Goal: Information Seeking & Learning: Check status

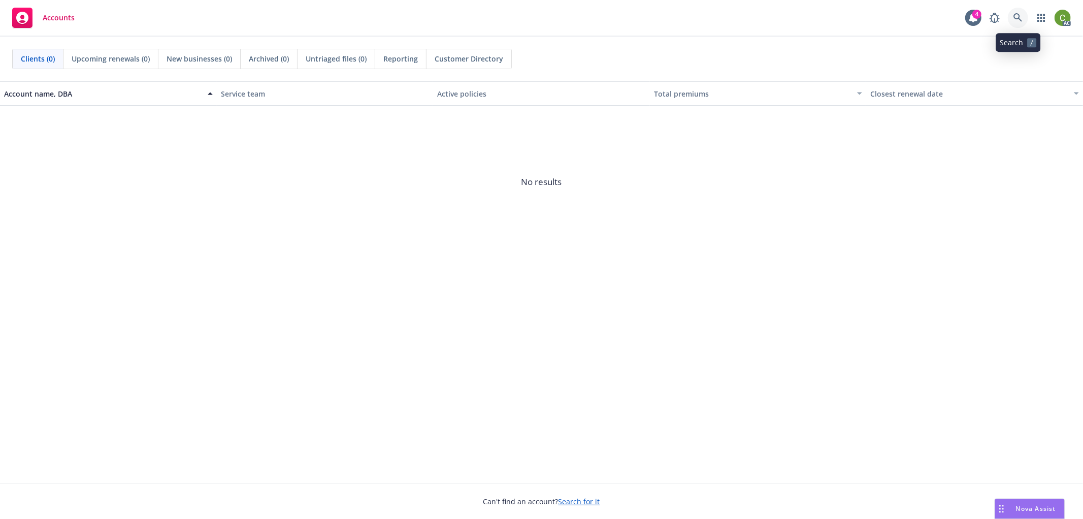
click at [975, 20] on icon at bounding box center [1018, 17] width 9 height 9
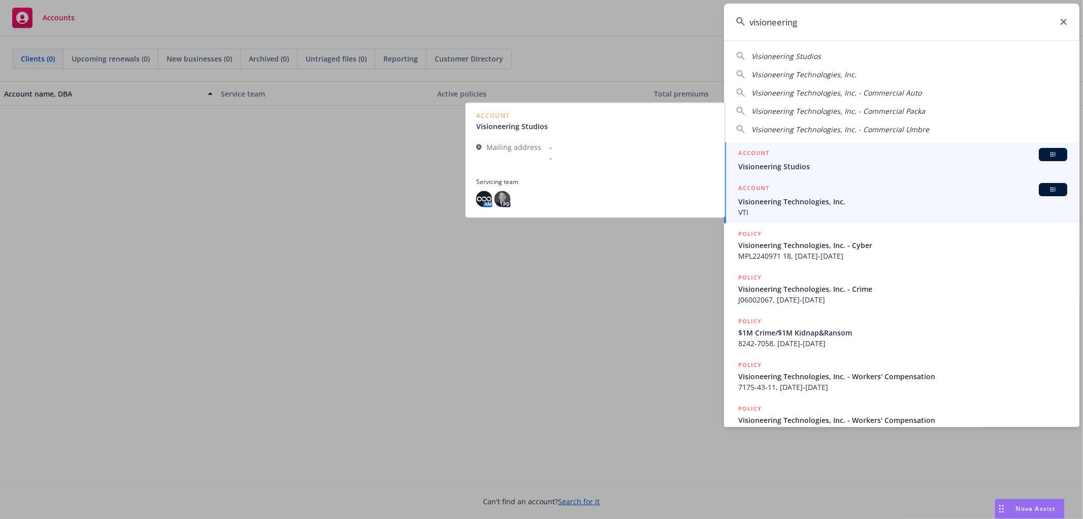
type input "visioneering"
click at [816, 206] on span "Visioneering Technologies, Inc." at bounding box center [902, 201] width 329 height 11
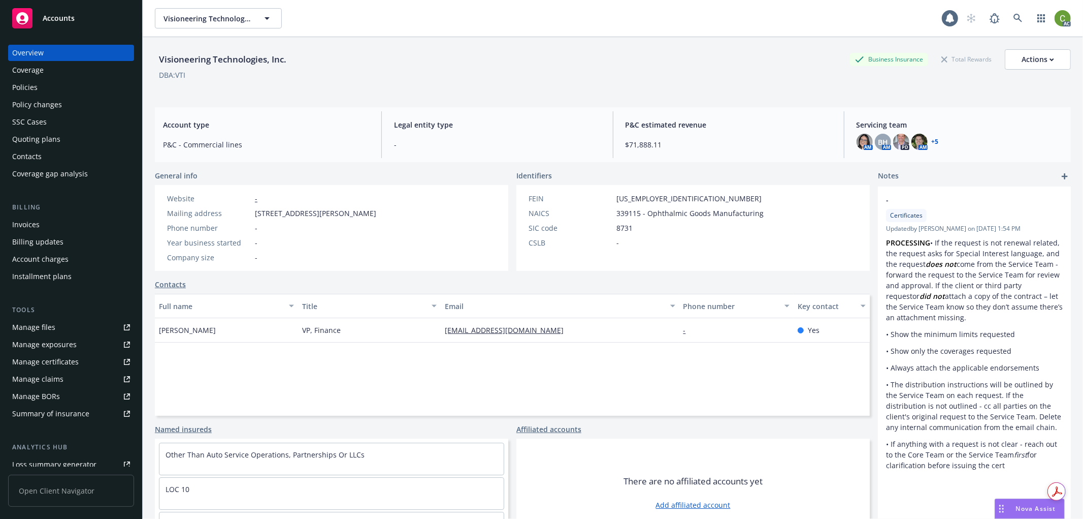
click at [50, 222] on div "Invoices" at bounding box center [71, 224] width 118 height 16
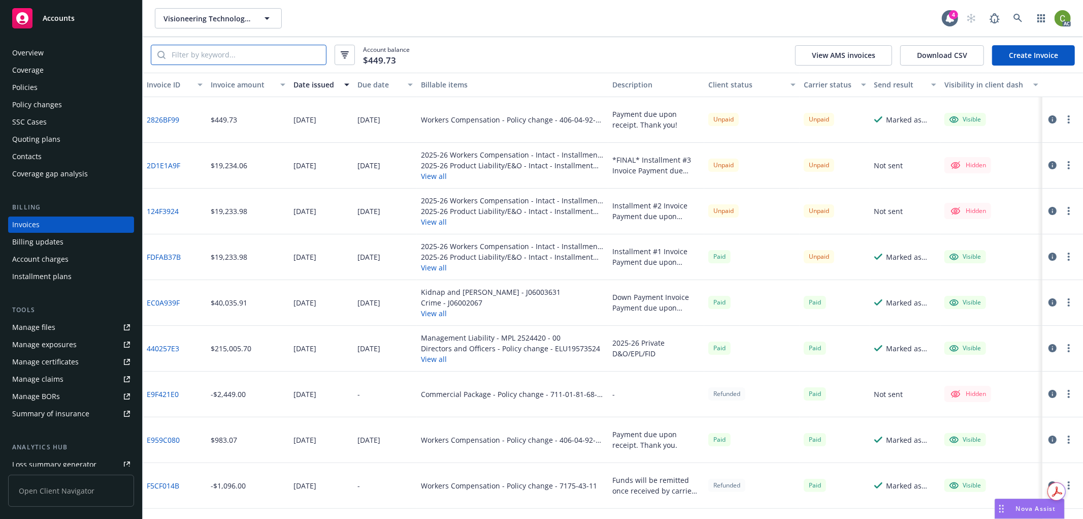
click at [226, 57] on input "search" at bounding box center [246, 54] width 160 height 19
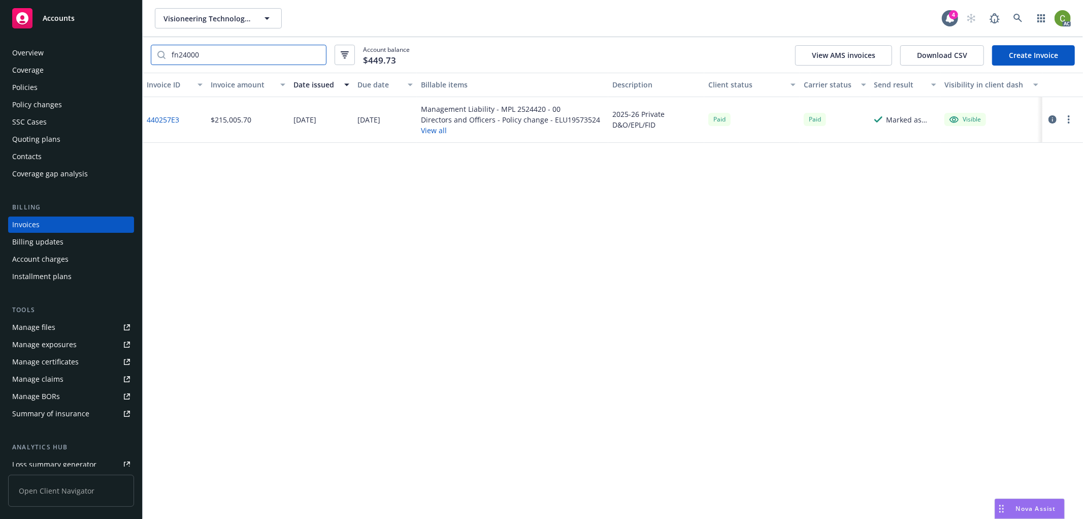
drag, startPoint x: 210, startPoint y: 56, endPoint x: 28, endPoint y: 64, distance: 181.5
click at [27, 64] on div "Accounts Overview Coverage Policies Policy changes SSC Cases Quoting plans Cont…" at bounding box center [541, 259] width 1083 height 519
type input "fn24000"
click at [164, 120] on link "440257E3" at bounding box center [163, 119] width 33 height 11
click at [975, 18] on icon at bounding box center [1018, 18] width 9 height 9
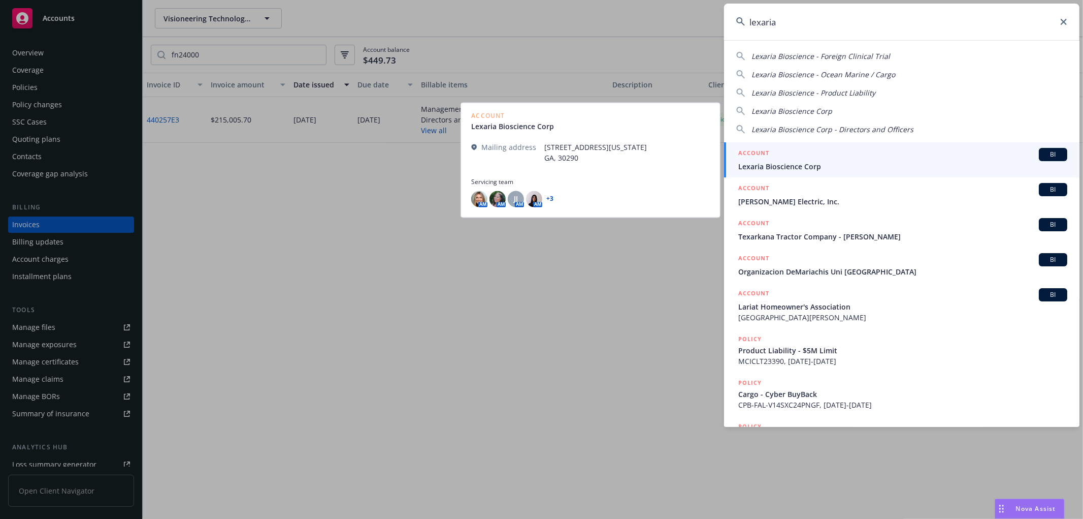
type input "lexaria"
click at [779, 163] on span "Lexaria Bioscience Corp" at bounding box center [902, 166] width 329 height 11
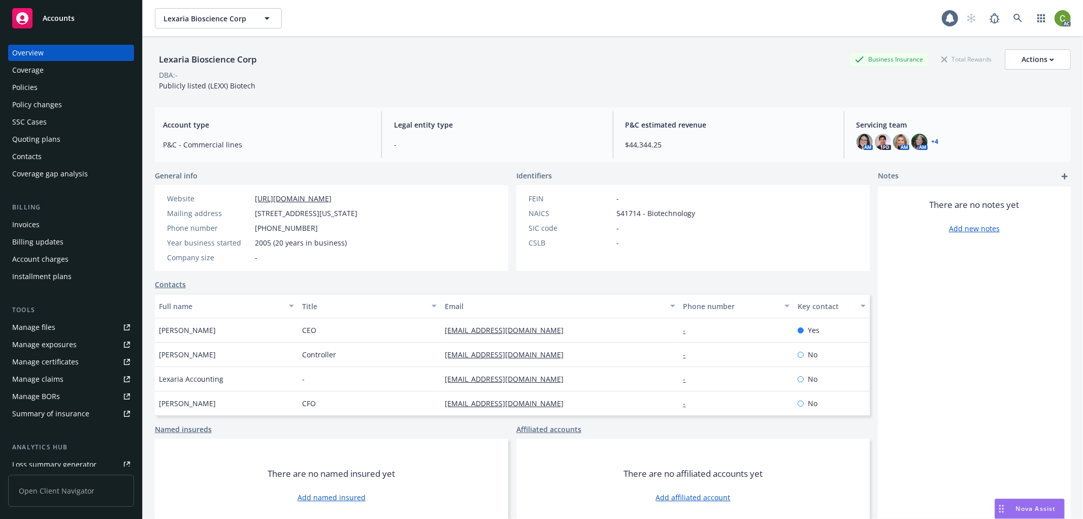
click at [36, 216] on div "Invoices" at bounding box center [25, 224] width 27 height 16
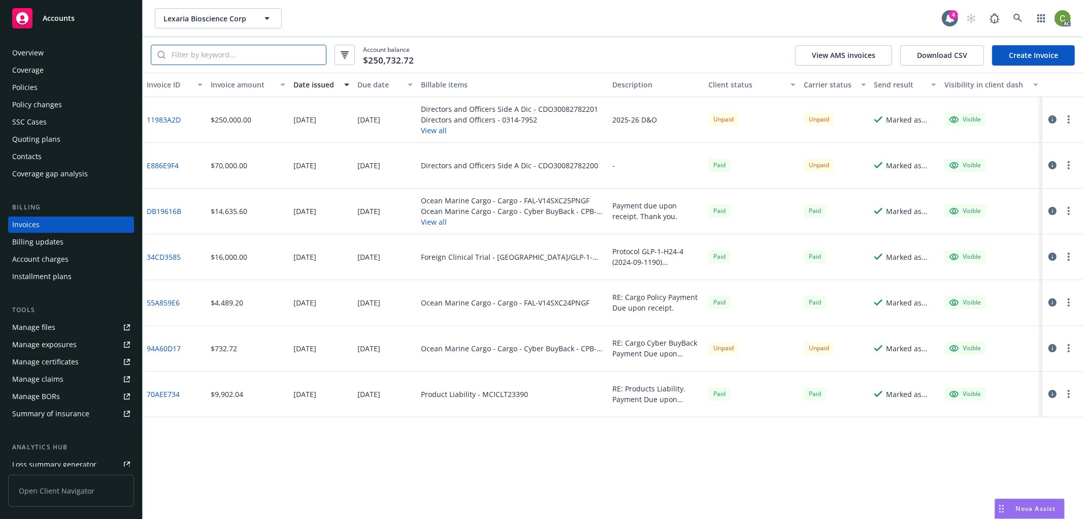
click at [221, 56] on input "search" at bounding box center [246, 54] width 160 height 19
click at [163, 214] on link "DB19616B" at bounding box center [164, 211] width 35 height 11
click at [975, 17] on icon at bounding box center [1018, 18] width 9 height 9
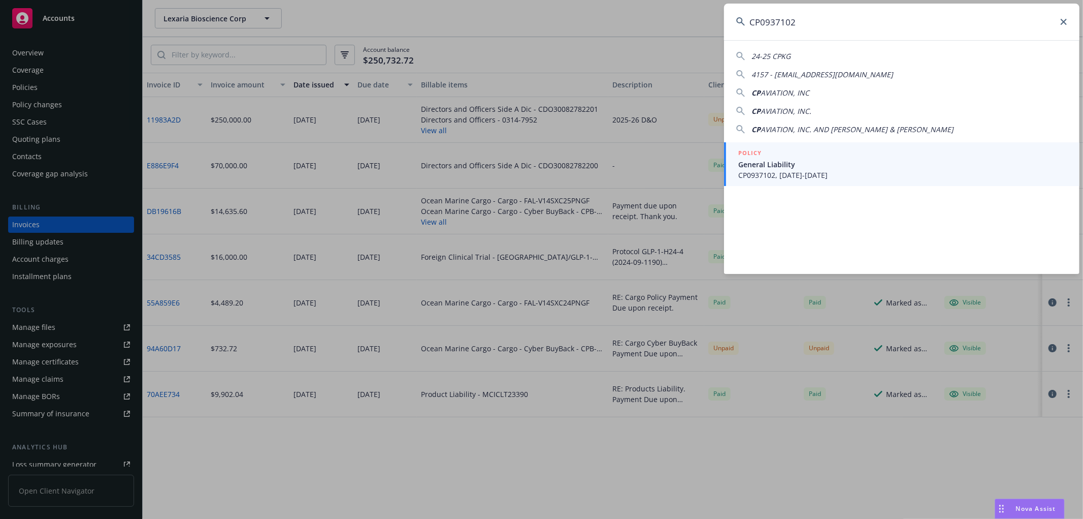
type input "CP0937102"
click at [831, 170] on span "CP0937102, 06/17/2023-06/17/2024" at bounding box center [902, 175] width 329 height 11
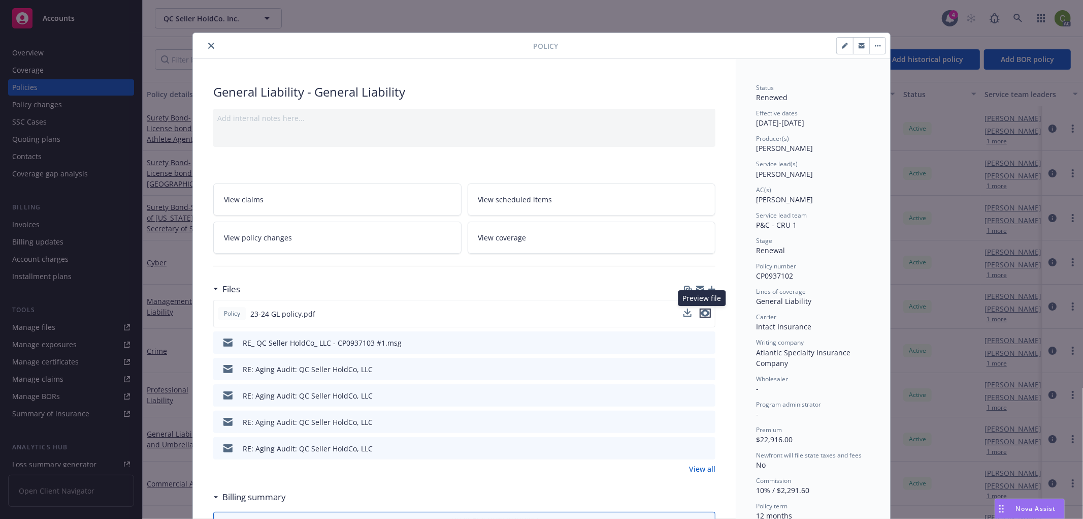
click at [701, 314] on icon "preview file" at bounding box center [705, 312] width 9 height 7
click at [696, 466] on link "View all" at bounding box center [702, 468] width 26 height 11
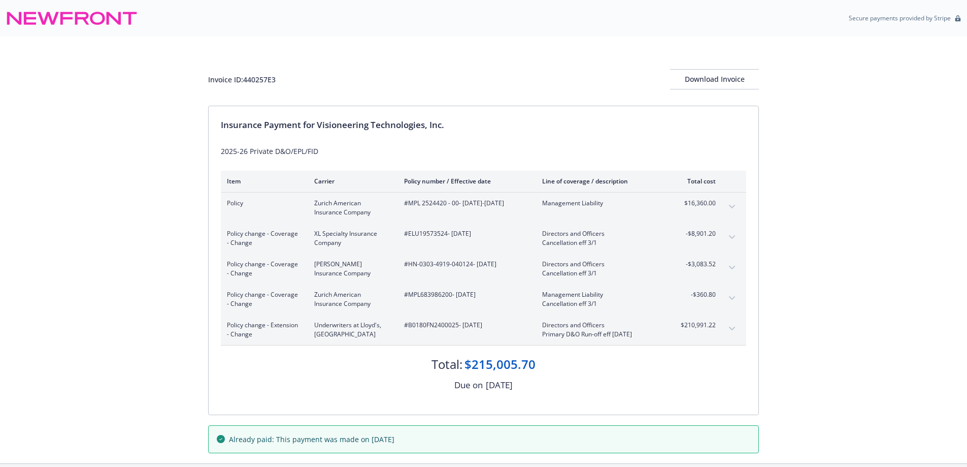
click at [171, 291] on div "Invoice ID: 440257E3 Download Invoice Insurance Payment for Visioneering Techno…" at bounding box center [483, 250] width 967 height 427
click at [729, 329] on icon "expand content" at bounding box center [732, 329] width 6 height 4
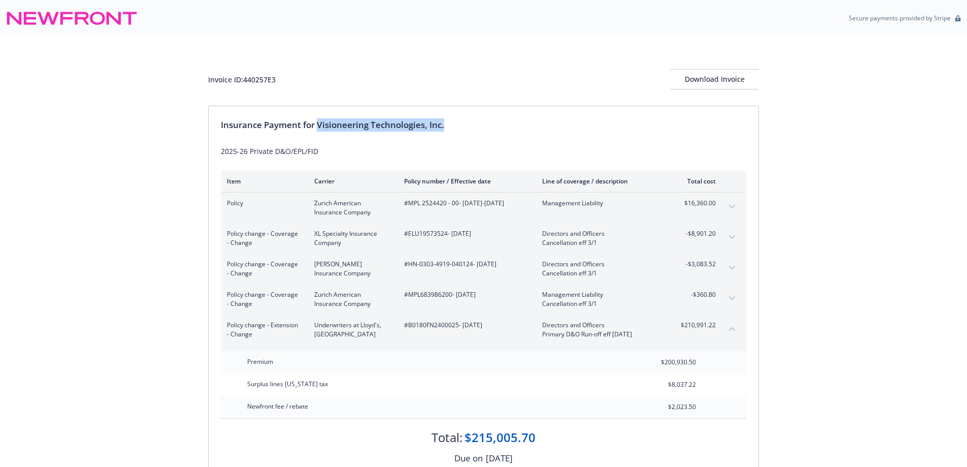
drag, startPoint x: 320, startPoint y: 123, endPoint x: 487, endPoint y: 131, distance: 166.8
click at [487, 131] on div "Insurance Payment for Visioneering Technologies, Inc." at bounding box center [484, 124] width 526 height 13
copy div "Visioneering Technologies, Inc."
click at [420, 326] on span "#B0180FN2400025 - 03/01/2025" at bounding box center [465, 324] width 122 height 9
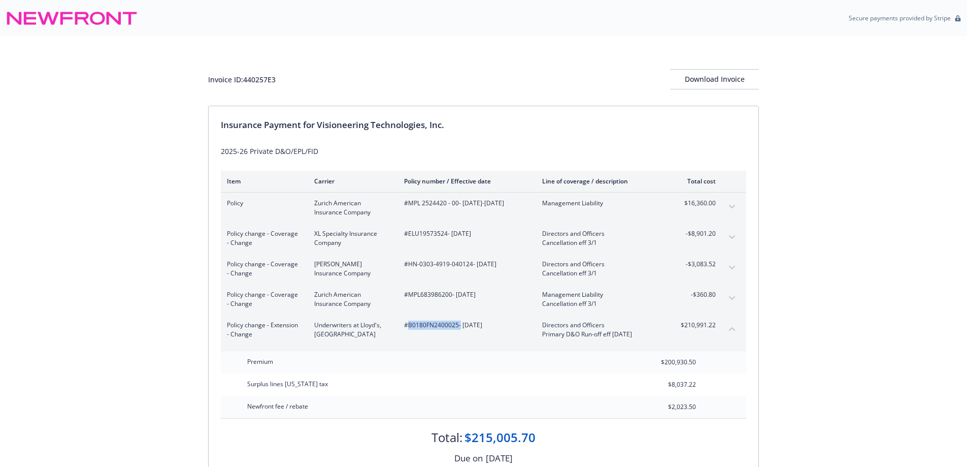
copy span "B0180FN2400025"
click at [259, 77] on div "Invoice ID: 440257E3" at bounding box center [242, 79] width 68 height 11
drag, startPoint x: 259, startPoint y: 77, endPoint x: 42, endPoint y: 198, distance: 248.5
click at [259, 78] on div "Invoice ID: 440257E3" at bounding box center [242, 79] width 68 height 11
copy div "440257E3"
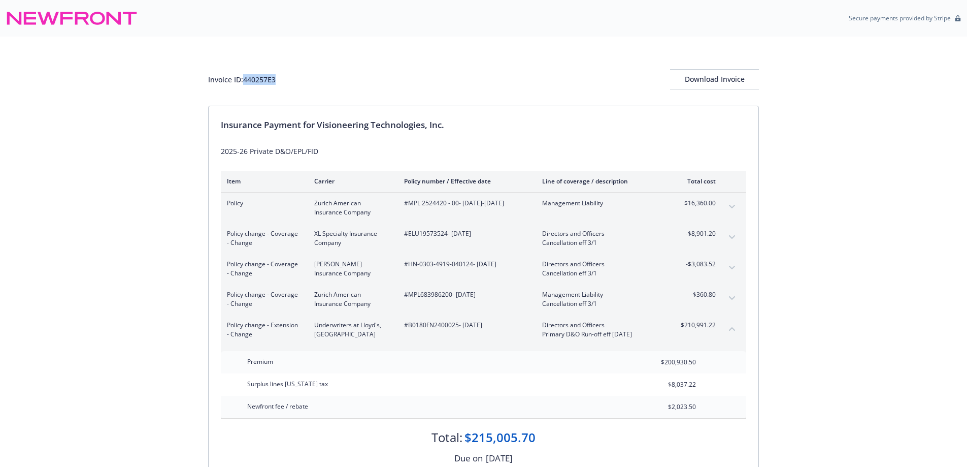
click at [256, 80] on div "Invoice ID: 440257E3" at bounding box center [242, 79] width 68 height 11
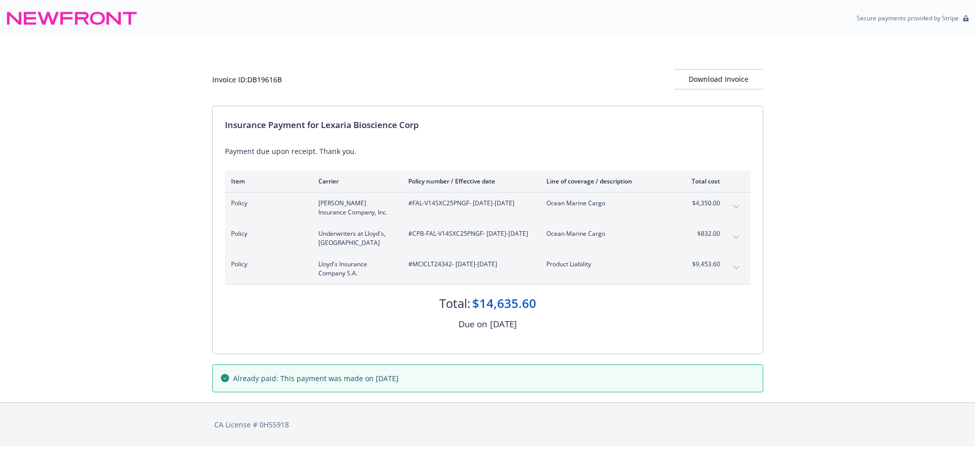
click at [733, 235] on button "expand content" at bounding box center [736, 237] width 16 height 16
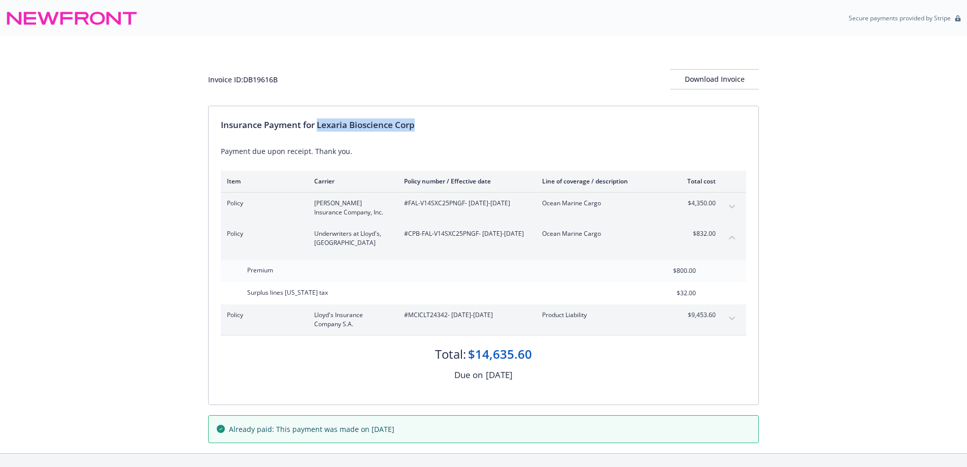
drag, startPoint x: 319, startPoint y: 122, endPoint x: 474, endPoint y: 128, distance: 155.0
click at [474, 128] on div "Insurance Payment for Lexaria Bioscience Corp" at bounding box center [484, 124] width 526 height 13
copy div "Lexaria Bioscience Corp"
drag, startPoint x: 409, startPoint y: 236, endPoint x: 478, endPoint y: 236, distance: 69.1
click at [478, 236] on span "#CPB-FAL-V14SXC25PNGF - [DATE]-[DATE]" at bounding box center [465, 233] width 122 height 9
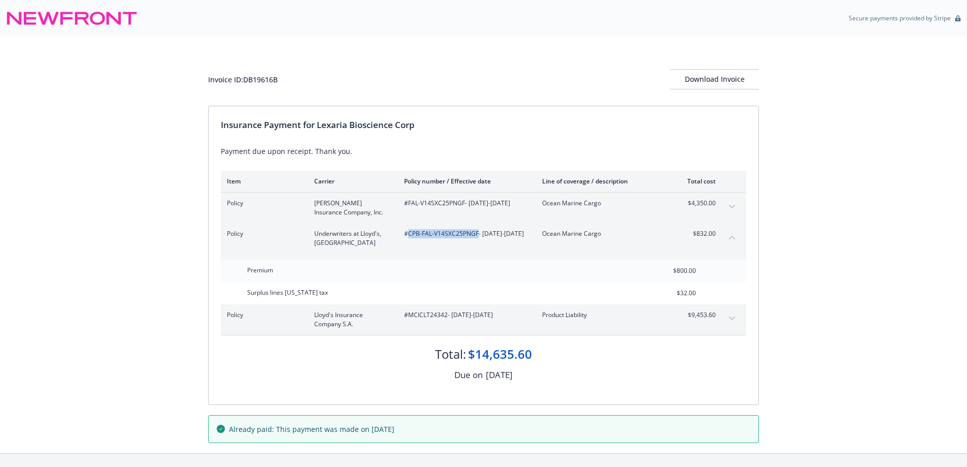
copy span "CPB-FAL-V14SXC25PNGF"
click at [261, 79] on div "Invoice ID: DB19616B" at bounding box center [243, 79] width 70 height 11
copy div "DB19616B"
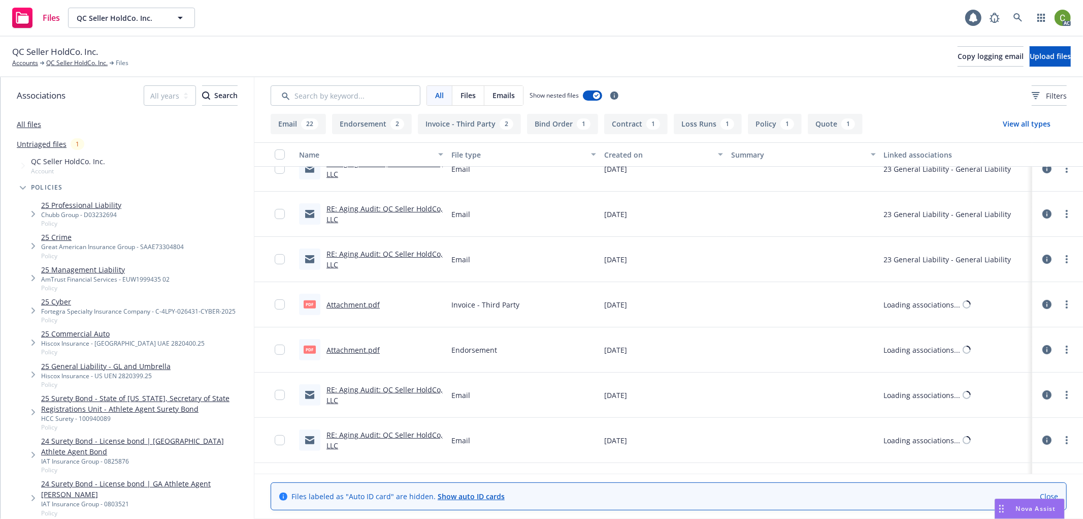
scroll to position [338, 0]
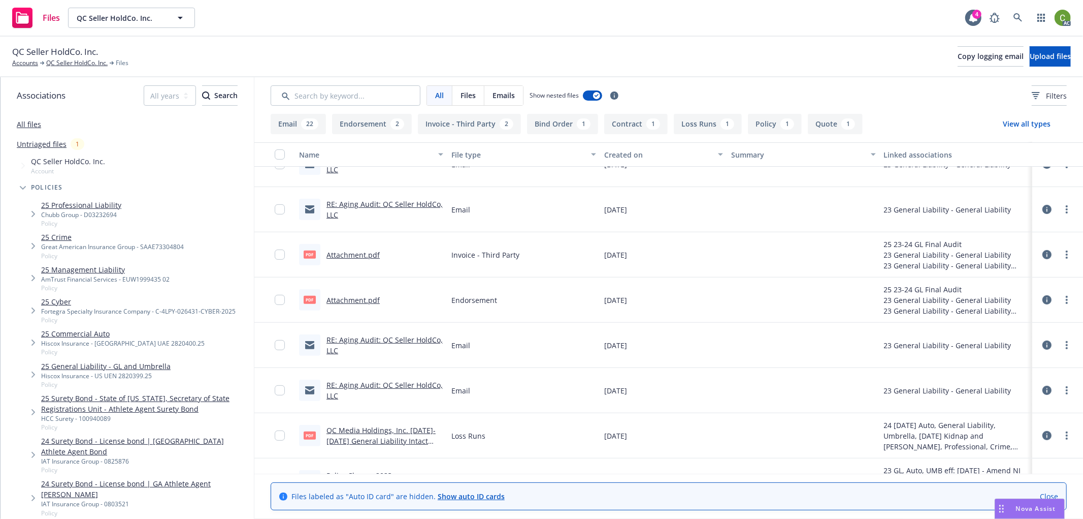
click at [348, 250] on link "Attachment.pdf" at bounding box center [353, 255] width 53 height 10
click at [78, 61] on link "QC Seller HoldCo. Inc." at bounding box center [76, 62] width 61 height 9
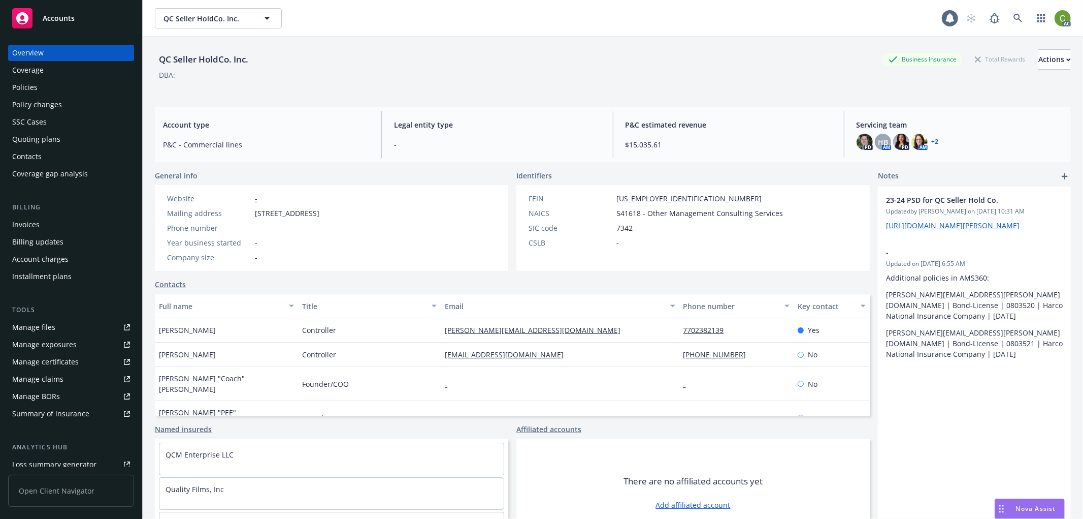
drag, startPoint x: 39, startPoint y: 88, endPoint x: 139, endPoint y: 104, distance: 100.8
click at [41, 88] on div "Policies" at bounding box center [71, 87] width 118 height 16
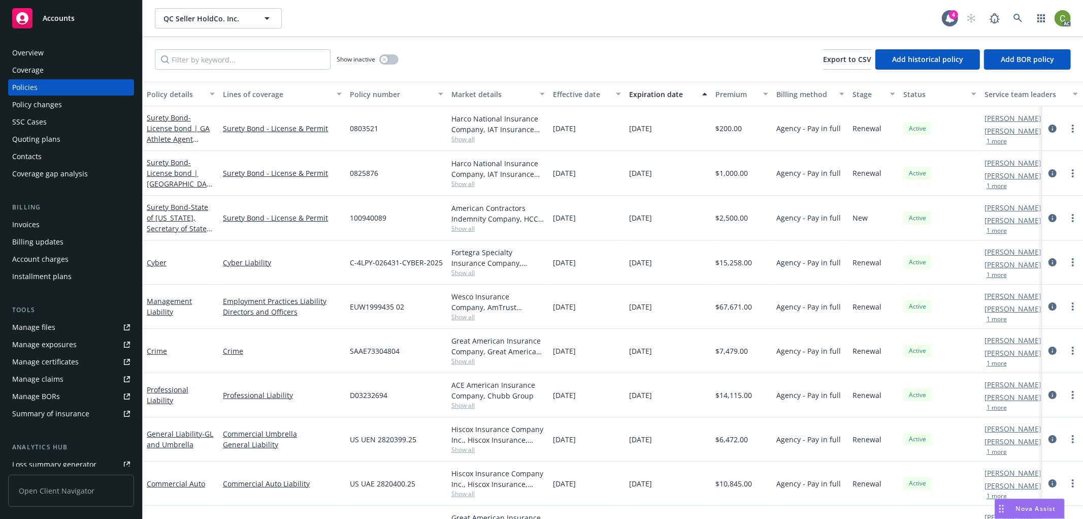
click at [74, 104] on div "Policy changes" at bounding box center [71, 104] width 118 height 16
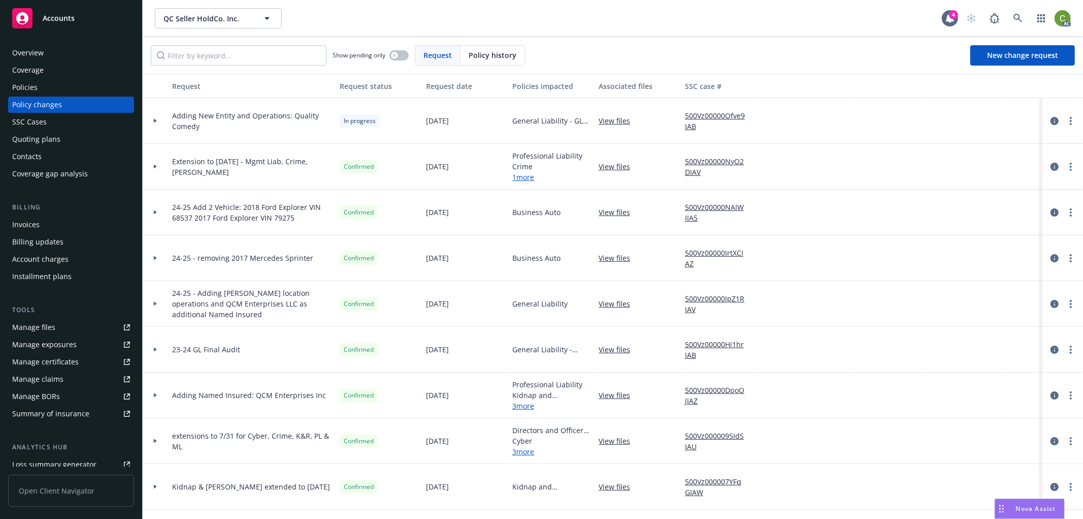
click at [31, 225] on div "Invoices" at bounding box center [25, 224] width 27 height 16
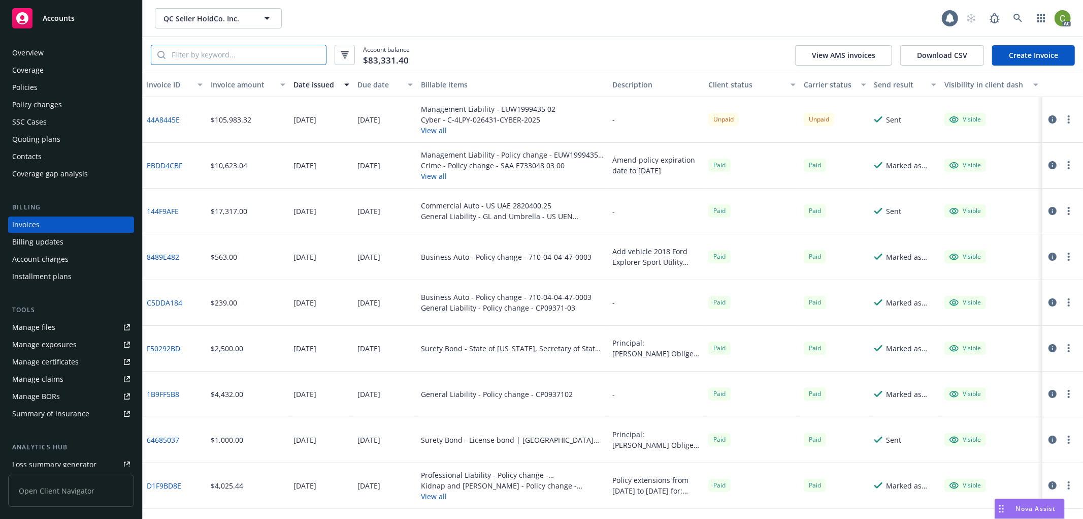
click at [225, 56] on input "search" at bounding box center [246, 54] width 160 height 19
paste input "CP0937102"
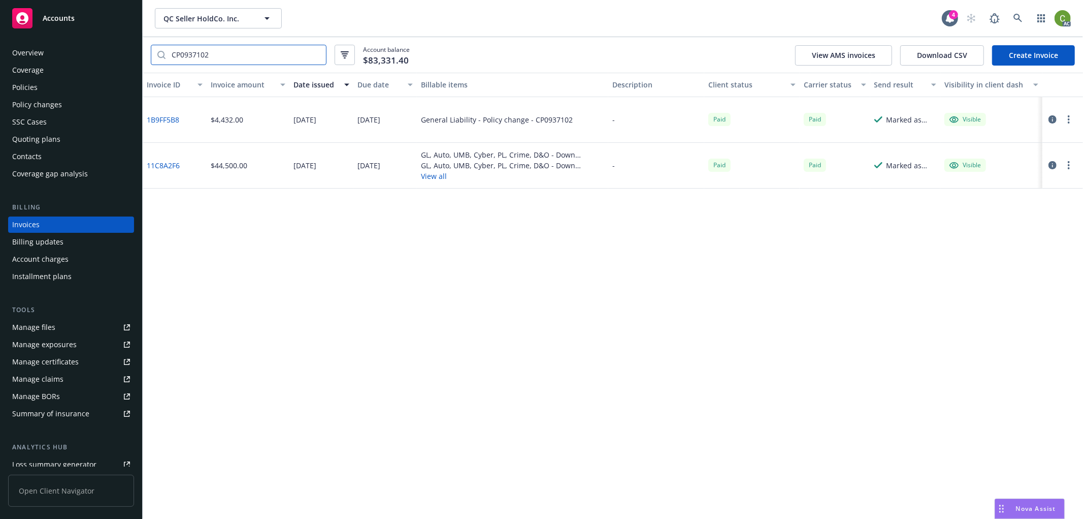
type input "CP0937102"
click at [169, 120] on link "1B9FF5B8" at bounding box center [163, 119] width 33 height 11
click at [70, 98] on div "Policy changes" at bounding box center [71, 104] width 118 height 16
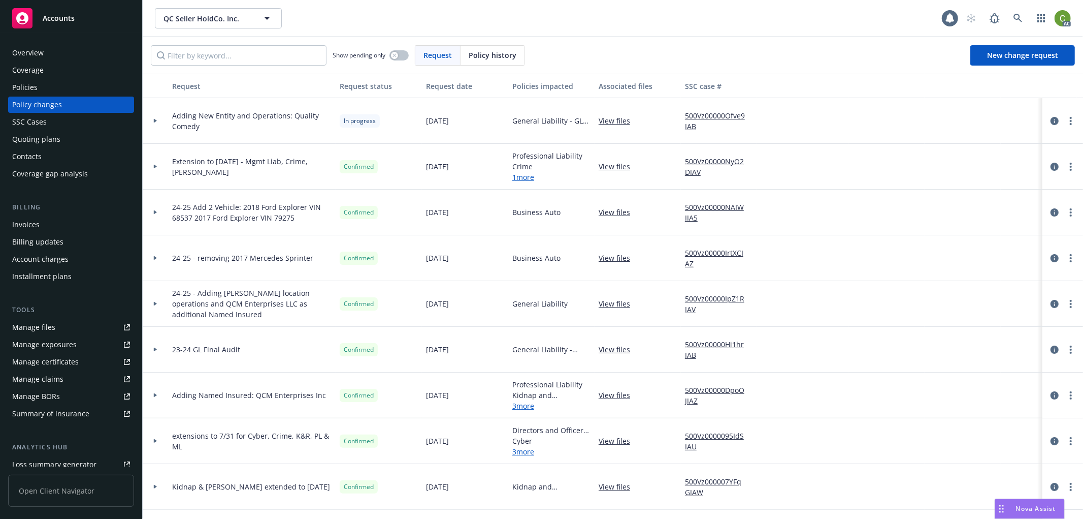
click at [488, 58] on span "Policy history" at bounding box center [493, 55] width 48 height 11
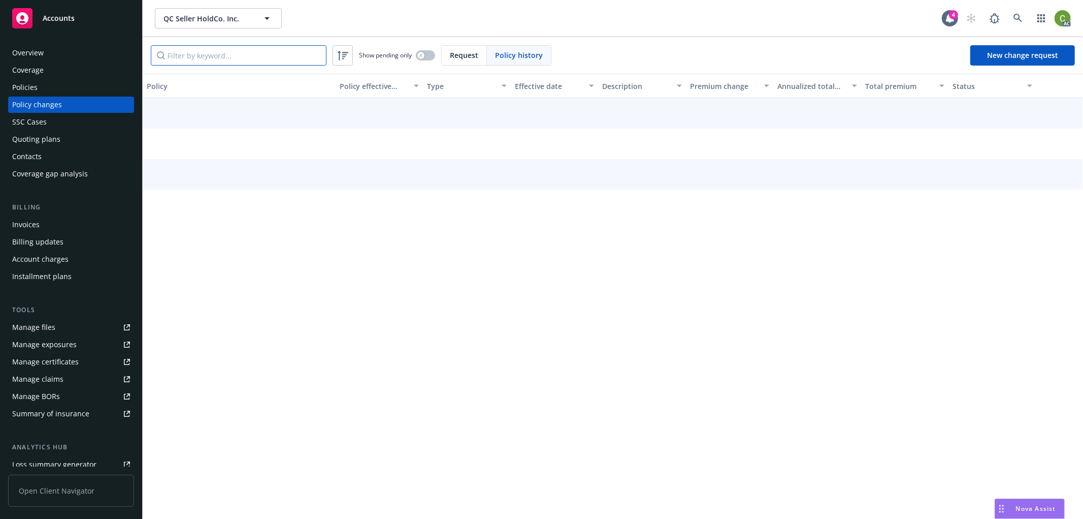
drag, startPoint x: 488, startPoint y: 58, endPoint x: 395, endPoint y: 73, distance: 94.0
click at [299, 58] on input "Filter by keyword..." at bounding box center [239, 55] width 176 height 20
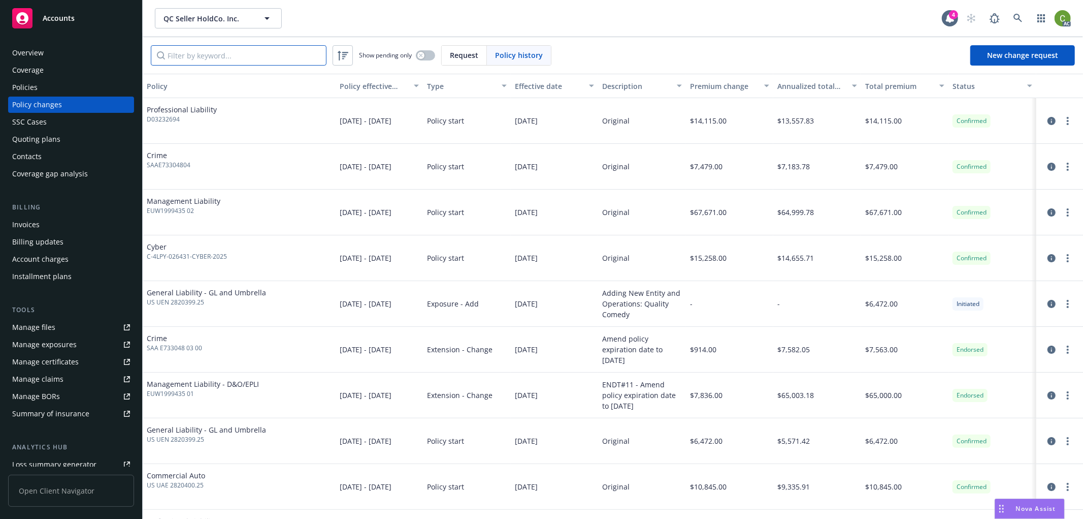
paste input "CP0937102"
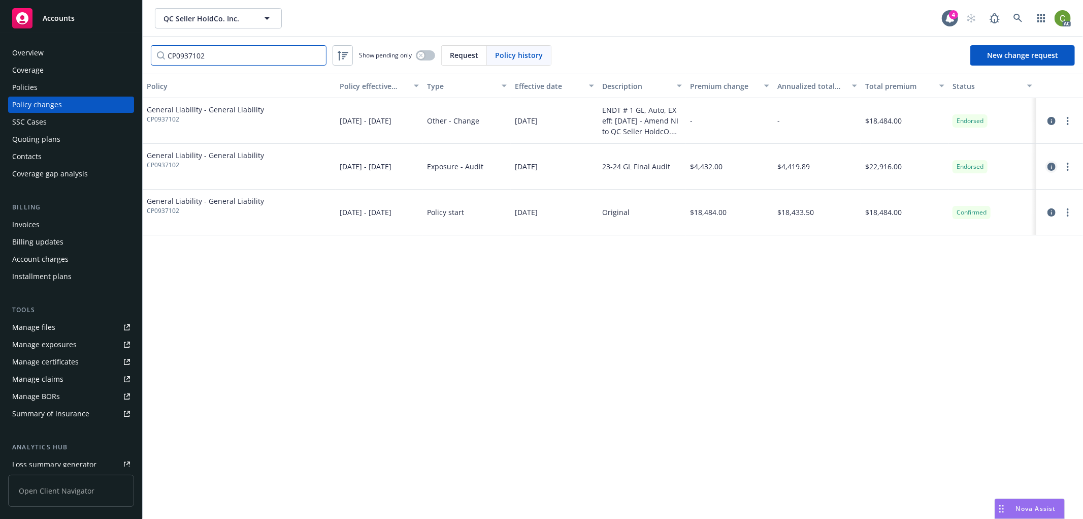
type input "CP0937102"
click at [1052, 165] on icon "circleInformation" at bounding box center [1052, 167] width 8 height 8
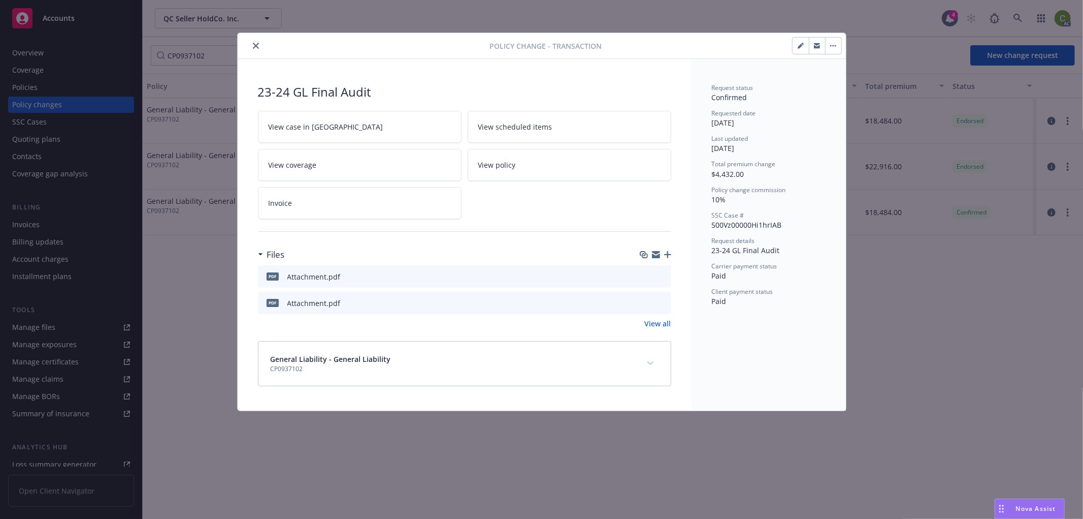
click at [663, 276] on icon "preview file" at bounding box center [661, 275] width 9 height 7
click at [662, 301] on icon "preview file" at bounding box center [661, 302] width 9 height 7
click at [297, 208] on link "Invoice" at bounding box center [360, 203] width 204 height 32
click at [254, 43] on icon "close" at bounding box center [256, 46] width 6 height 6
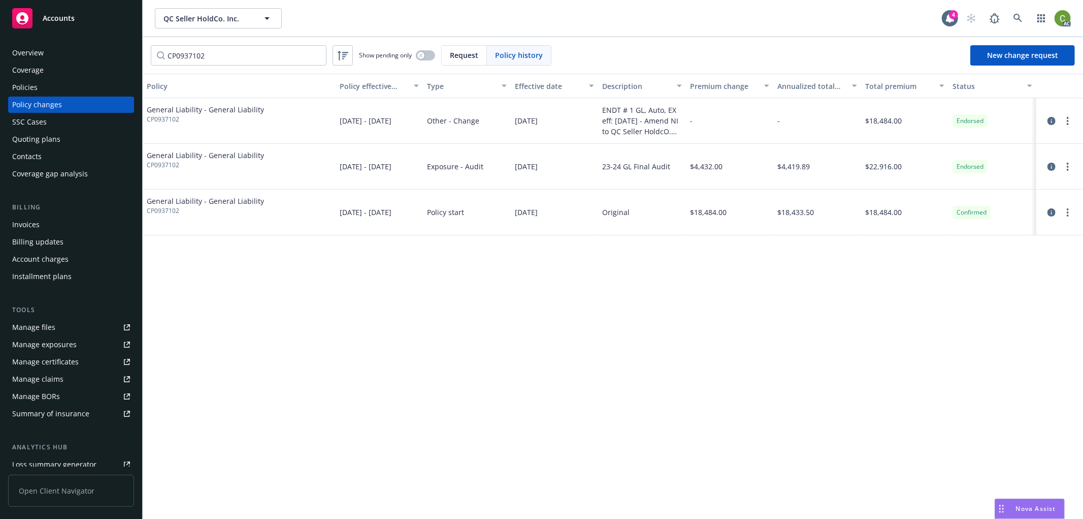
click at [53, 15] on span "Accounts" at bounding box center [59, 18] width 32 height 8
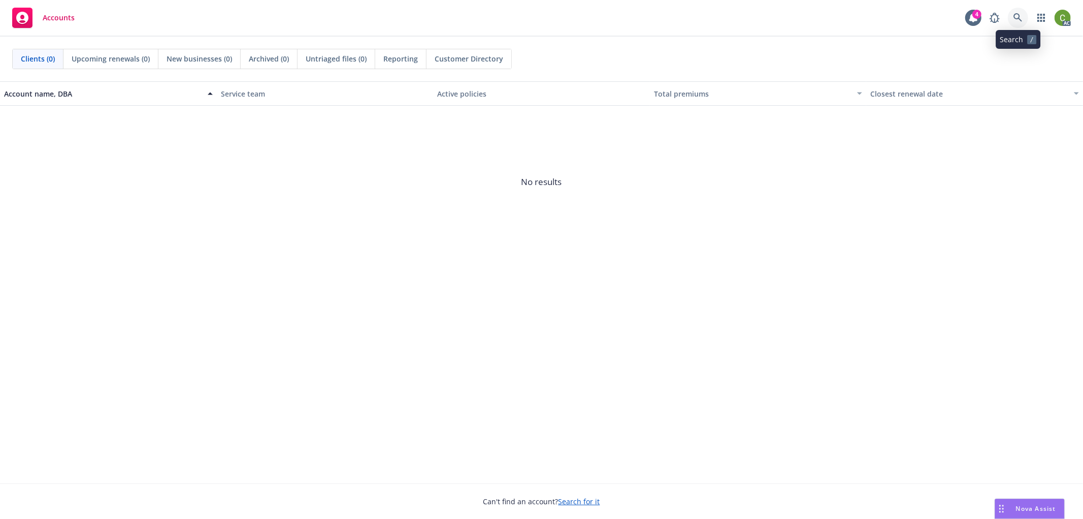
click at [1021, 18] on icon at bounding box center [1018, 17] width 9 height 9
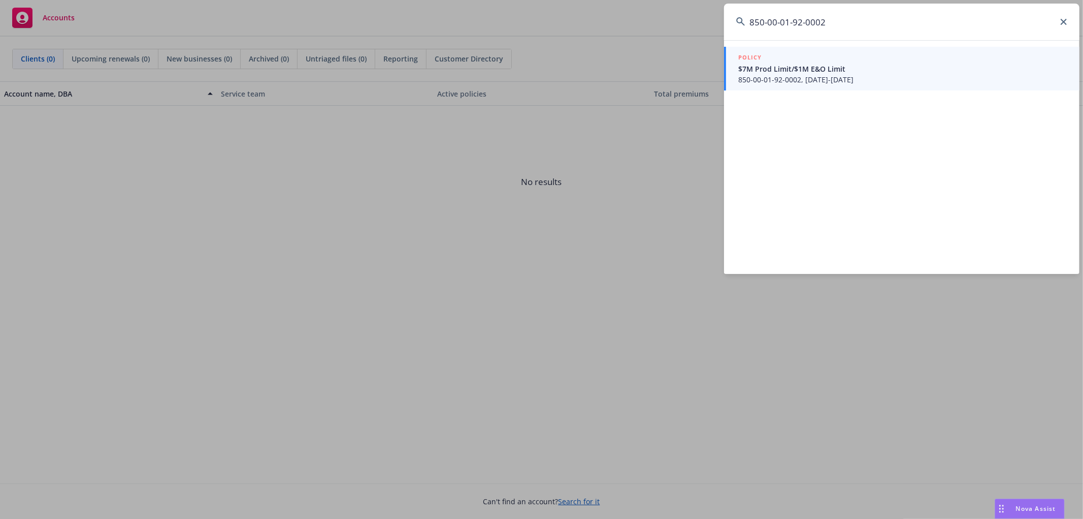
type input "850-00-01-92-0002"
click at [825, 79] on span "850-00-01-92-0002, 05/01/2025-05/01/2026" at bounding box center [902, 79] width 329 height 11
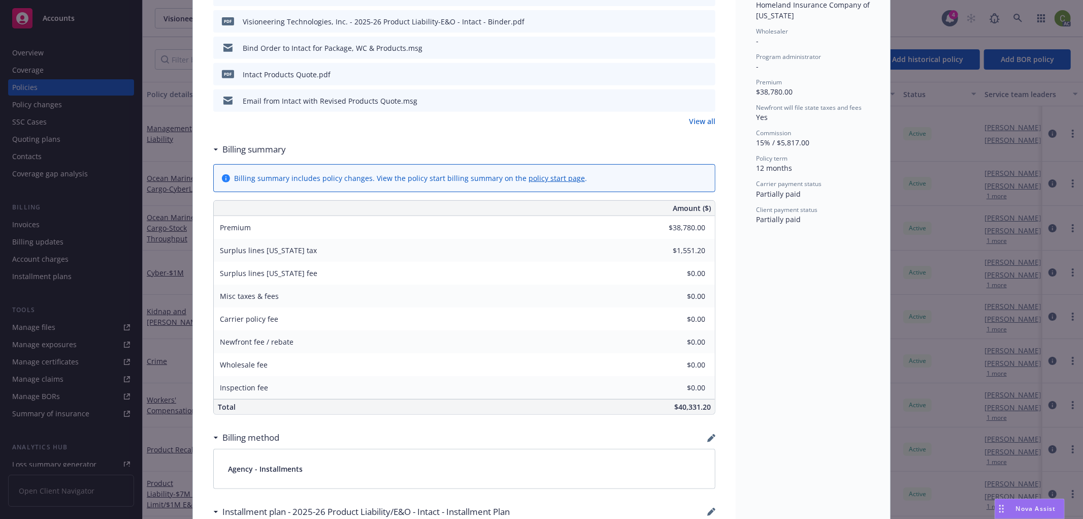
scroll to position [395, 0]
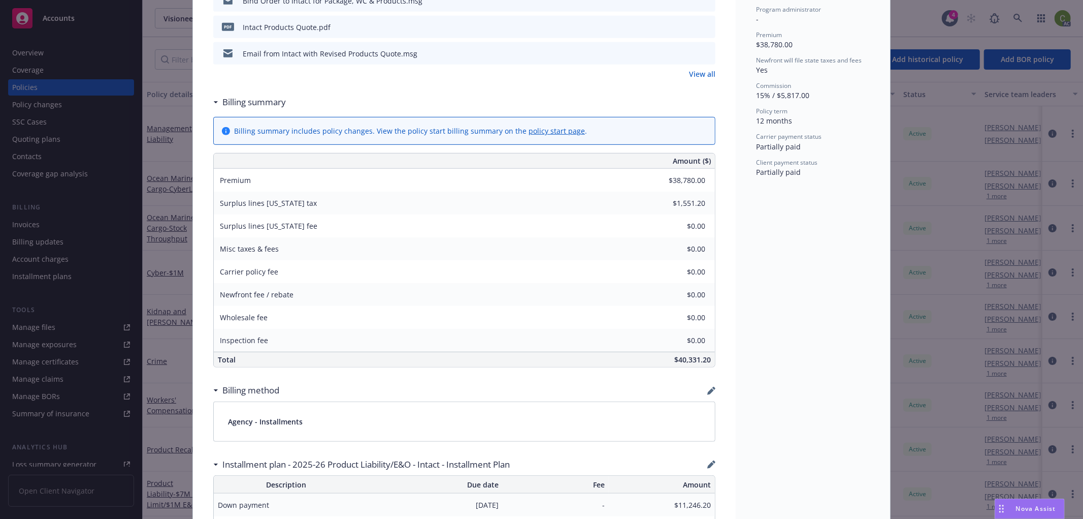
drag, startPoint x: 945, startPoint y: 52, endPoint x: 796, endPoint y: 414, distance: 391.0
click at [796, 414] on div "Status Active Effective dates 05/01/2025 - 05/01/2026 Producer(s) Eric Long Ser…" at bounding box center [813, 487] width 154 height 1647
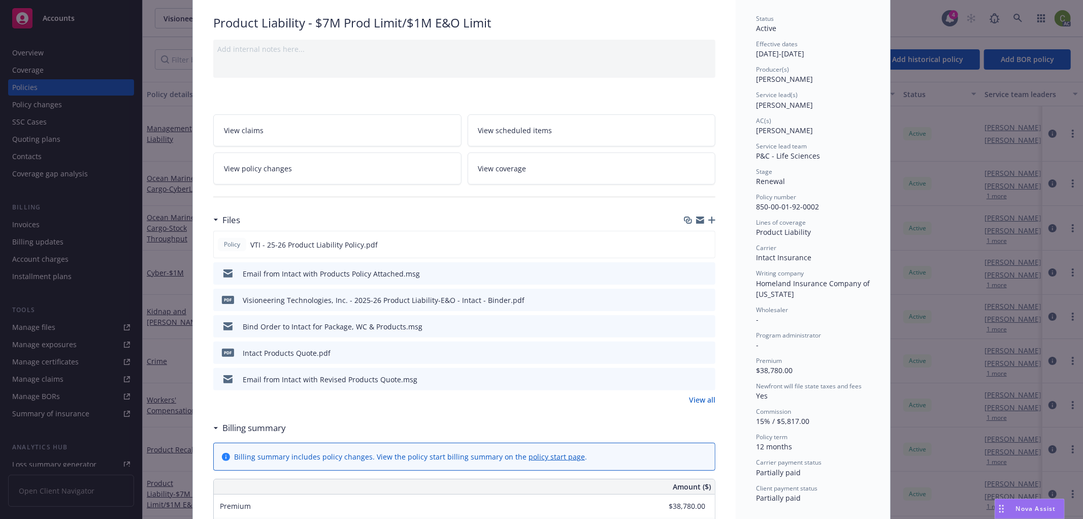
scroll to position [0, 0]
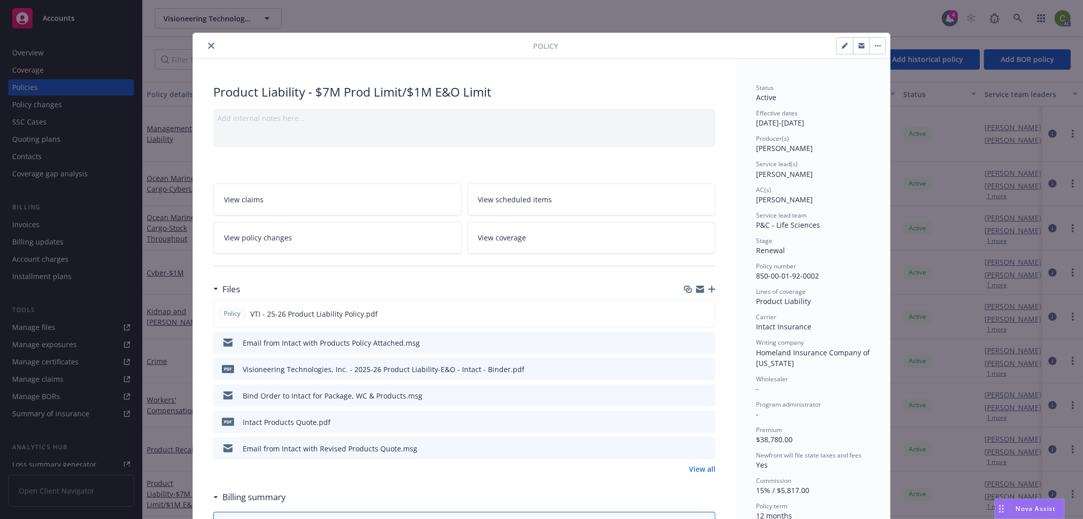
click at [208, 46] on icon "close" at bounding box center [211, 46] width 6 height 6
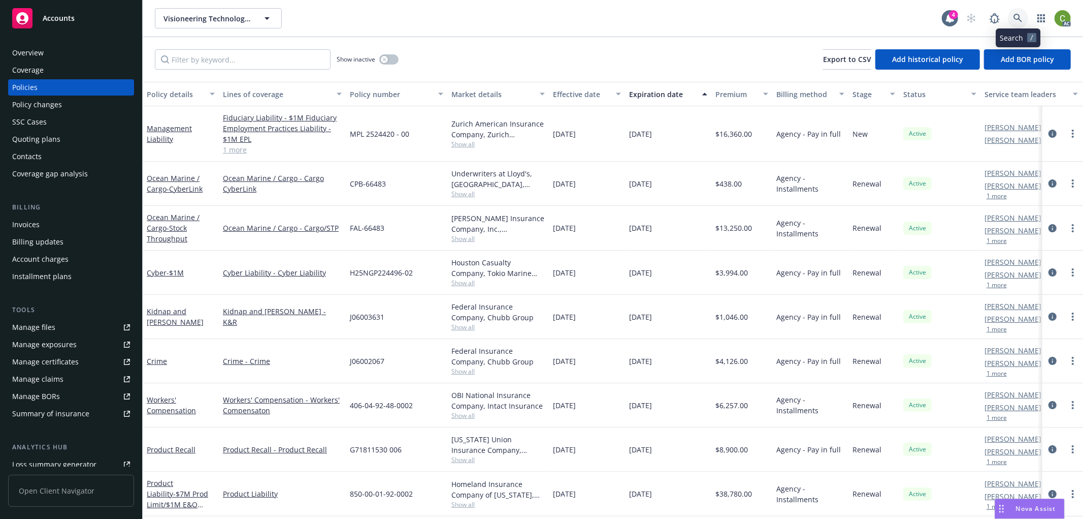
click at [1021, 21] on icon at bounding box center [1018, 18] width 9 height 9
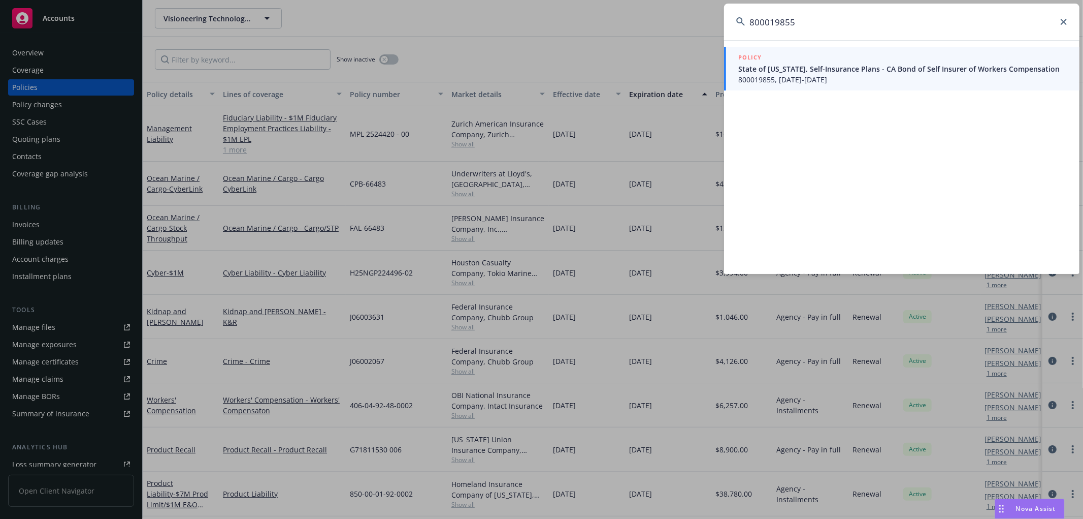
type input "800019855"
click at [815, 76] on span "800019855, 08/01/2025-08/01/2026" at bounding box center [902, 79] width 329 height 11
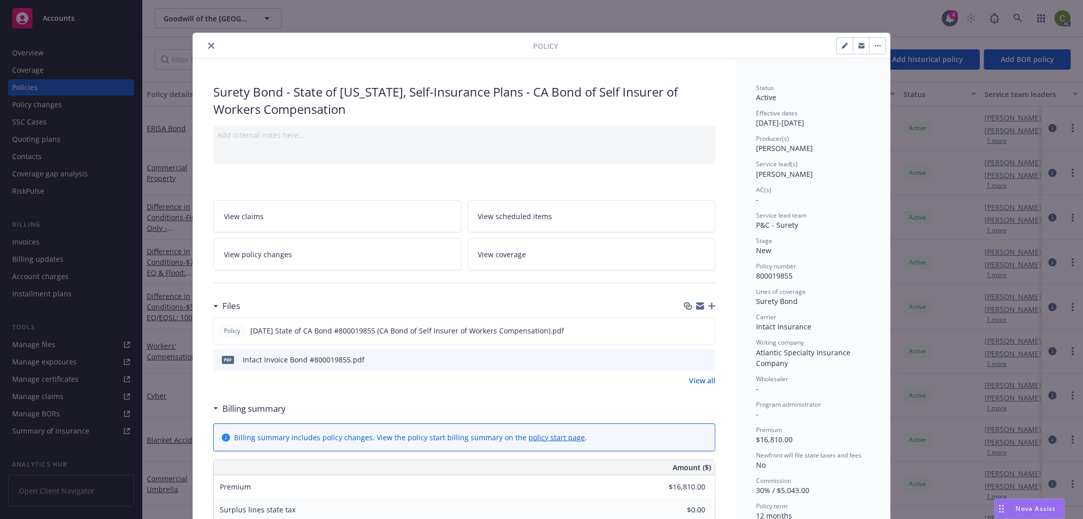
click at [706, 362] on icon "preview file" at bounding box center [705, 358] width 9 height 7
click at [209, 48] on icon "close" at bounding box center [211, 46] width 6 height 6
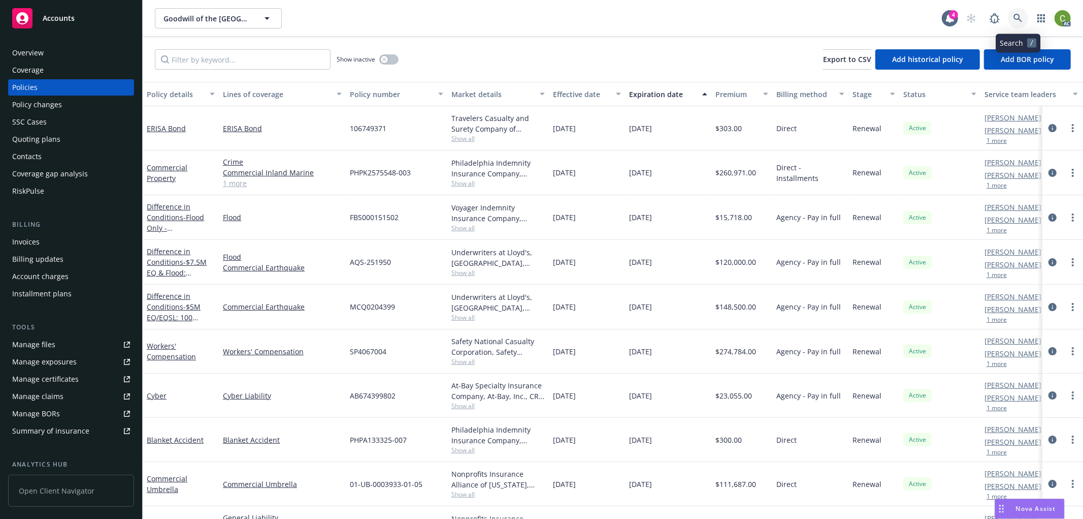
drag, startPoint x: 1018, startPoint y: 21, endPoint x: 1006, endPoint y: 34, distance: 17.6
click at [1017, 21] on icon at bounding box center [1018, 18] width 9 height 9
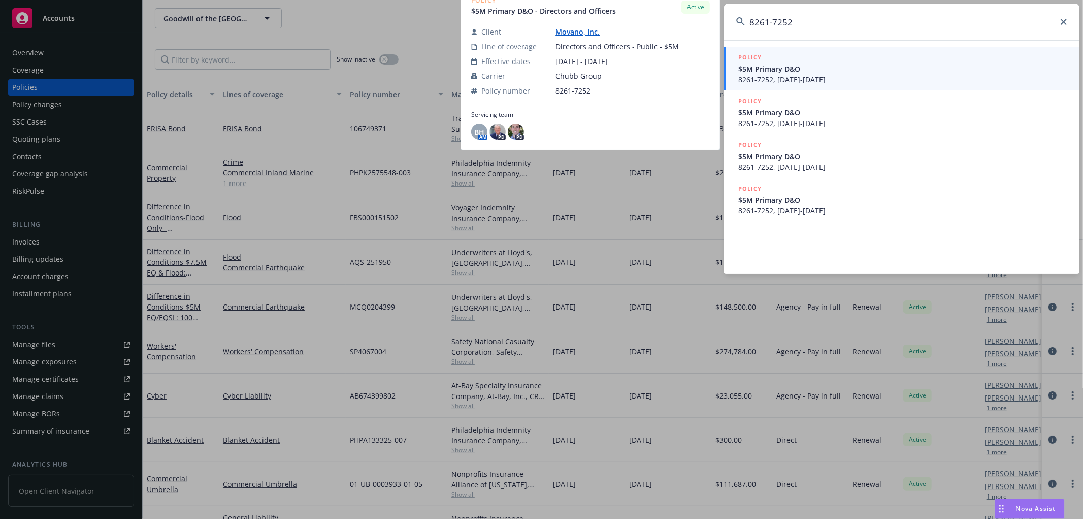
type input "8261-7252"
click at [840, 74] on span "8261-7252, 05/22/2024-11/22/2025" at bounding box center [902, 79] width 329 height 11
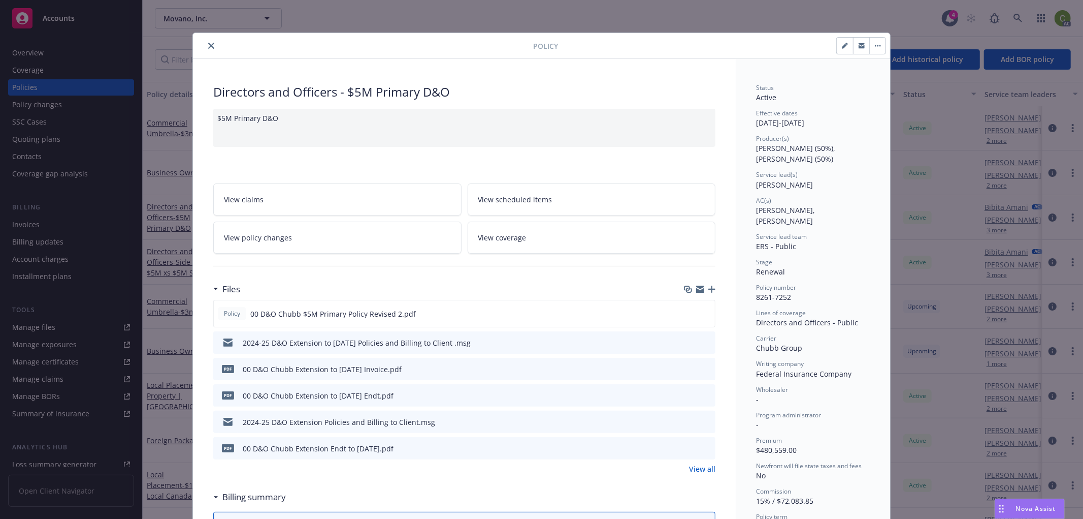
click at [360, 240] on link "View policy changes" at bounding box center [337, 237] width 248 height 32
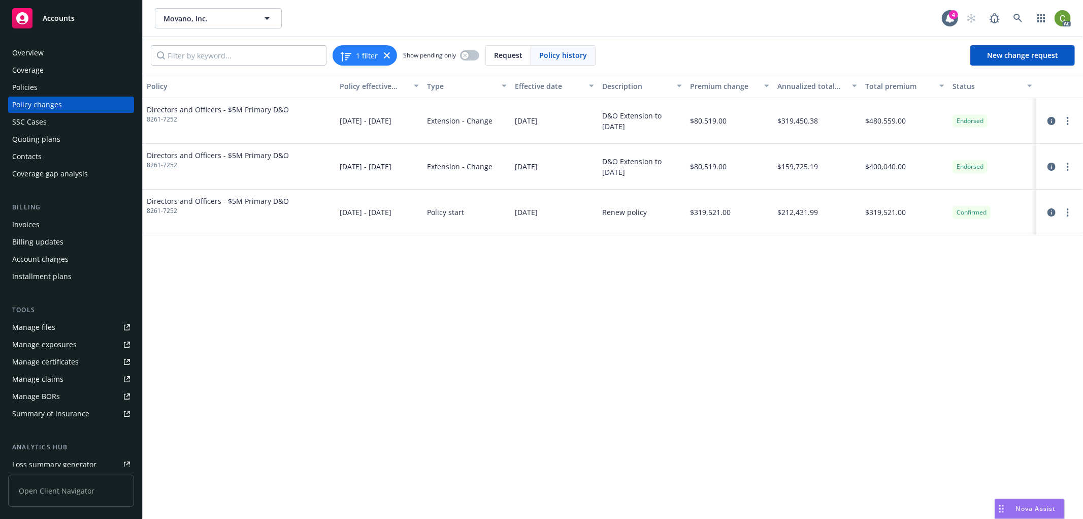
click at [16, 222] on div "Invoices" at bounding box center [25, 224] width 27 height 16
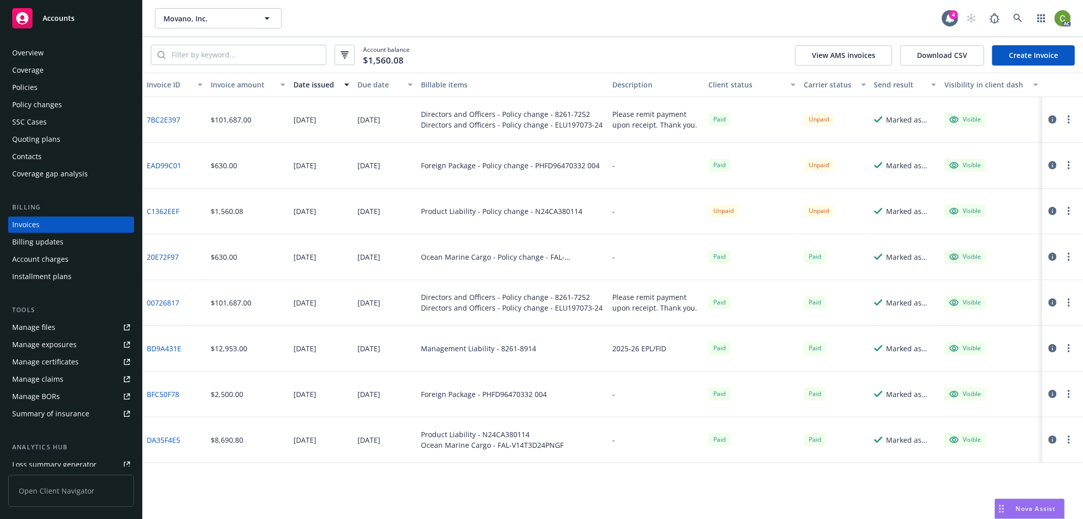
click at [173, 118] on link "7BC2E397" at bounding box center [164, 119] width 34 height 11
click at [1014, 21] on icon at bounding box center [1018, 18] width 9 height 9
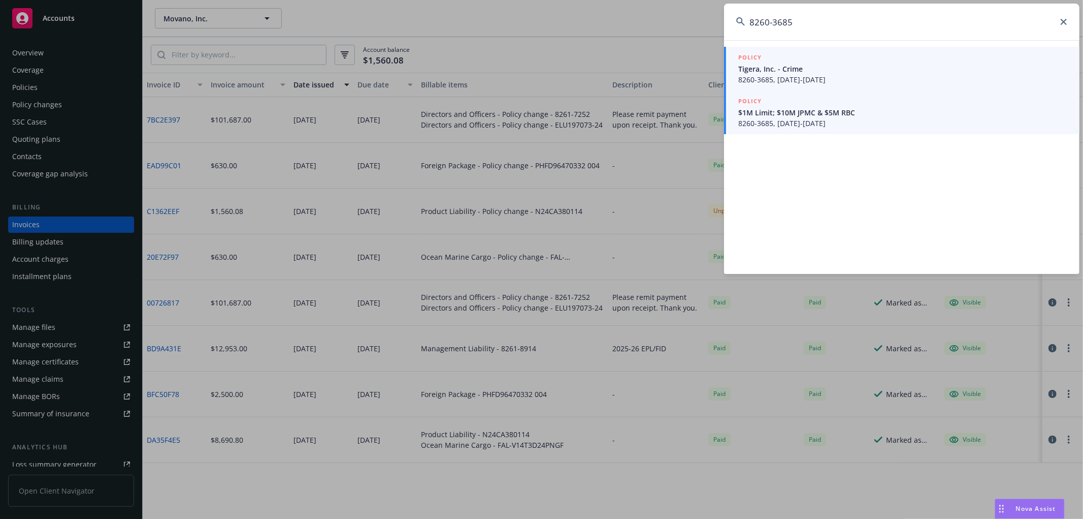
type input "8260-3685"
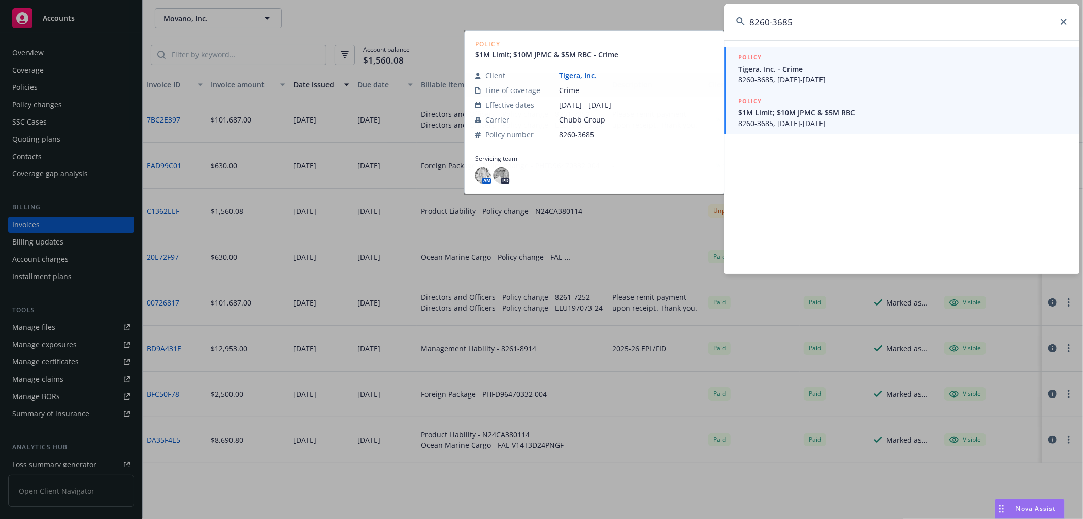
click at [793, 73] on span "Tigera, Inc. - Crime" at bounding box center [902, 68] width 329 height 11
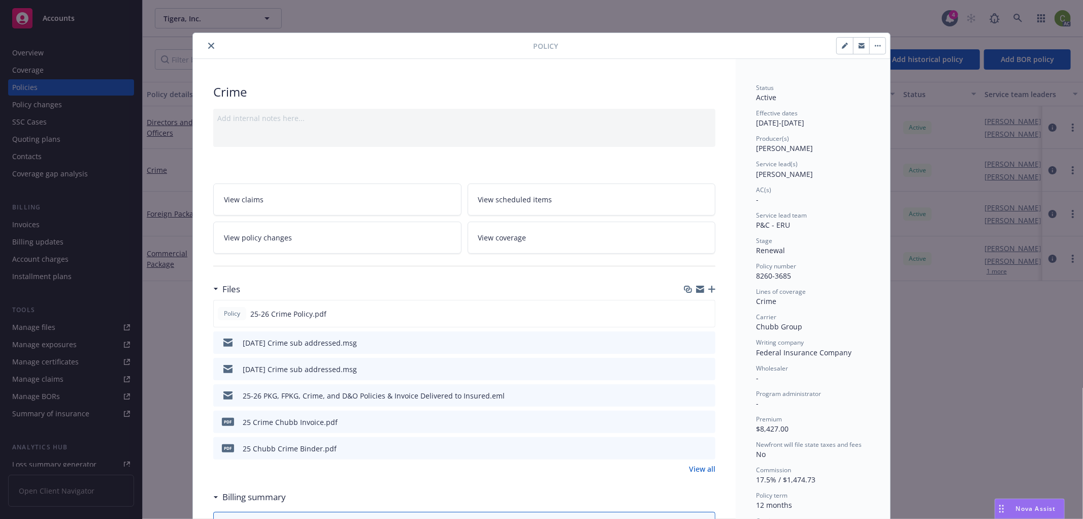
drag, startPoint x: 207, startPoint y: 46, endPoint x: 253, endPoint y: 45, distance: 46.2
click at [209, 45] on icon "close" at bounding box center [211, 46] width 6 height 6
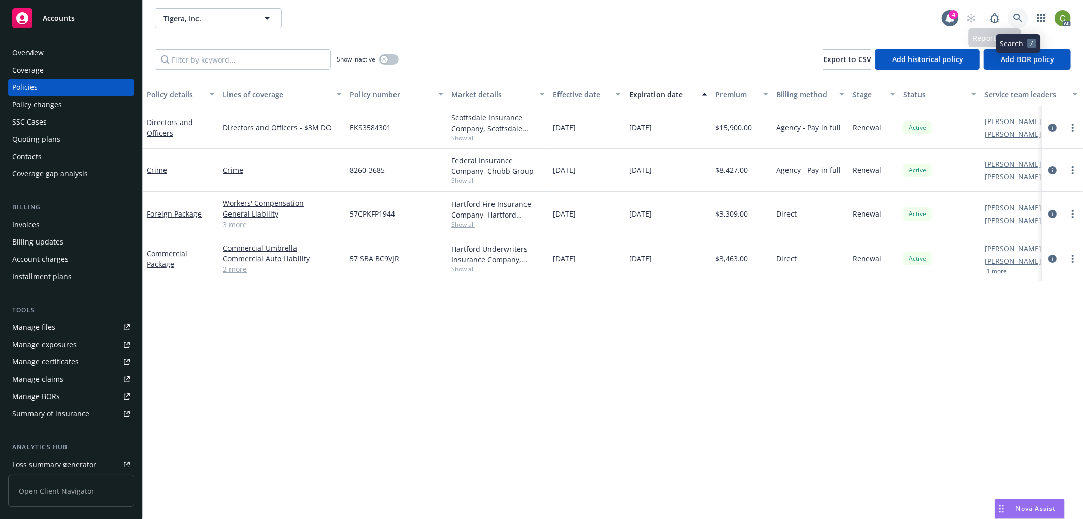
click at [1012, 16] on link at bounding box center [1018, 18] width 20 height 20
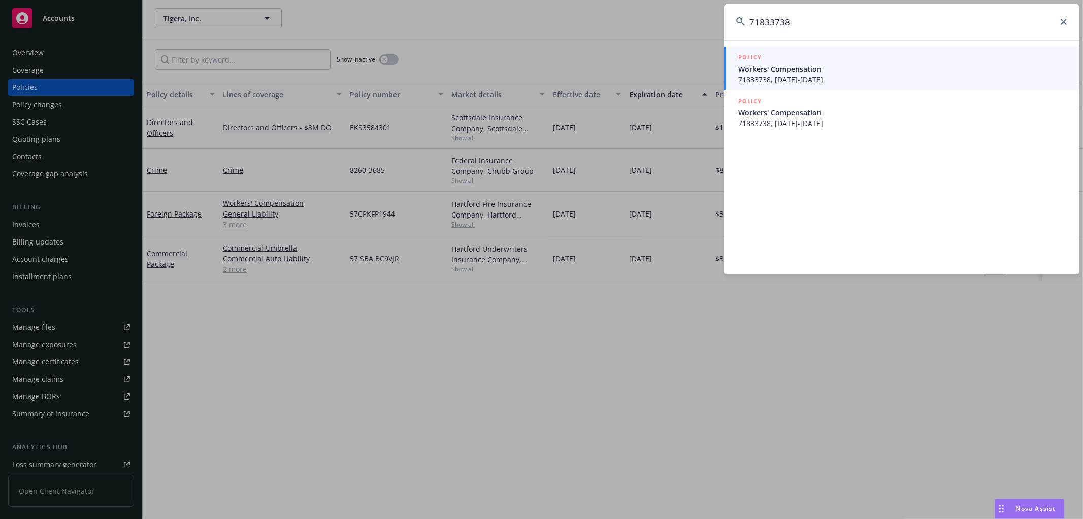
type input "71833738"
click at [829, 77] on span "71833738, 07/01/2025-07/01/2026" at bounding box center [902, 79] width 329 height 11
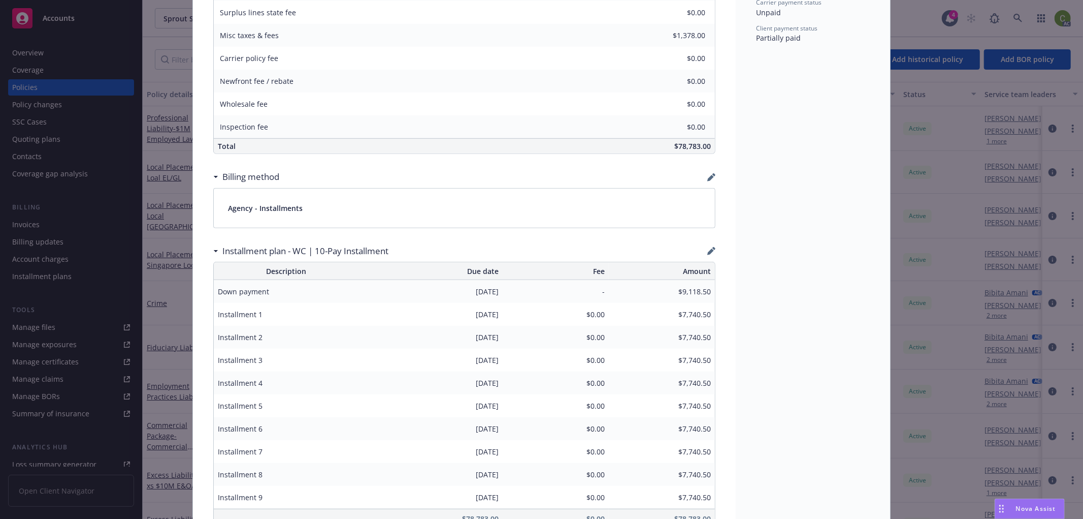
scroll to position [564, 0]
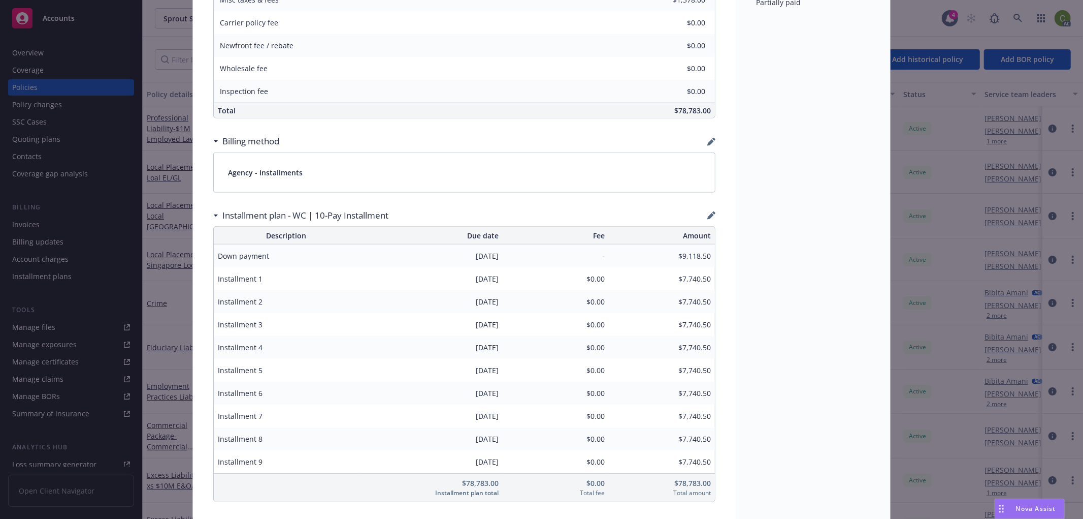
click at [704, 220] on div "Edit installment plan" at bounding box center [707, 229] width 79 height 19
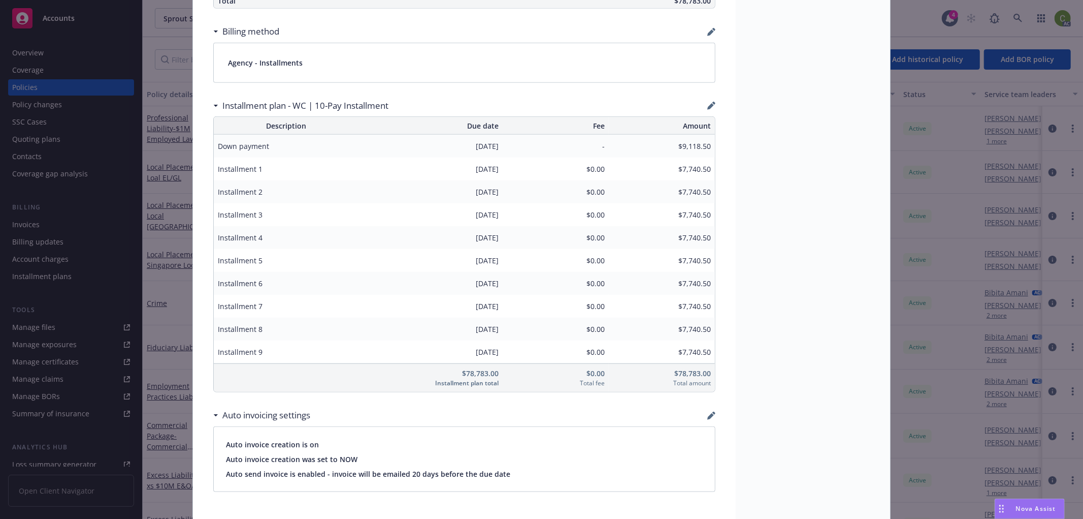
scroll to position [677, 0]
click at [707, 104] on icon "button" at bounding box center [710, 103] width 7 height 7
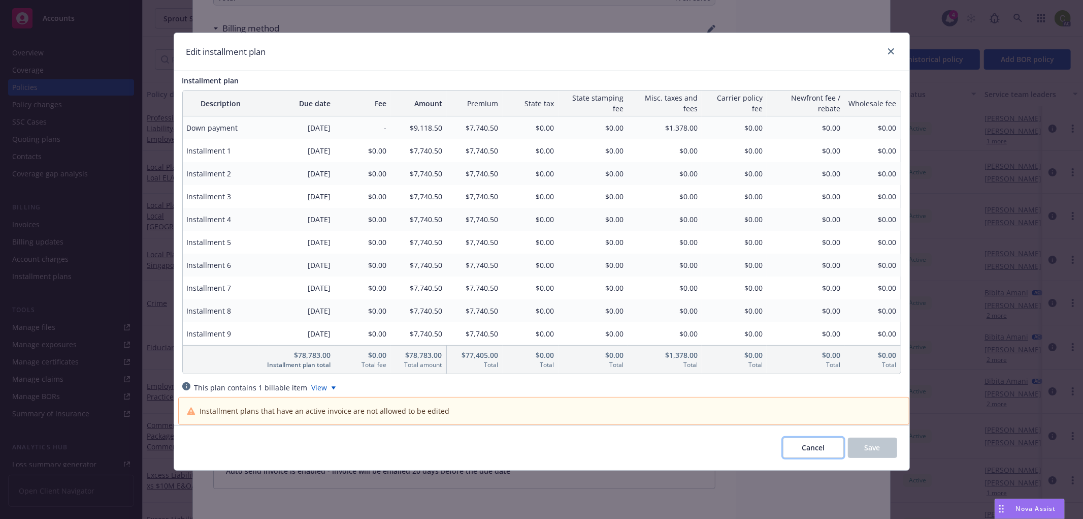
drag, startPoint x: 806, startPoint y: 446, endPoint x: 466, endPoint y: 466, distance: 341.4
click at [806, 446] on span "Cancel" at bounding box center [813, 447] width 23 height 10
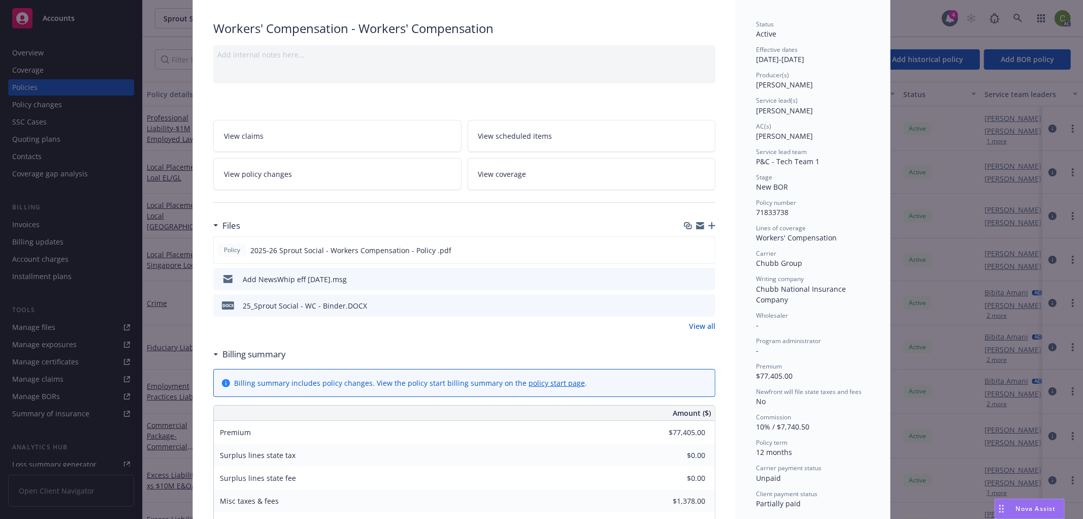
scroll to position [0, 0]
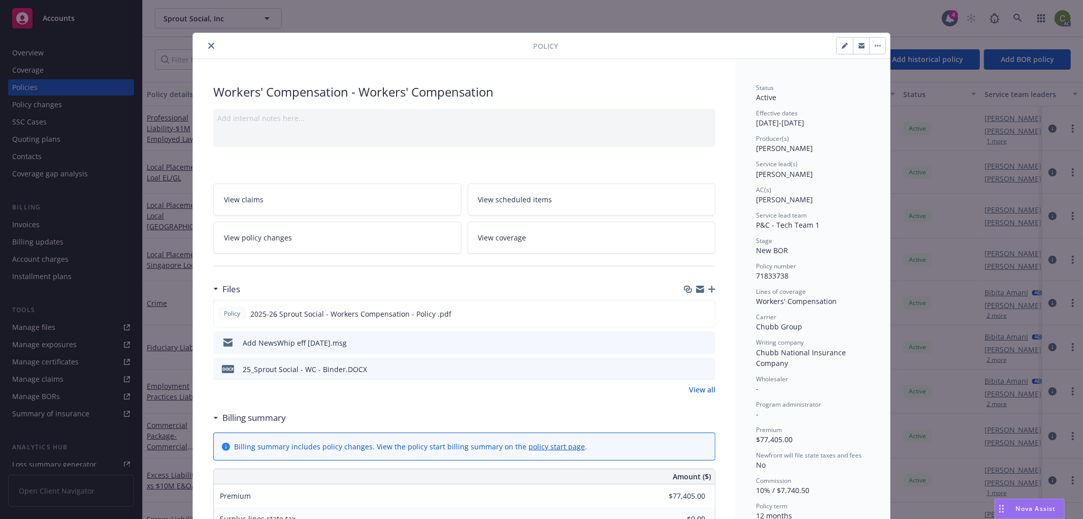
click at [769, 276] on span "71833738" at bounding box center [772, 276] width 33 height 10
copy span "71833738"
click at [208, 44] on icon "close" at bounding box center [211, 46] width 6 height 6
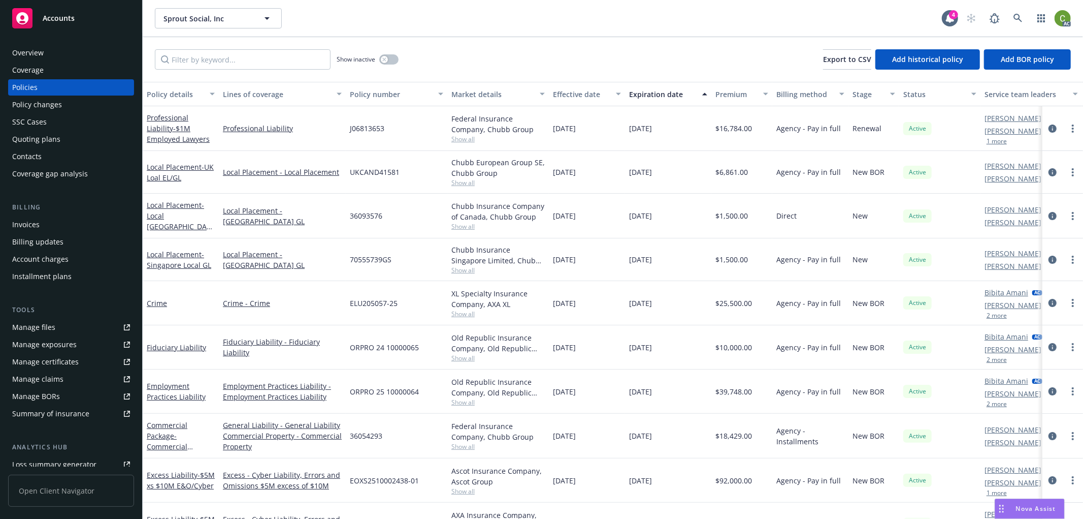
click at [73, 222] on div "Invoices" at bounding box center [71, 224] width 118 height 16
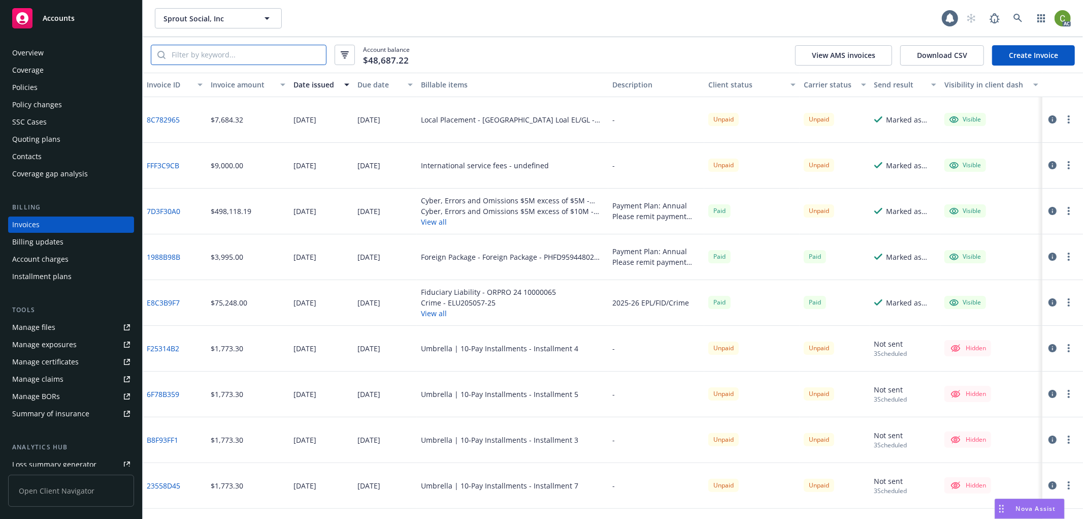
drag, startPoint x: 228, startPoint y: 56, endPoint x: 283, endPoint y: 59, distance: 56.0
click at [229, 55] on input "search" at bounding box center [246, 54] width 160 height 19
paste input "71833738"
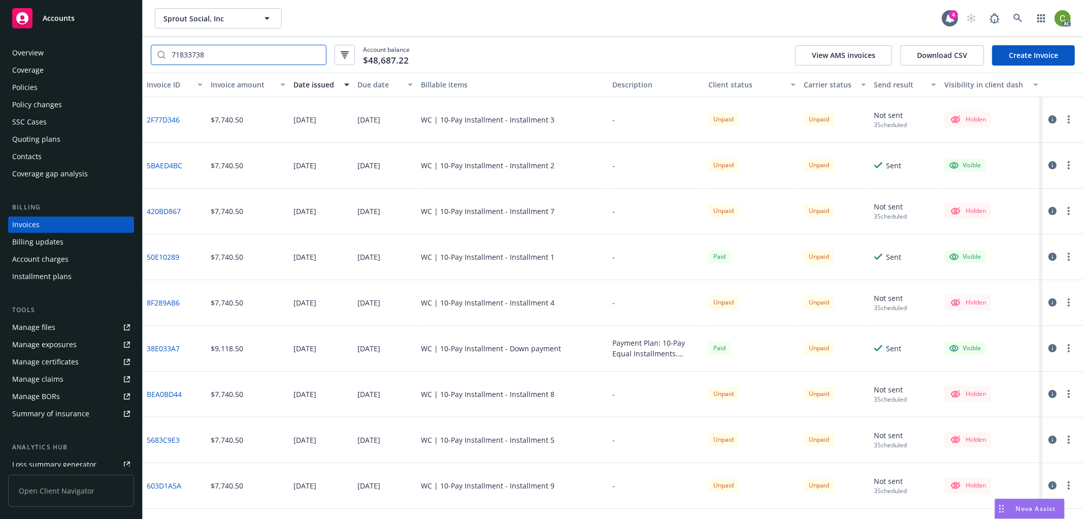
type input "71833738"
click at [367, 84] on div "Due date" at bounding box center [380, 84] width 45 height 11
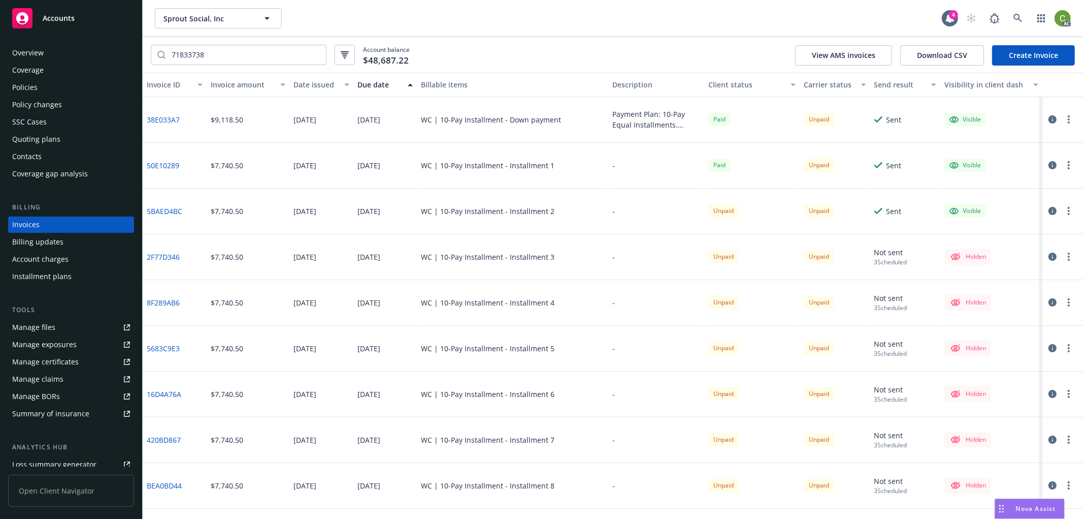
click at [1049, 120] on icon "button" at bounding box center [1053, 119] width 8 height 8
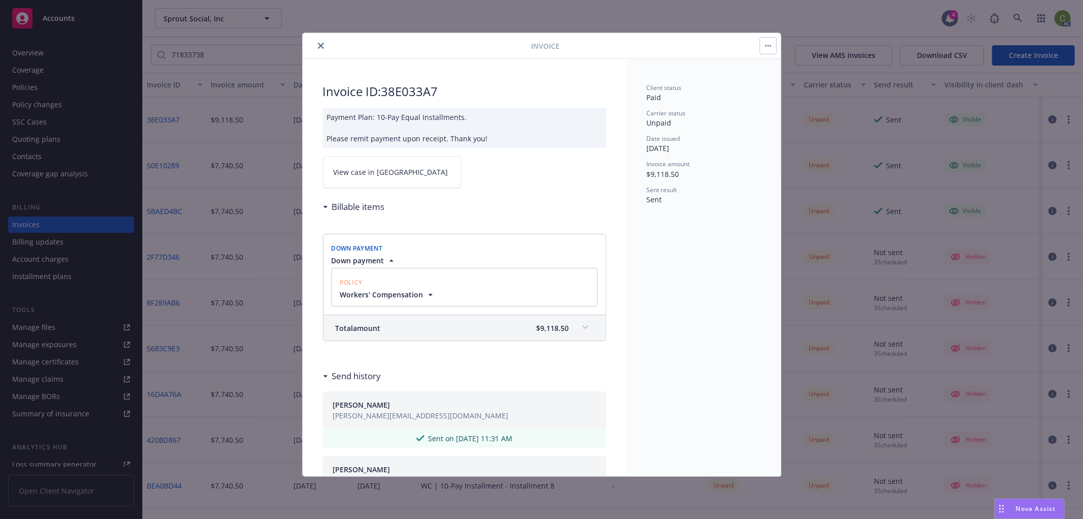
click at [398, 169] on link "View case in SSC" at bounding box center [392, 172] width 139 height 32
click at [320, 49] on button "close" at bounding box center [321, 46] width 12 height 12
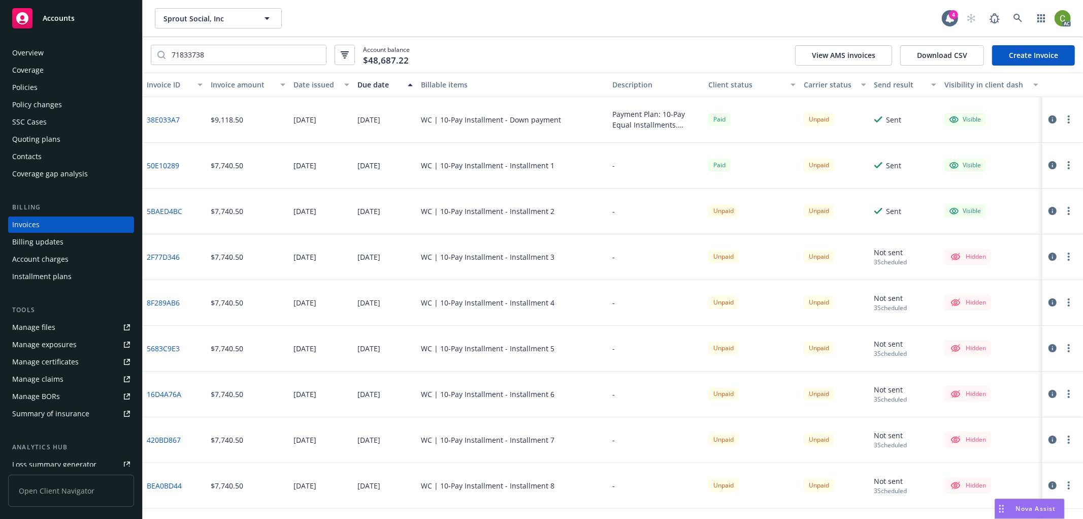
click at [1049, 167] on icon "button" at bounding box center [1053, 165] width 8 height 8
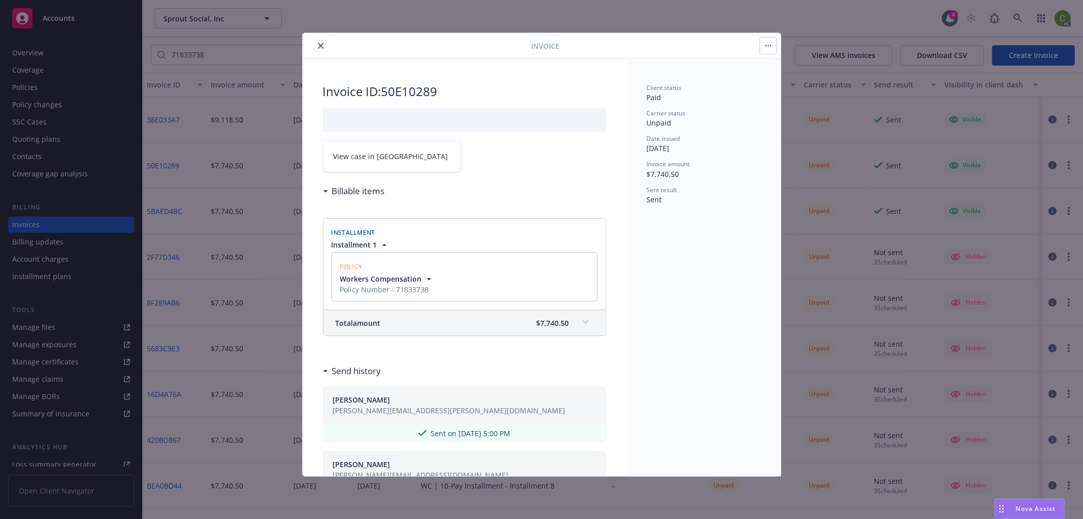
click at [397, 155] on link "View case in SSC" at bounding box center [392, 156] width 139 height 32
click at [320, 43] on icon "close" at bounding box center [321, 46] width 6 height 6
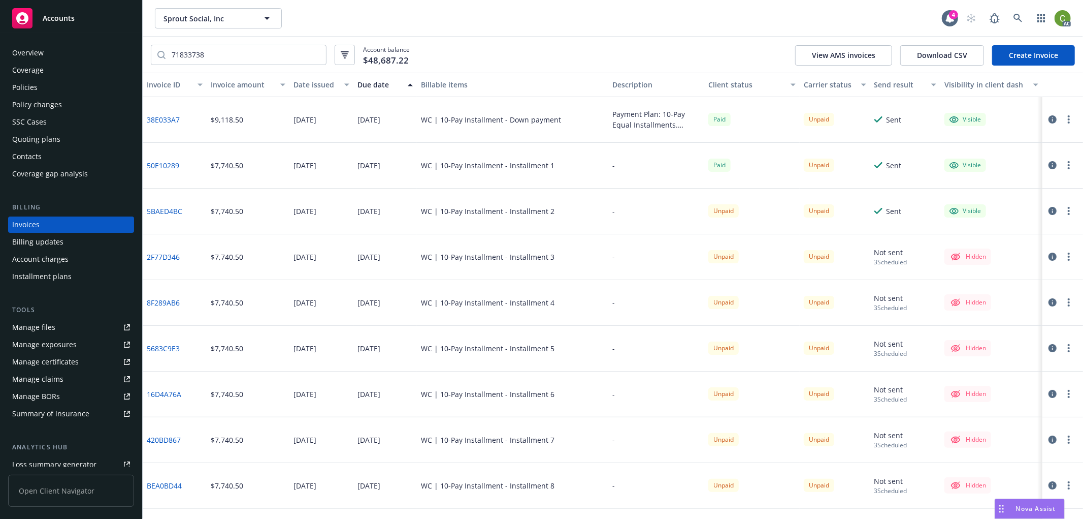
click at [1049, 209] on icon "button" at bounding box center [1053, 211] width 8 height 8
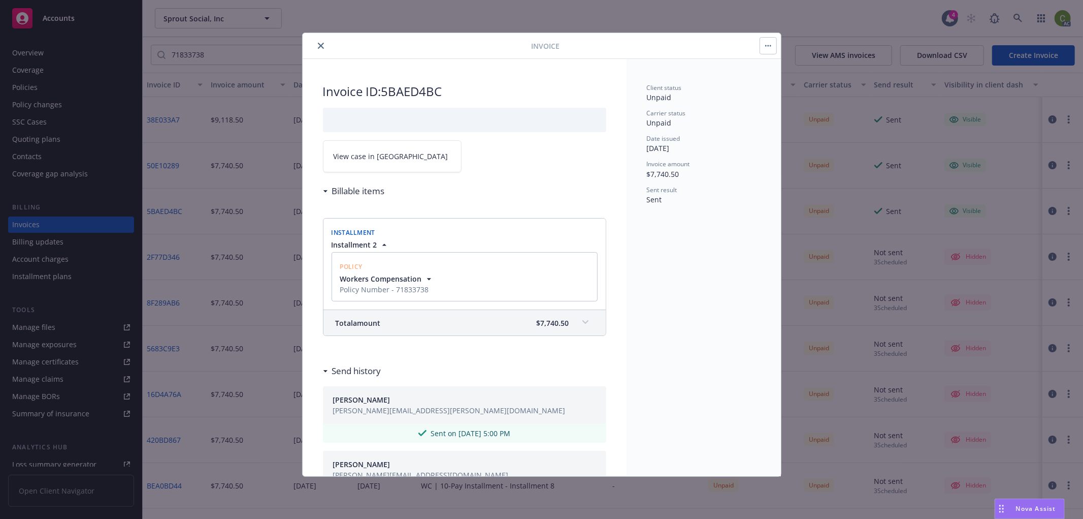
click at [362, 159] on span "View case in SSC" at bounding box center [391, 156] width 115 height 11
click at [320, 44] on icon "close" at bounding box center [321, 46] width 6 height 6
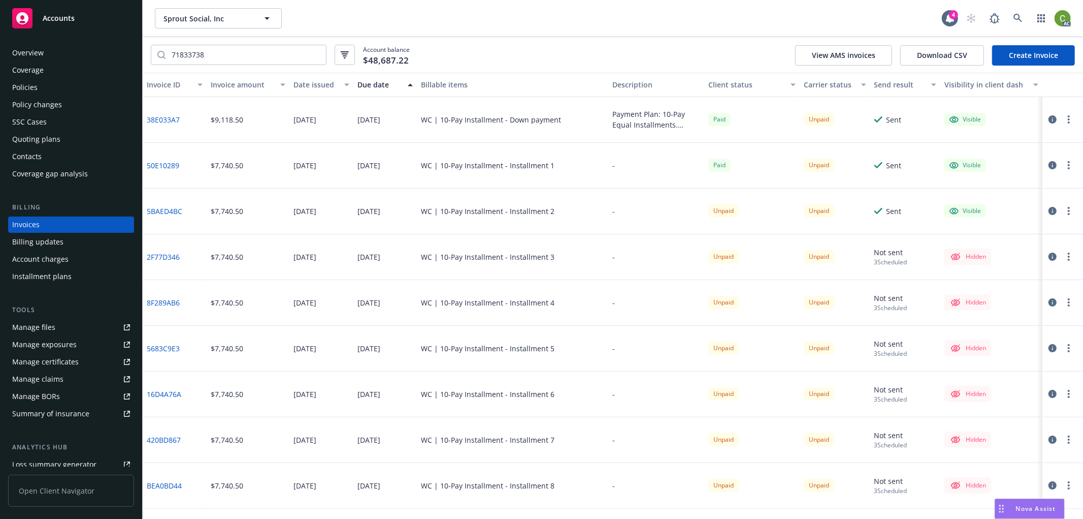
click at [1049, 254] on icon "button" at bounding box center [1053, 256] width 8 height 8
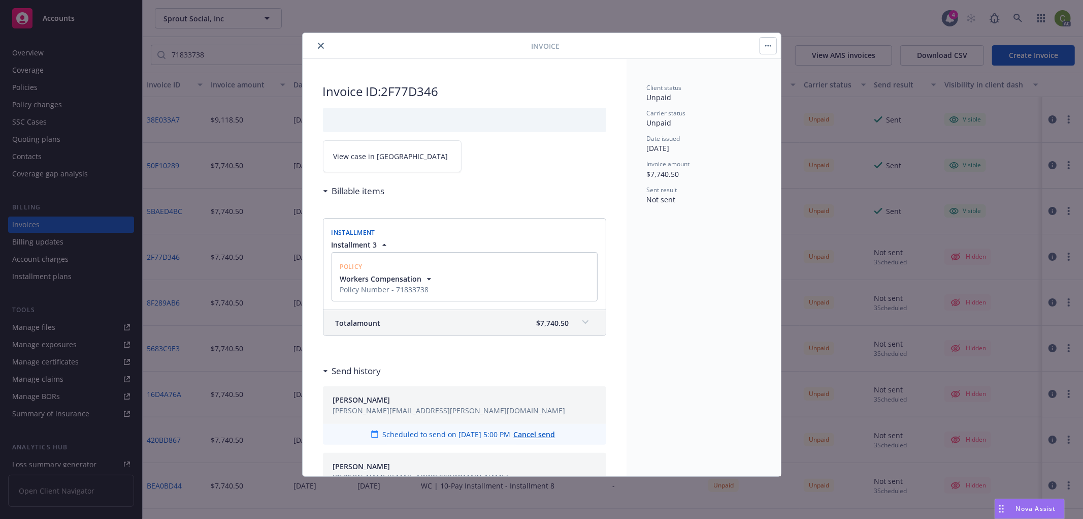
click at [389, 154] on link "View case in SSC" at bounding box center [392, 156] width 139 height 32
click at [321, 44] on icon "close" at bounding box center [321, 46] width 6 height 6
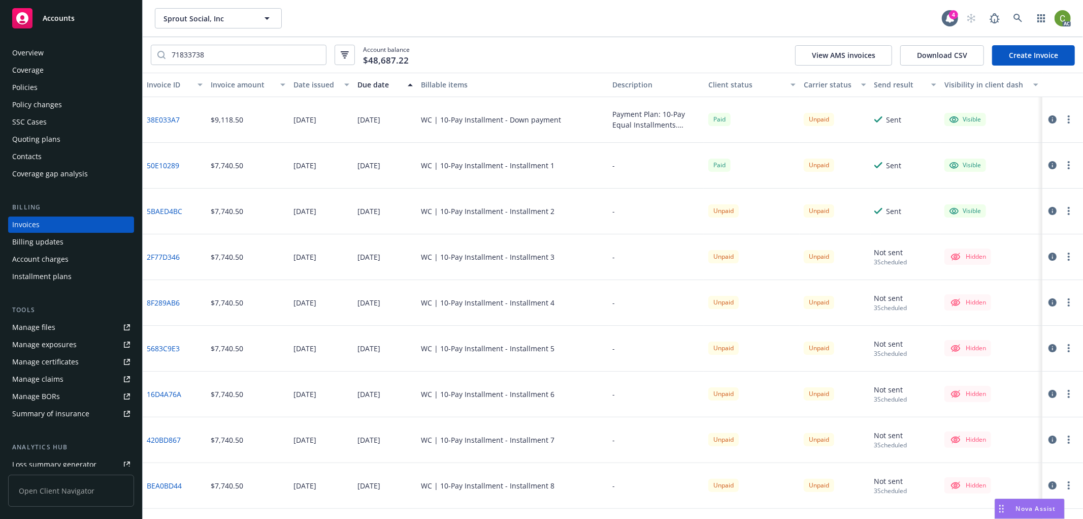
click at [1049, 301] on icon "button" at bounding box center [1053, 302] width 8 height 8
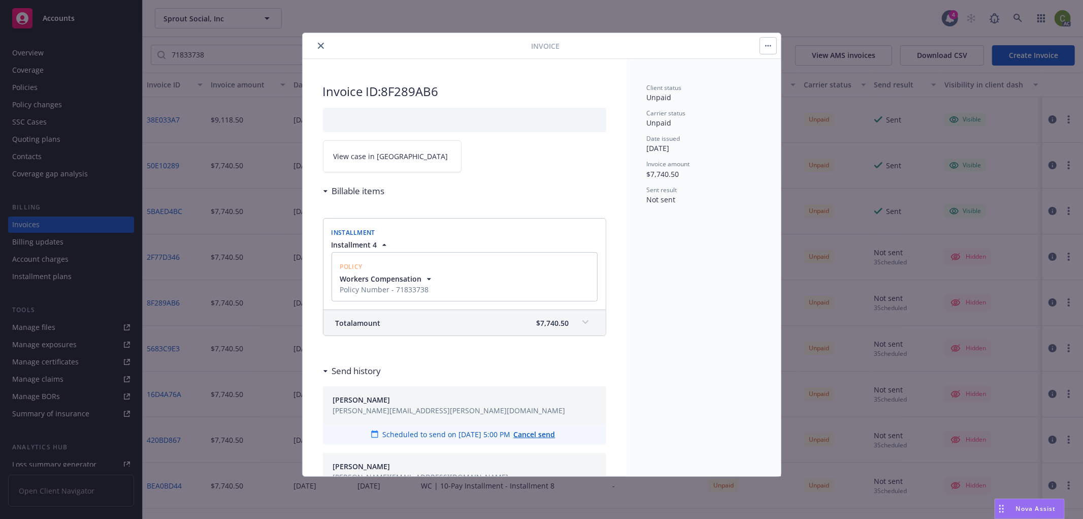
click at [378, 155] on span "View case in SSC" at bounding box center [391, 156] width 115 height 11
click at [318, 46] on icon "close" at bounding box center [321, 46] width 6 height 6
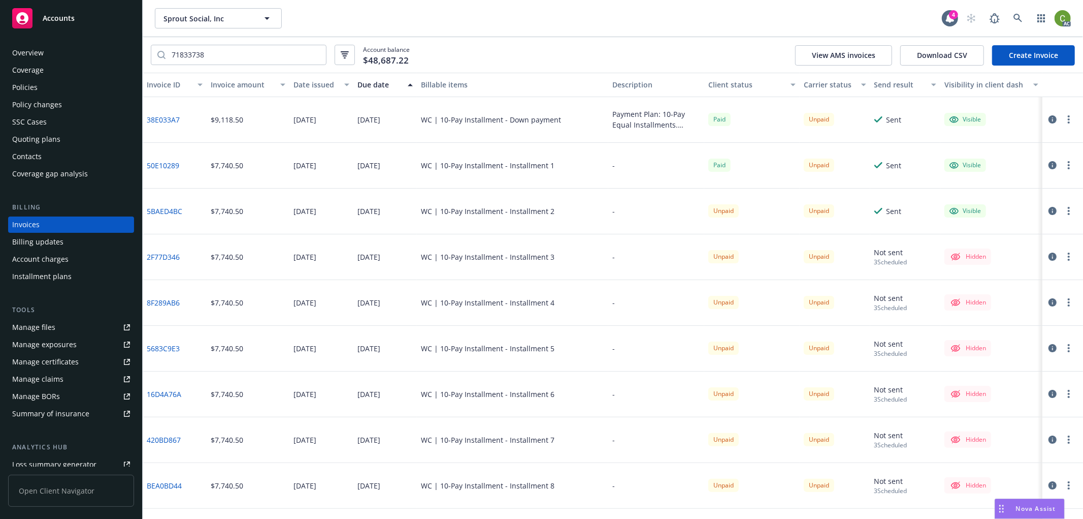
click at [1049, 348] on icon "button" at bounding box center [1053, 348] width 8 height 8
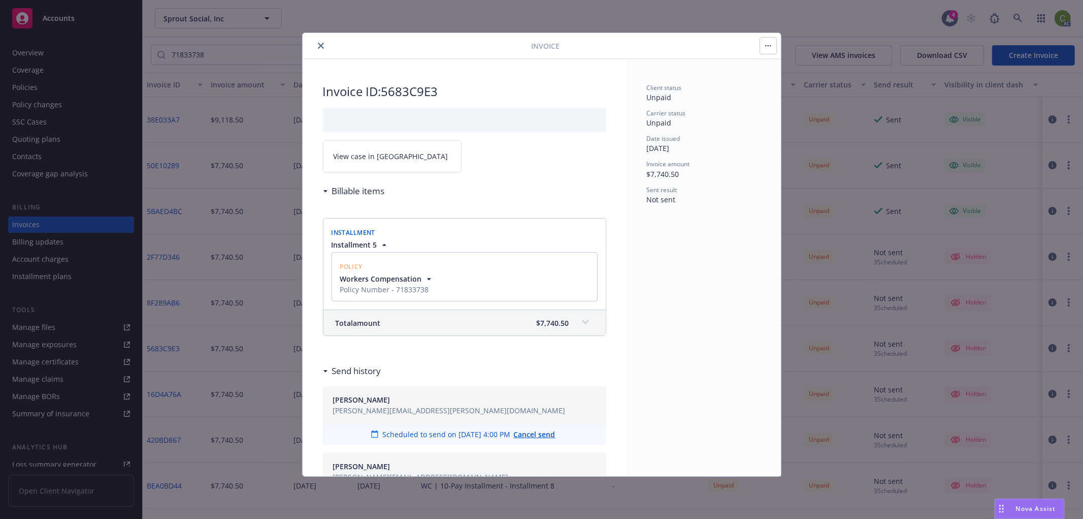
click at [358, 156] on span "View case in SSC" at bounding box center [391, 156] width 115 height 11
click at [322, 46] on icon "close" at bounding box center [321, 46] width 6 height 6
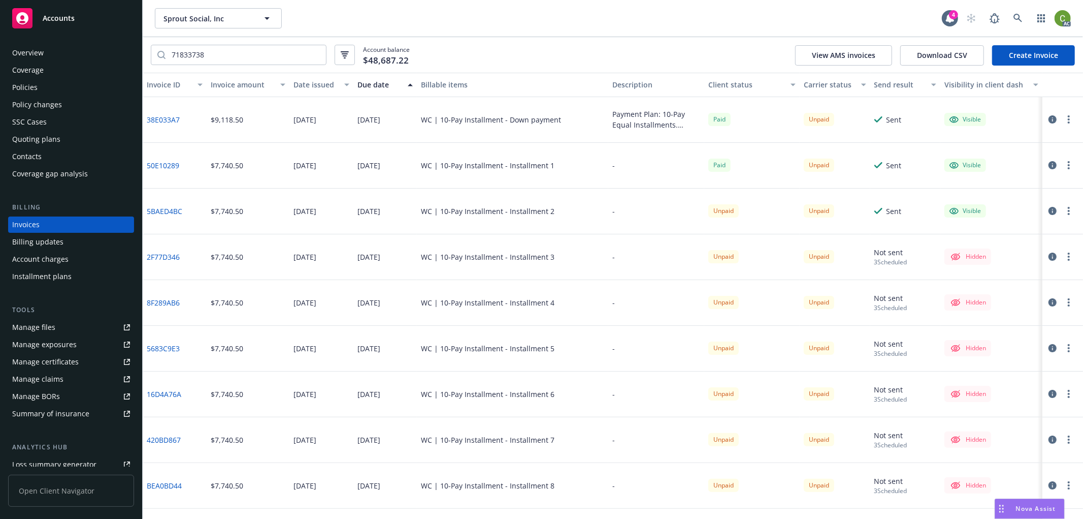
click at [1049, 394] on icon "button" at bounding box center [1053, 394] width 8 height 8
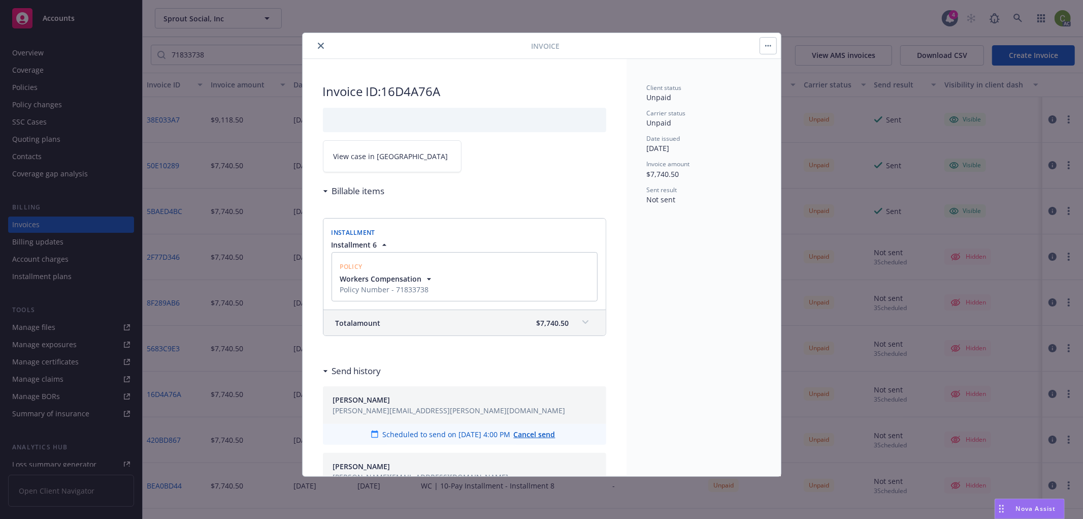
click at [402, 159] on link "View case in SSC" at bounding box center [392, 156] width 139 height 32
click at [321, 44] on icon "close" at bounding box center [321, 46] width 6 height 6
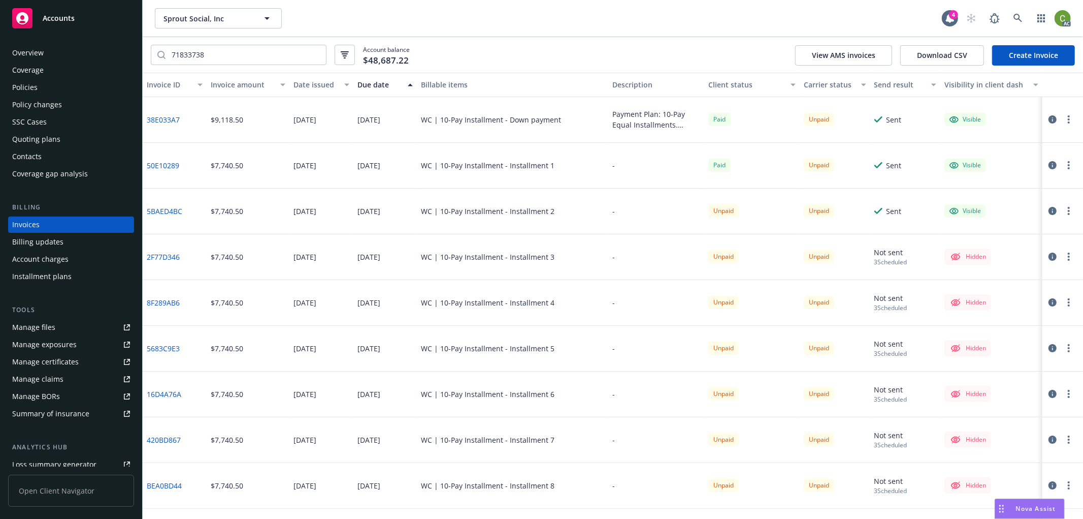
click at [1049, 442] on icon "button" at bounding box center [1053, 439] width 8 height 8
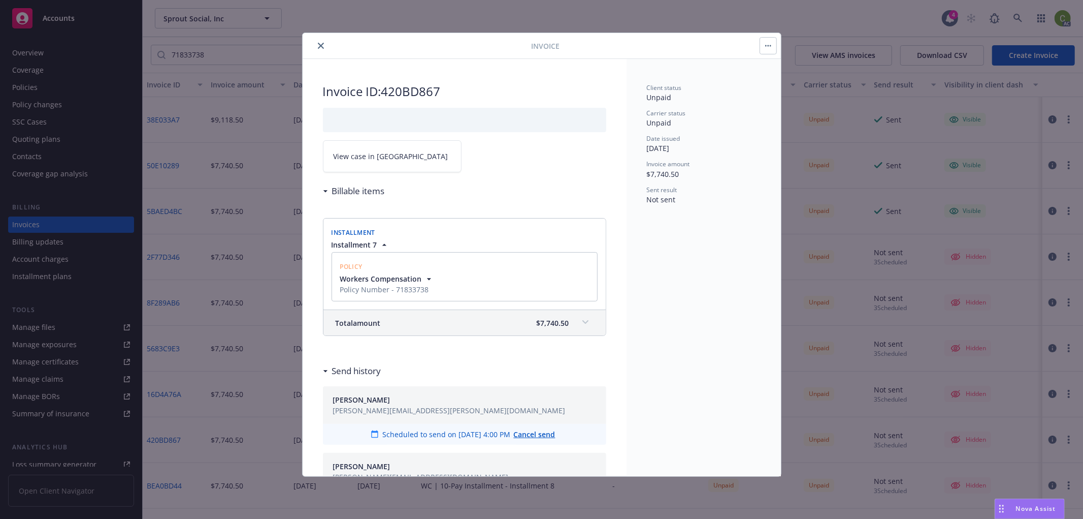
click at [389, 159] on link "View case in SSC" at bounding box center [392, 156] width 139 height 32
click at [320, 44] on icon "close" at bounding box center [321, 46] width 6 height 6
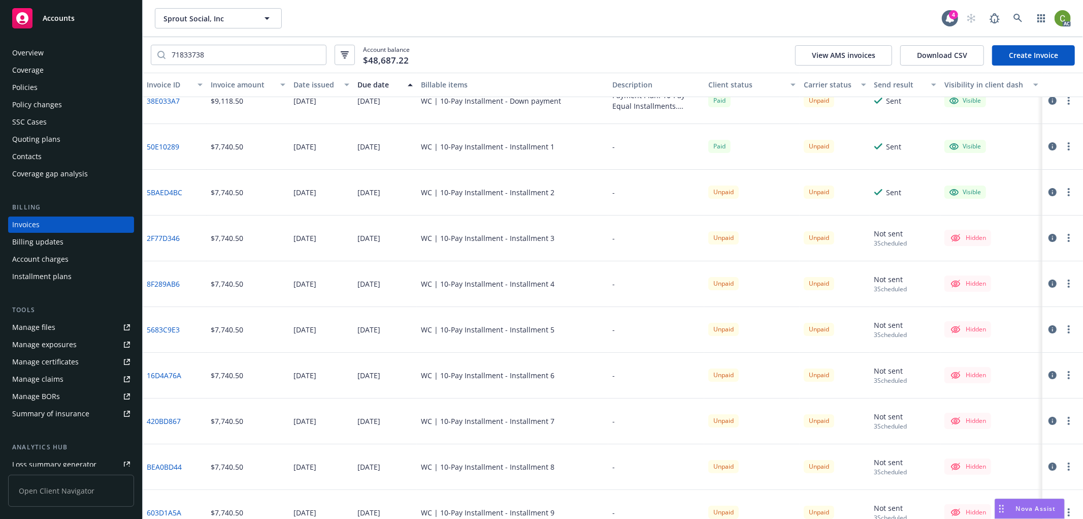
scroll to position [35, 0]
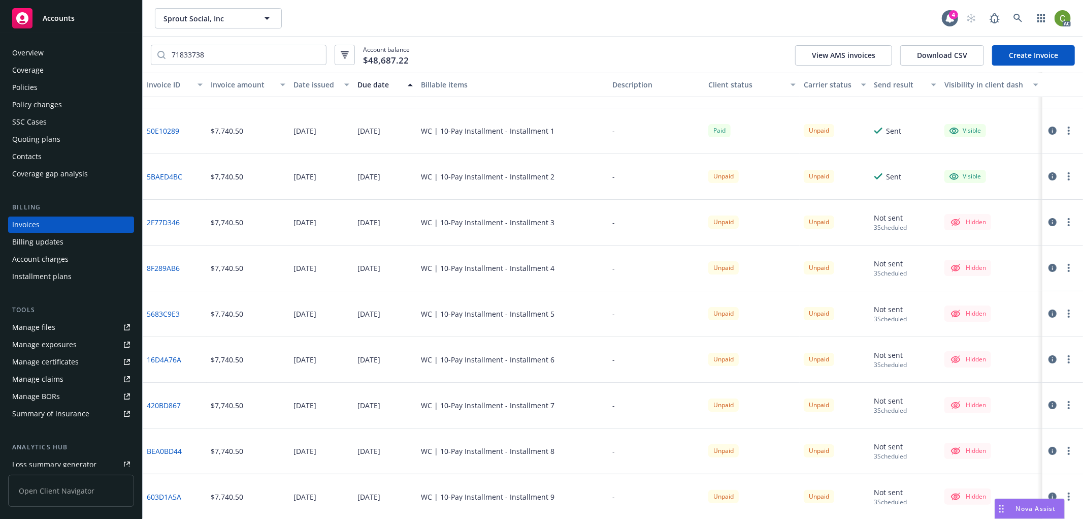
click at [1049, 452] on icon "button" at bounding box center [1053, 450] width 8 height 8
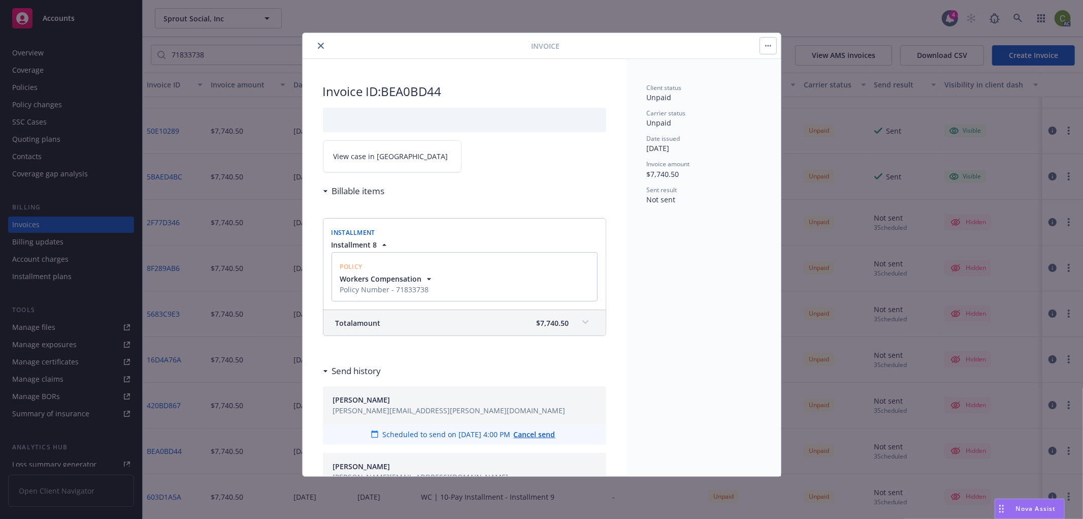
click at [375, 163] on link "View case in SSC" at bounding box center [392, 156] width 139 height 32
click at [322, 46] on icon "close" at bounding box center [321, 46] width 6 height 6
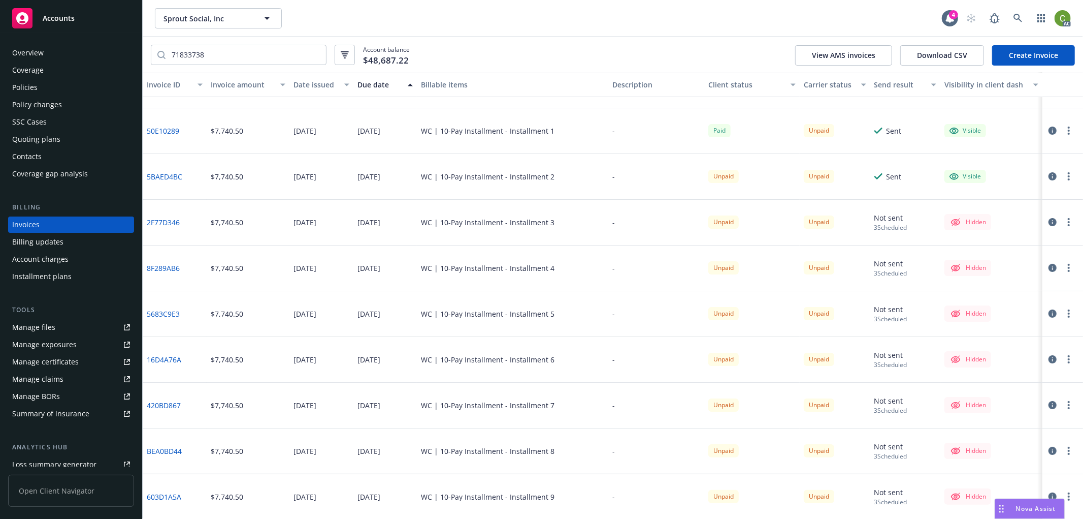
click at [1049, 496] on icon "button" at bounding box center [1053, 496] width 8 height 8
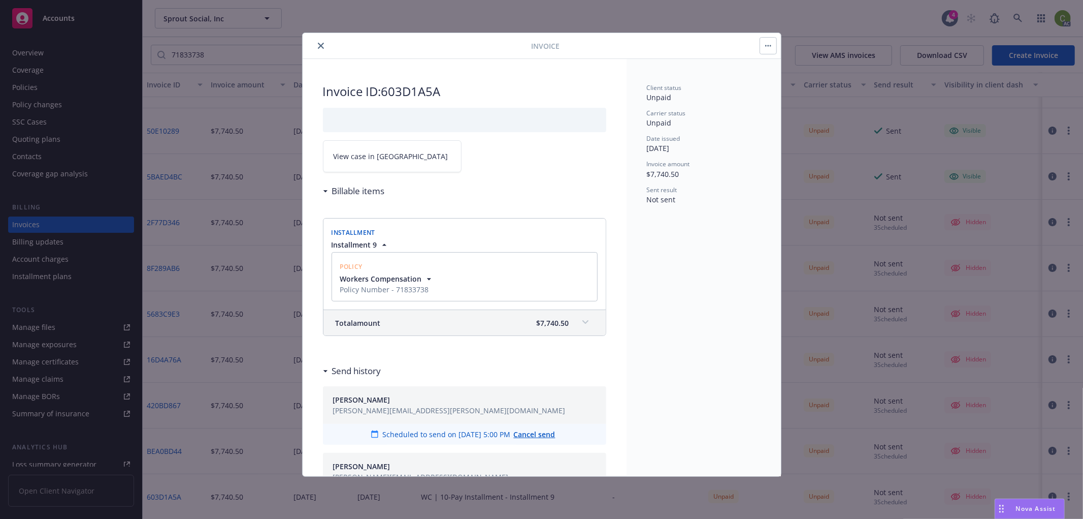
click at [364, 154] on span "View case in SSC" at bounding box center [391, 156] width 115 height 11
click at [319, 44] on icon "close" at bounding box center [321, 46] width 6 height 6
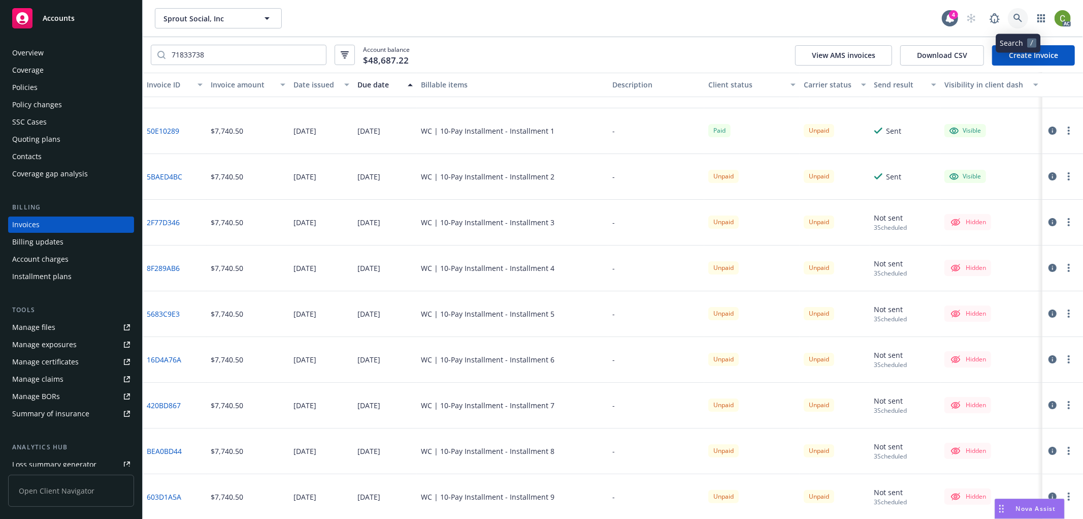
click at [1020, 17] on icon at bounding box center [1018, 18] width 9 height 9
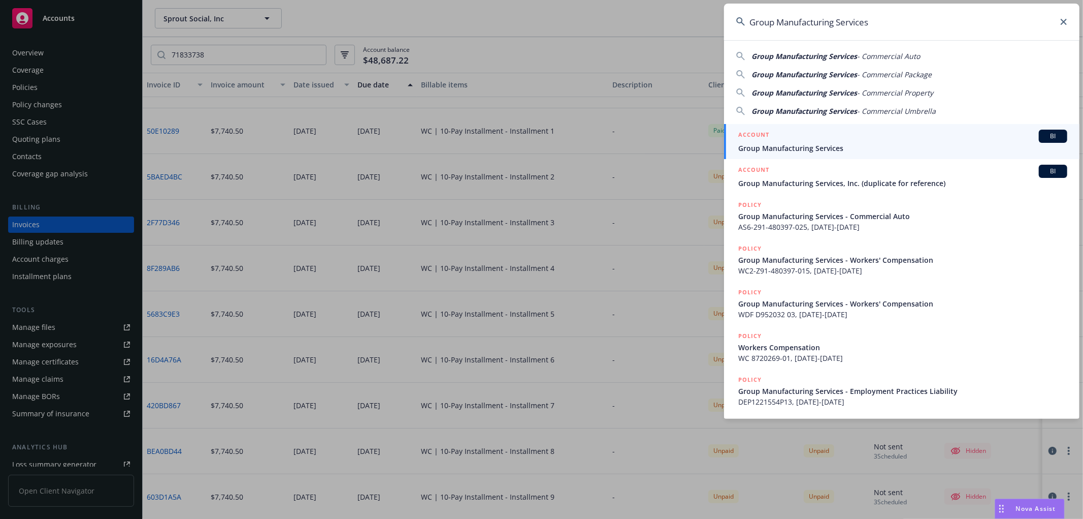
type input "Group Manufacturing Services"
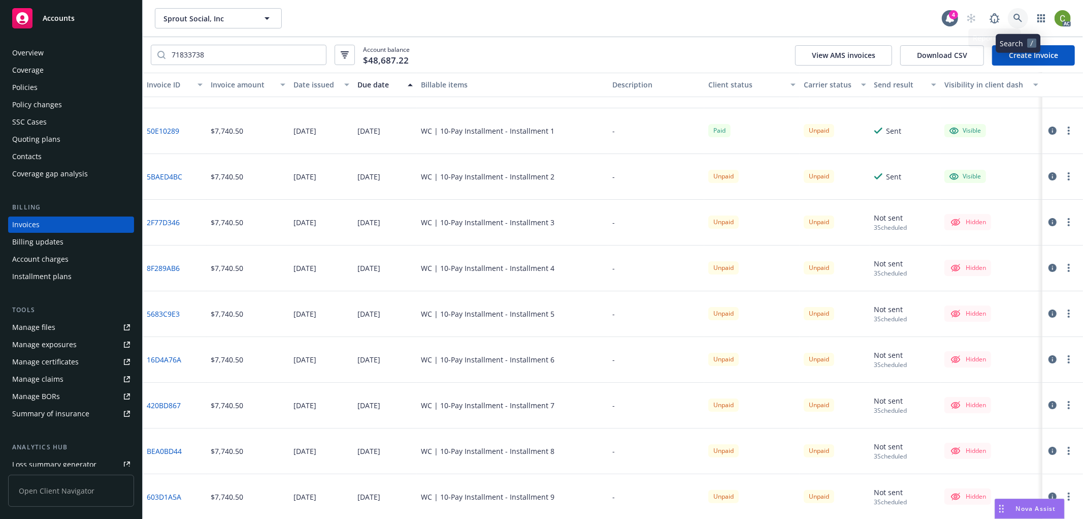
click at [1010, 21] on link at bounding box center [1018, 18] width 20 height 20
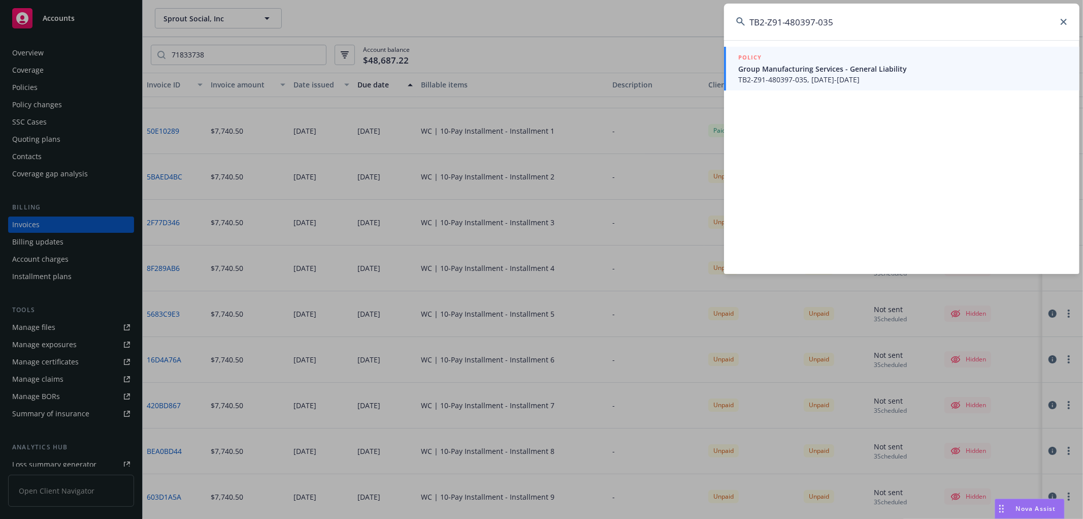
type input "TB2-Z91-480397-035"
click at [810, 75] on span "TB2-Z91-480397-035, 07/01/2025-07/01/2026" at bounding box center [902, 79] width 329 height 11
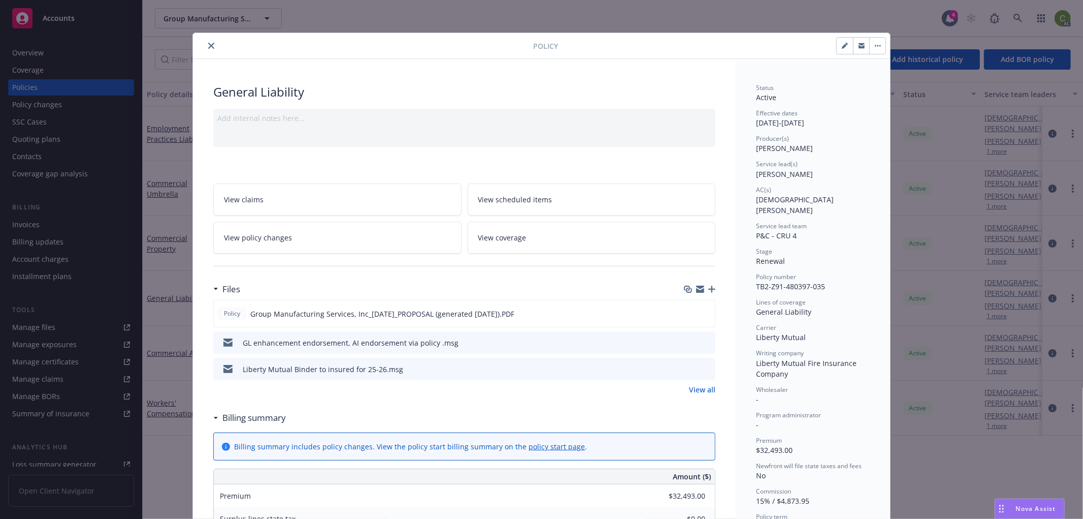
click at [208, 43] on icon "close" at bounding box center [211, 46] width 6 height 6
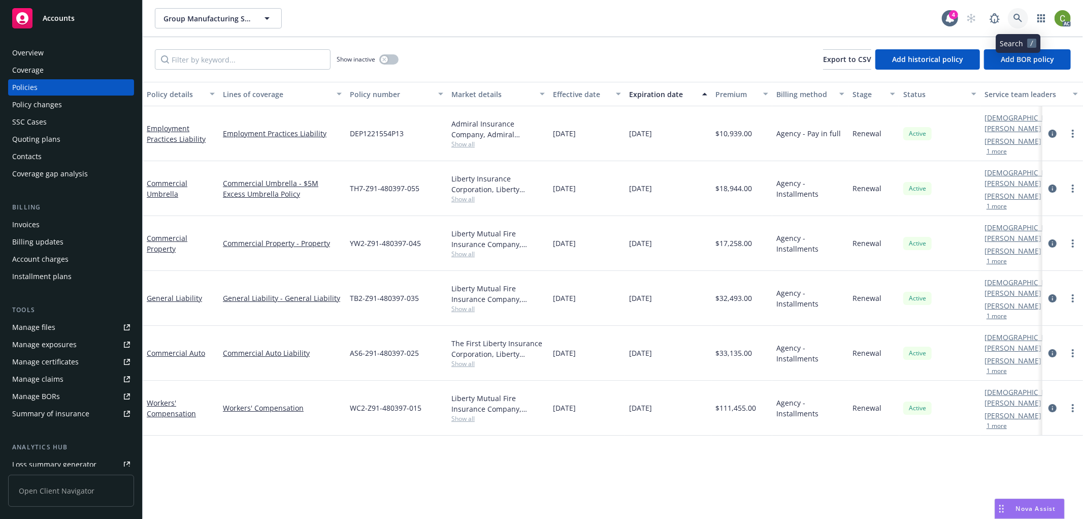
click at [1023, 19] on link at bounding box center [1018, 18] width 20 height 20
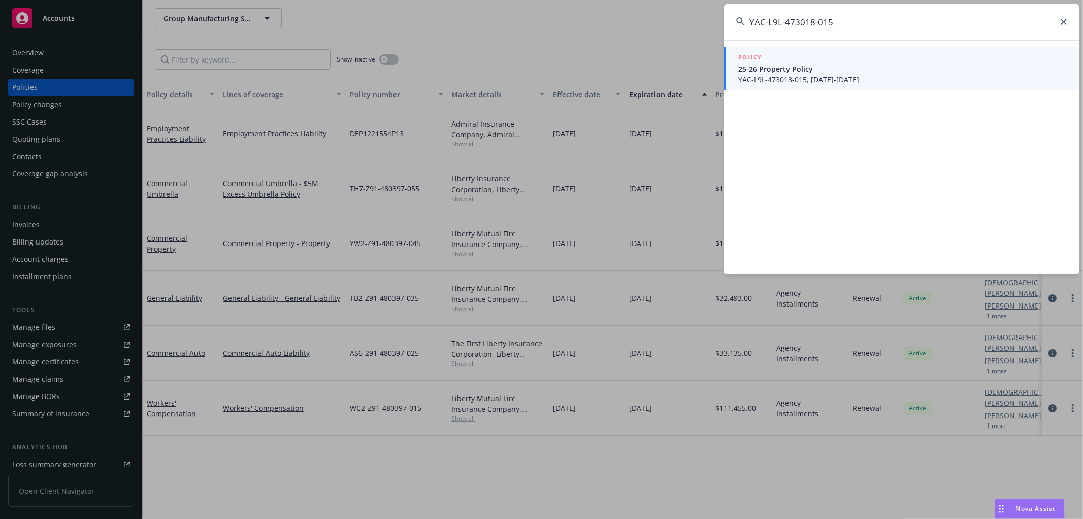
type input "YAC-L9L-473018-015"
click at [829, 79] on span "YAC-L9L-473018-015, 05/30/2025-05/30/2026" at bounding box center [902, 79] width 329 height 11
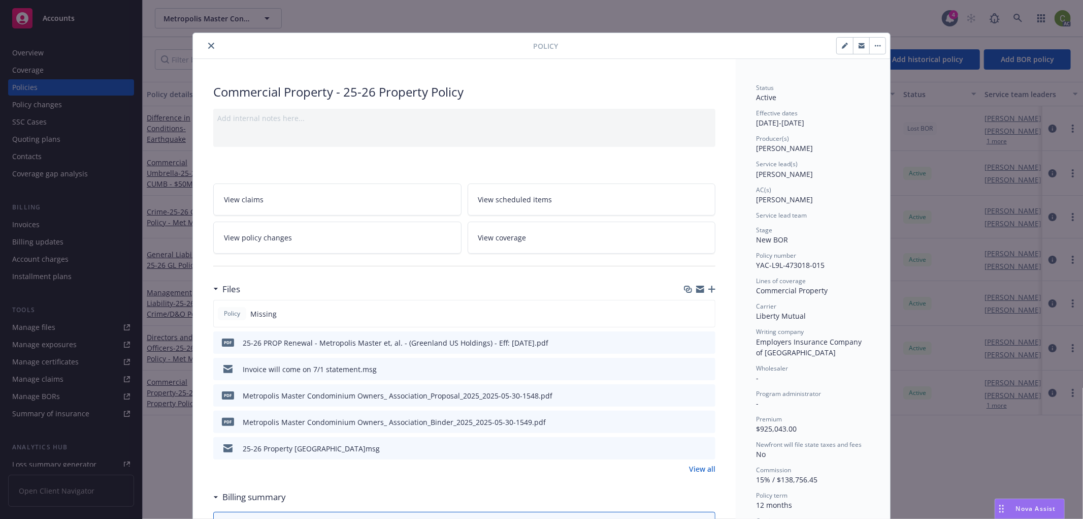
click at [212, 44] on button "close" at bounding box center [211, 46] width 12 height 12
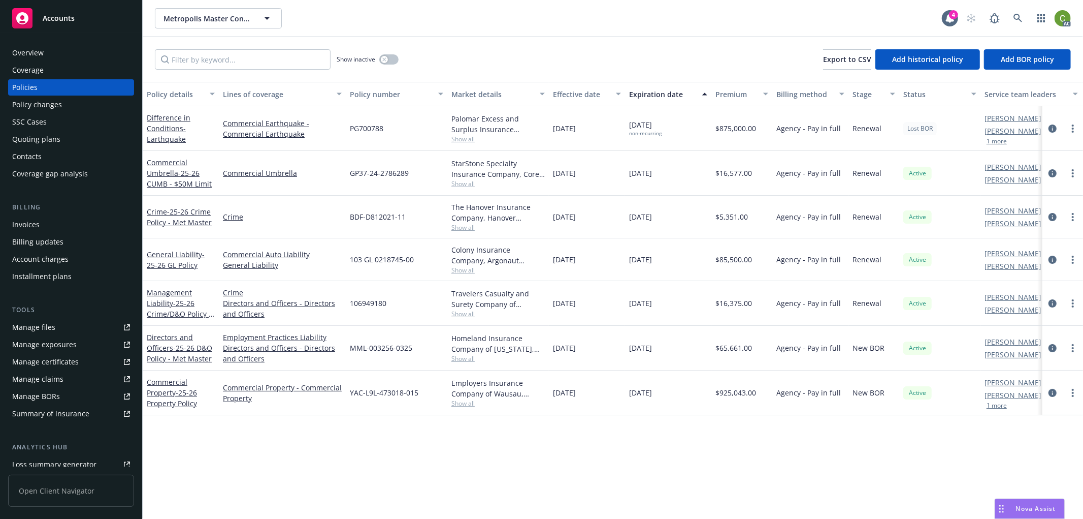
click at [54, 224] on div "Invoices" at bounding box center [71, 224] width 118 height 16
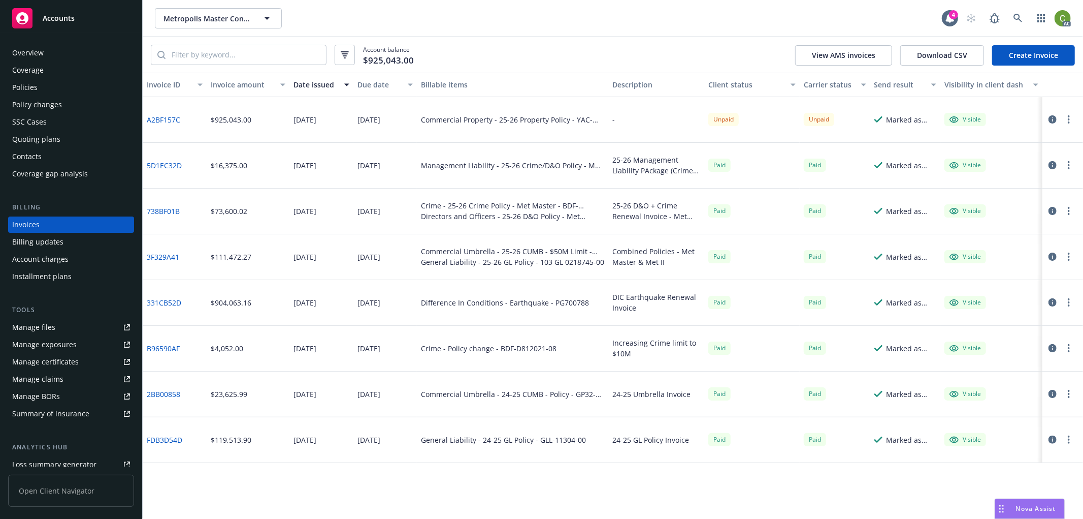
click at [1057, 119] on button "button" at bounding box center [1053, 119] width 12 height 12
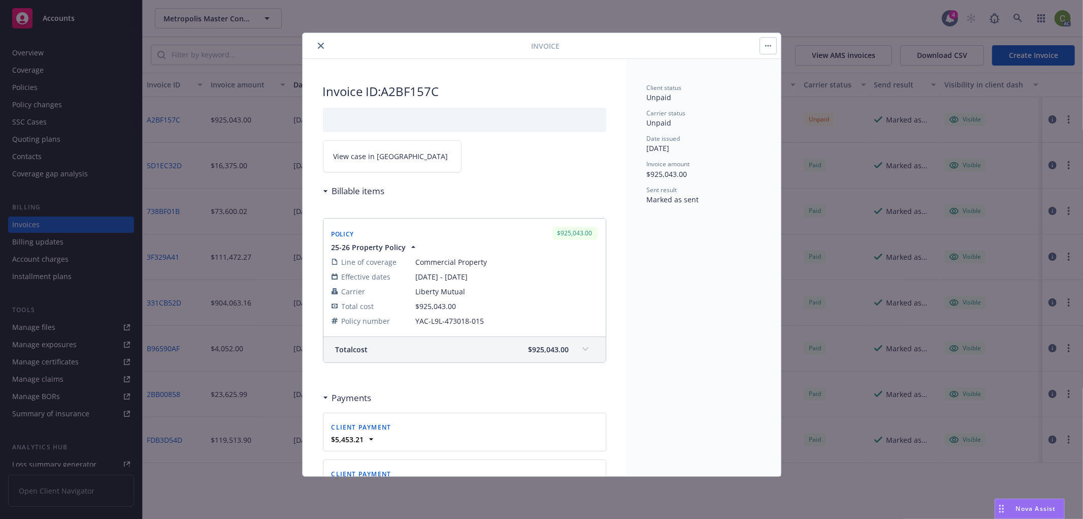
click at [418, 162] on link "View case in SSC" at bounding box center [392, 156] width 139 height 32
click at [322, 46] on icon "close" at bounding box center [321, 46] width 6 height 6
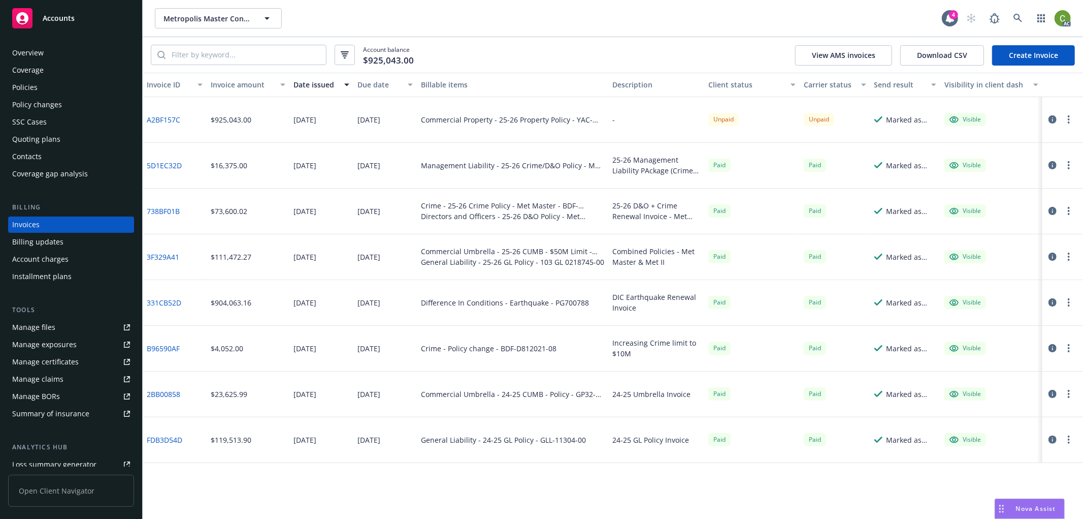
click at [73, 84] on div "Policies" at bounding box center [71, 87] width 118 height 16
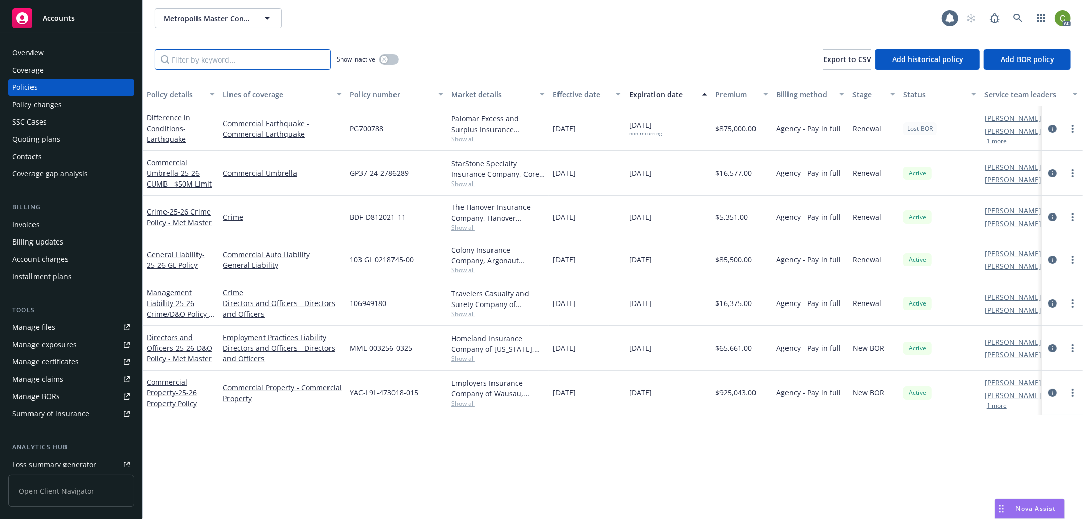
click at [207, 67] on input "Filter by keyword..." at bounding box center [243, 59] width 176 height 20
paste input "YAC-L9L-473018-015"
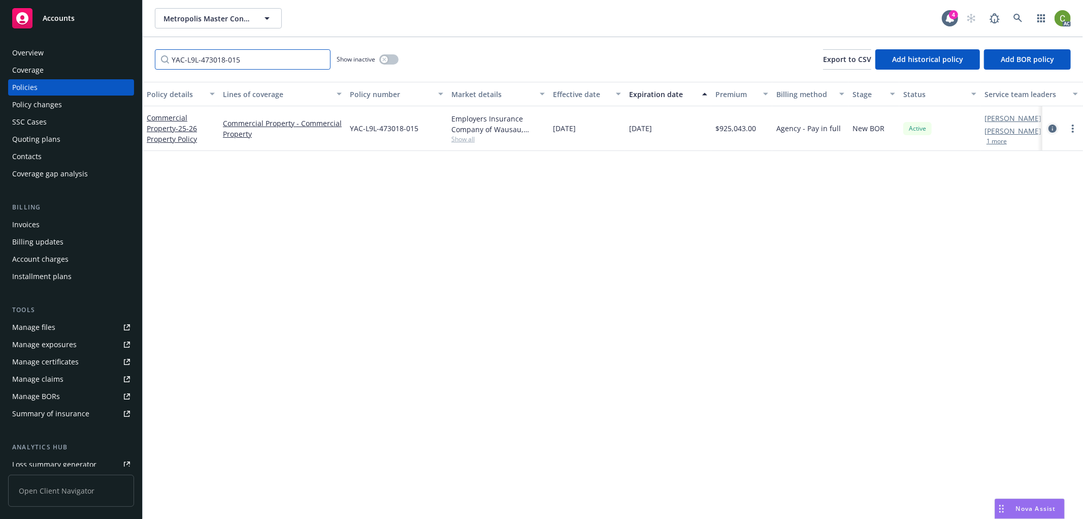
type input "YAC-L9L-473018-015"
click at [1049, 131] on icon "circleInformation" at bounding box center [1053, 128] width 8 height 8
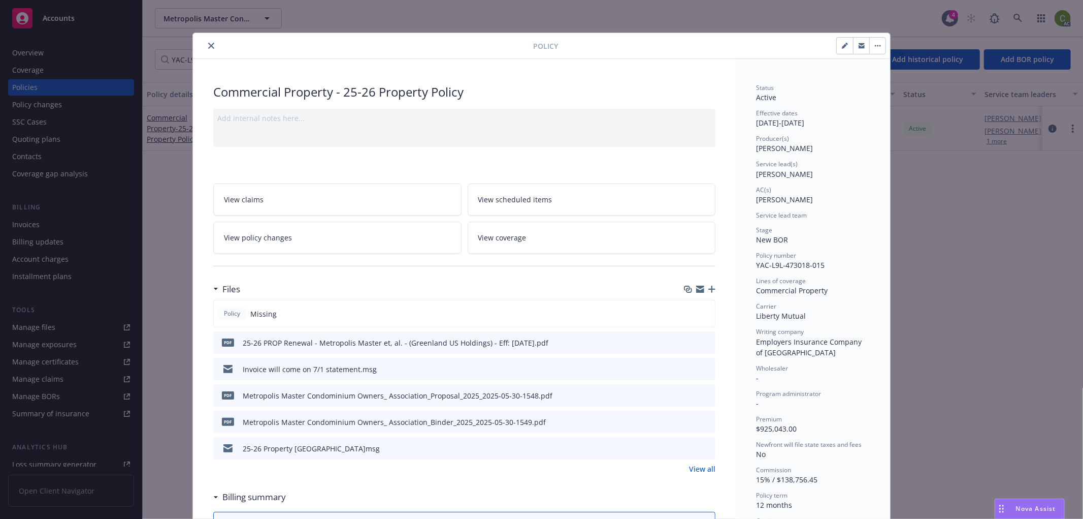
scroll to position [30, 0]
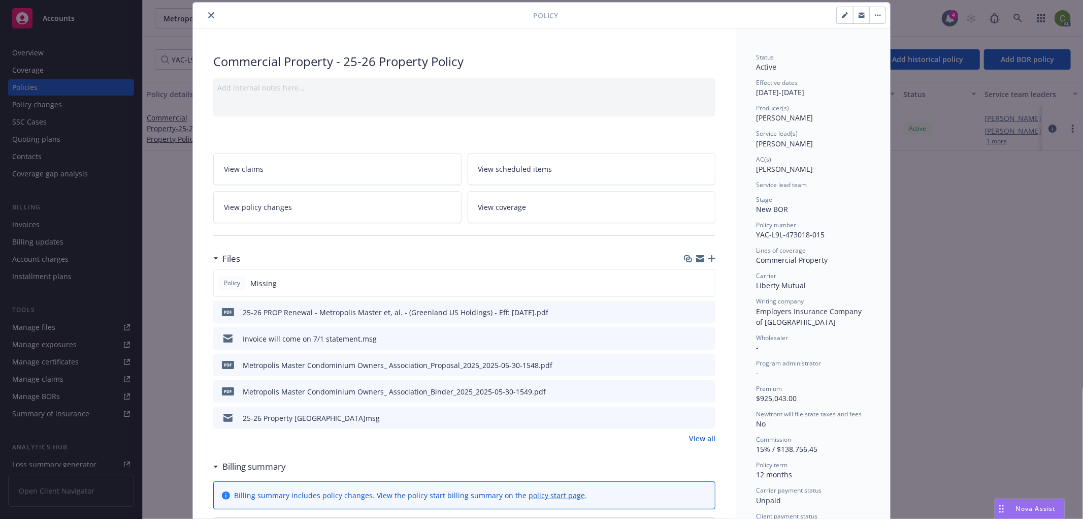
drag, startPoint x: 207, startPoint y: 12, endPoint x: 788, endPoint y: 42, distance: 581.7
click at [225, 12] on div at bounding box center [365, 15] width 336 height 12
click at [1024, 15] on div "Policy Commercial Property - 25-26 Property Policy Add internal notes here... V…" at bounding box center [541, 259] width 1083 height 519
click at [1022, 16] on div "Policy Commercial Property - 25-26 Property Policy Add internal notes here... V…" at bounding box center [541, 259] width 1083 height 519
click at [210, 16] on icon "close" at bounding box center [211, 15] width 6 height 6
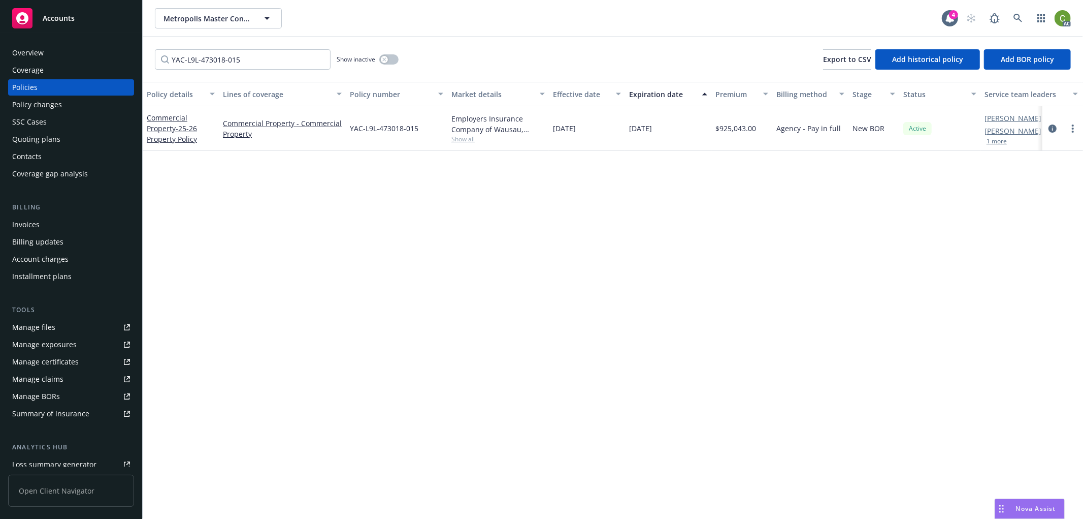
click at [1028, 13] on div "AC" at bounding box center [1016, 18] width 110 height 20
click at [1021, 14] on icon at bounding box center [1018, 18] width 9 height 9
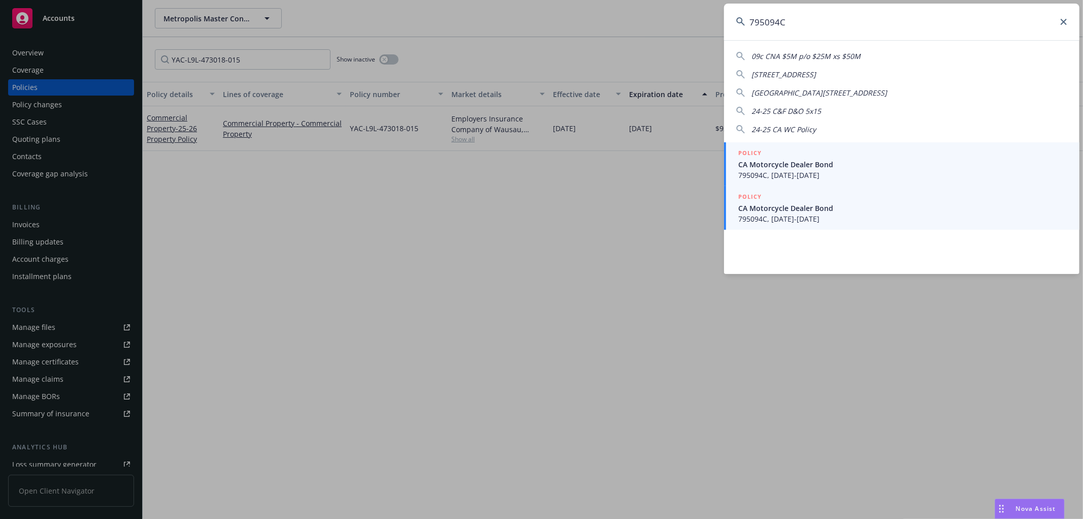
type input "795094C"
click at [778, 202] on div "POLICY" at bounding box center [902, 196] width 329 height 11
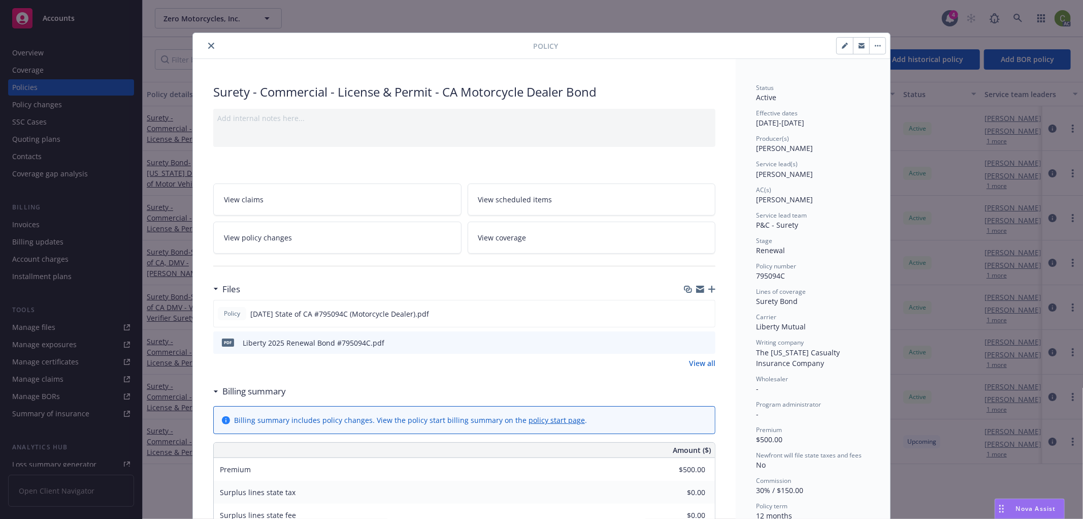
click at [704, 342] on icon "preview file" at bounding box center [705, 341] width 9 height 7
click at [209, 45] on icon "close" at bounding box center [211, 46] width 6 height 6
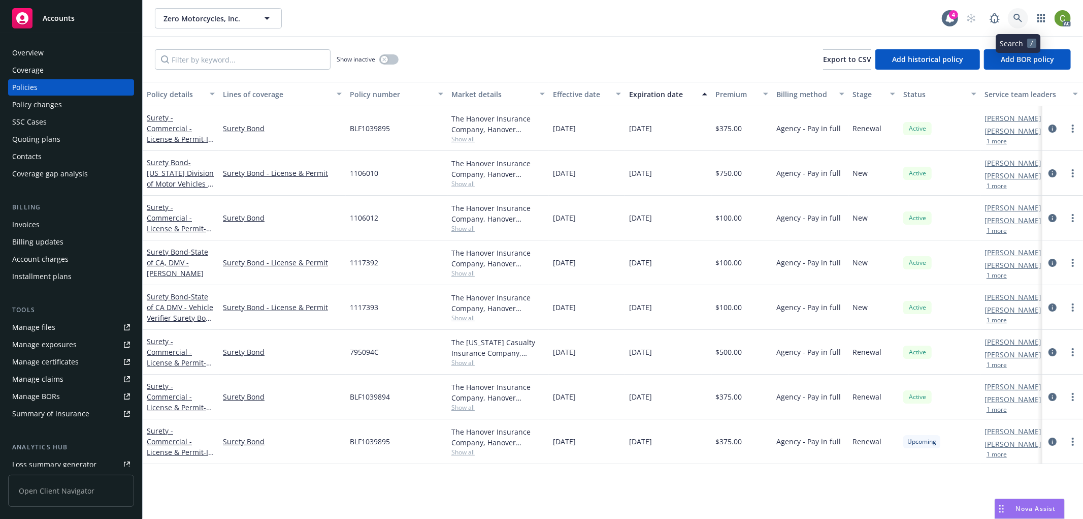
click at [1013, 16] on link at bounding box center [1018, 18] width 20 height 20
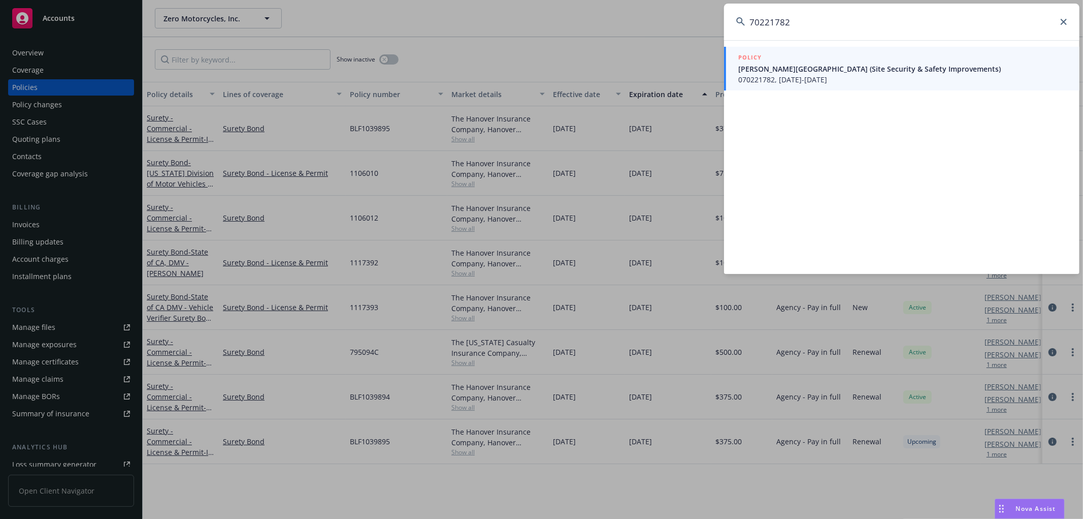
type input "70221782"
click at [847, 74] on span "070221782, 06/23/2025-09/09/2025" at bounding box center [902, 79] width 329 height 11
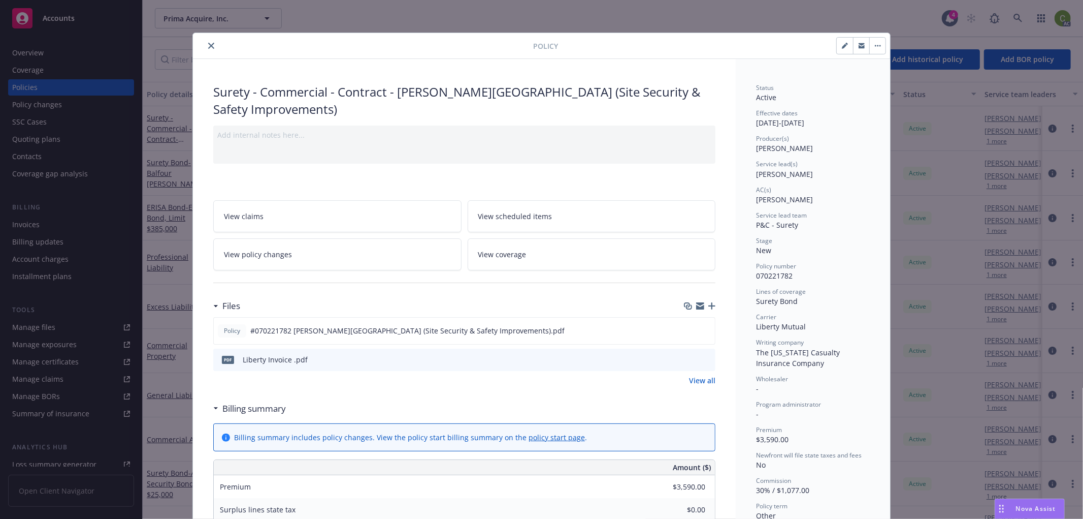
click at [702, 360] on icon "preview file" at bounding box center [705, 358] width 9 height 7
click at [208, 43] on icon "close" at bounding box center [211, 46] width 6 height 6
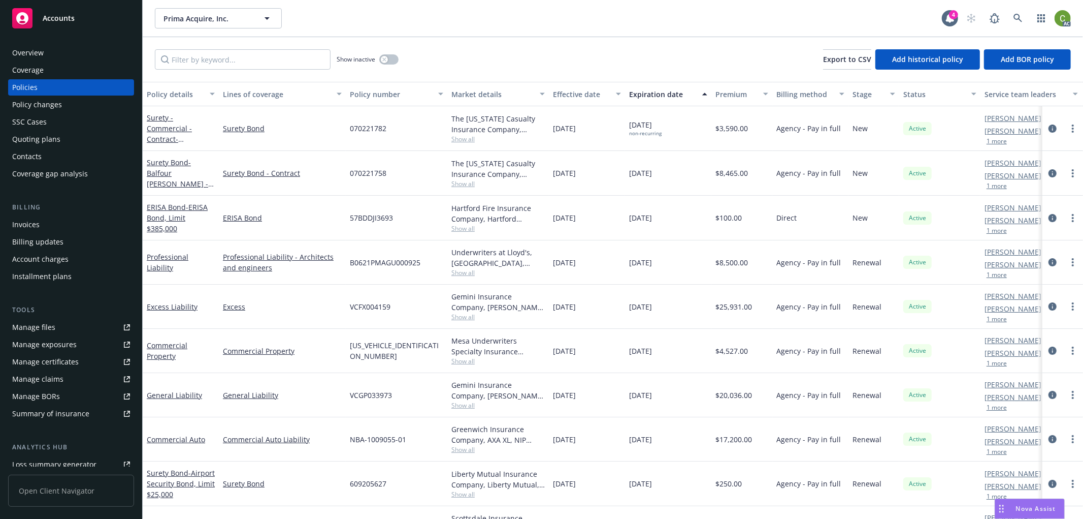
click at [39, 226] on div "Invoices" at bounding box center [71, 224] width 118 height 16
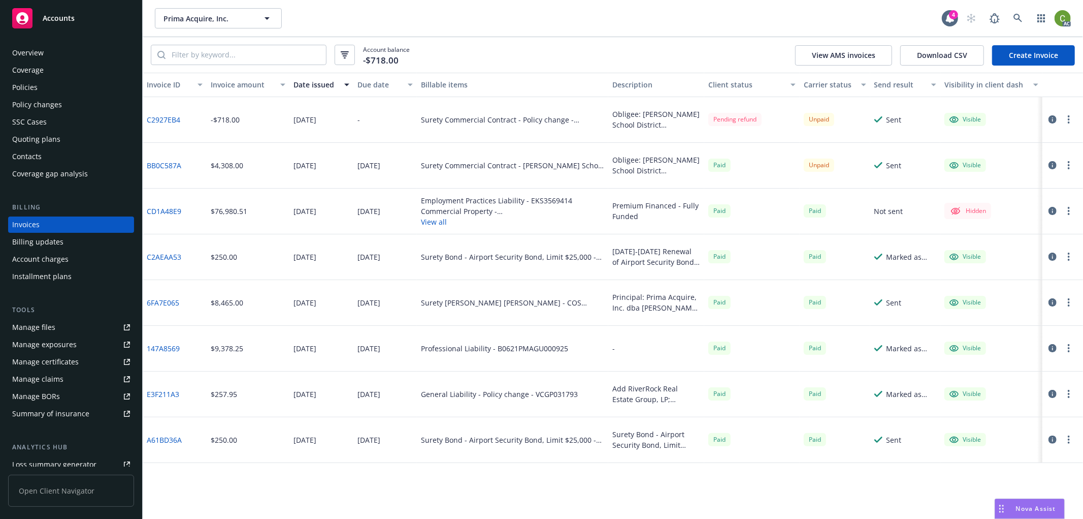
click at [171, 117] on link "C2927EB4" at bounding box center [164, 119] width 34 height 11
click at [1050, 117] on icon "button" at bounding box center [1053, 119] width 8 height 8
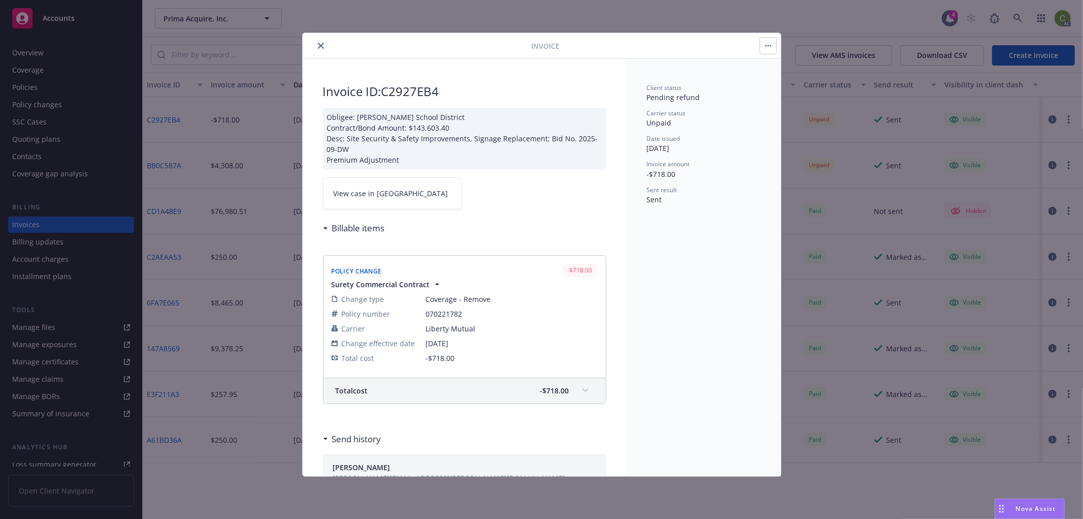
click at [399, 189] on link "View case in SSC" at bounding box center [392, 193] width 139 height 32
click at [319, 44] on icon "close" at bounding box center [321, 46] width 6 height 6
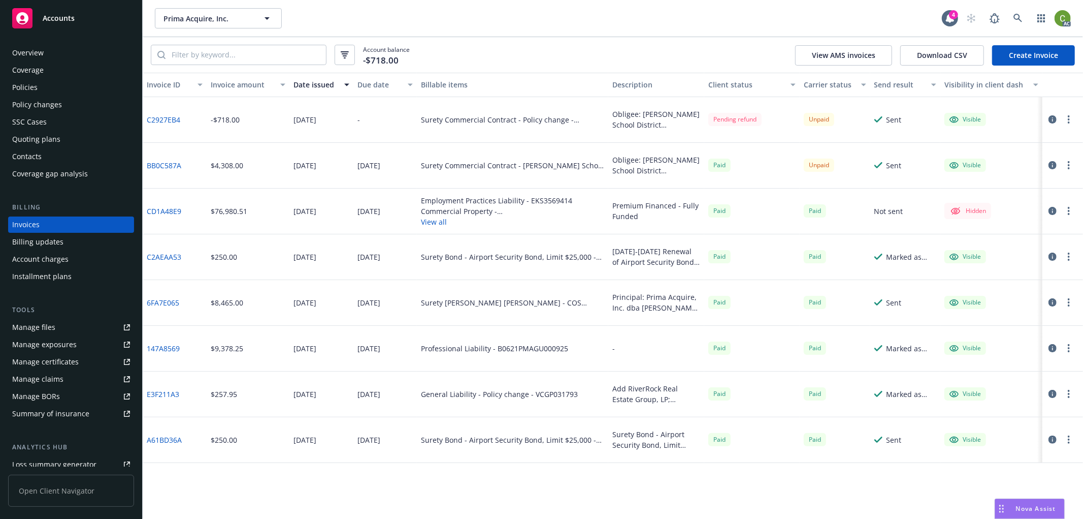
click at [76, 92] on div "Policies" at bounding box center [71, 87] width 118 height 16
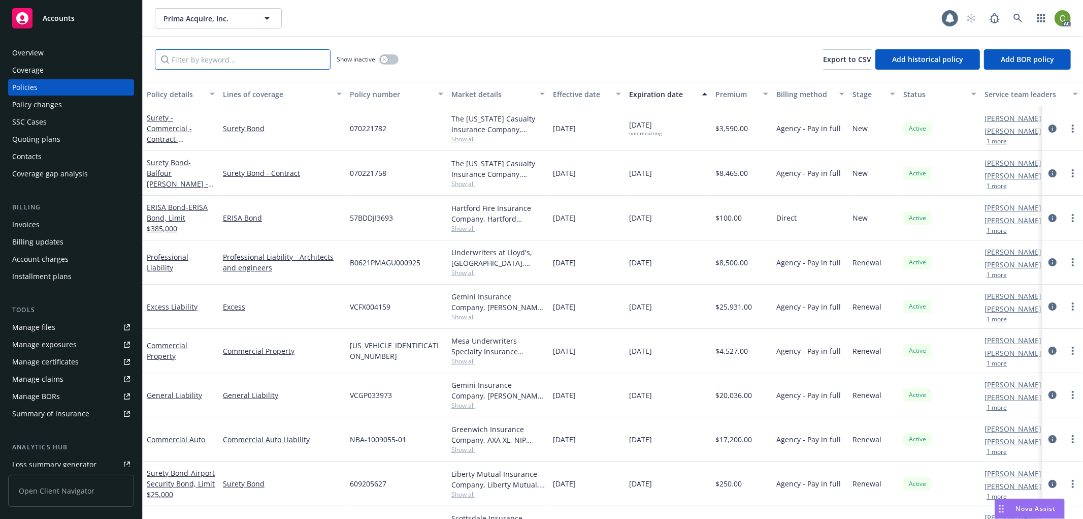
drag, startPoint x: 201, startPoint y: 64, endPoint x: 231, endPoint y: 63, distance: 30.0
click at [202, 64] on input "Filter by keyword..." at bounding box center [243, 59] width 176 height 20
paste input "70221782"
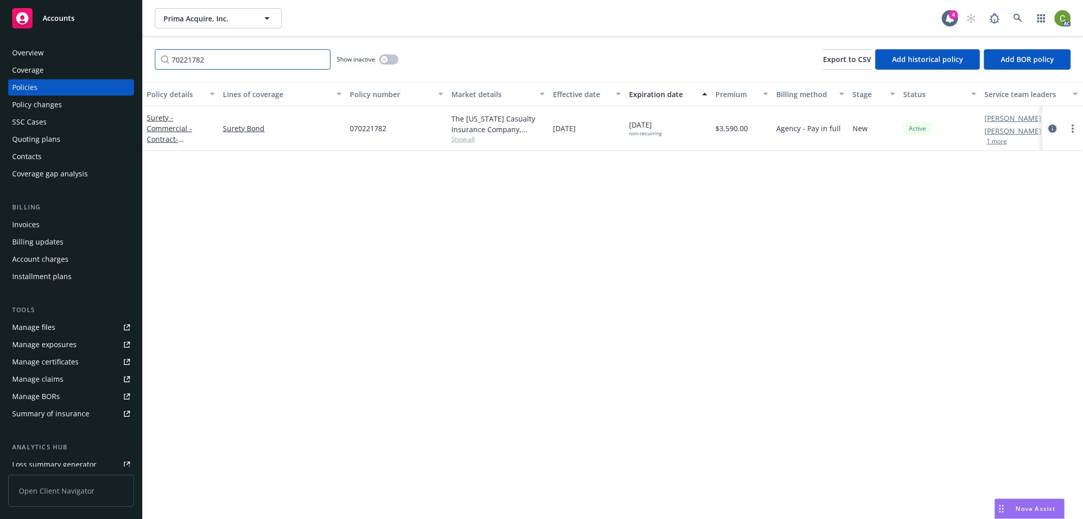
type input "70221782"
click at [1055, 124] on icon "circleInformation" at bounding box center [1053, 128] width 8 height 8
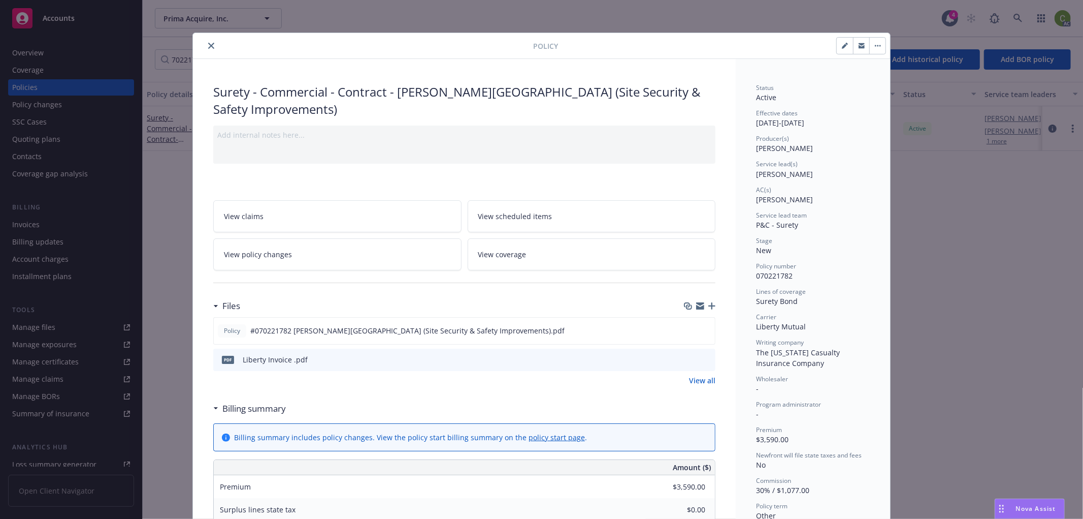
scroll to position [30, 0]
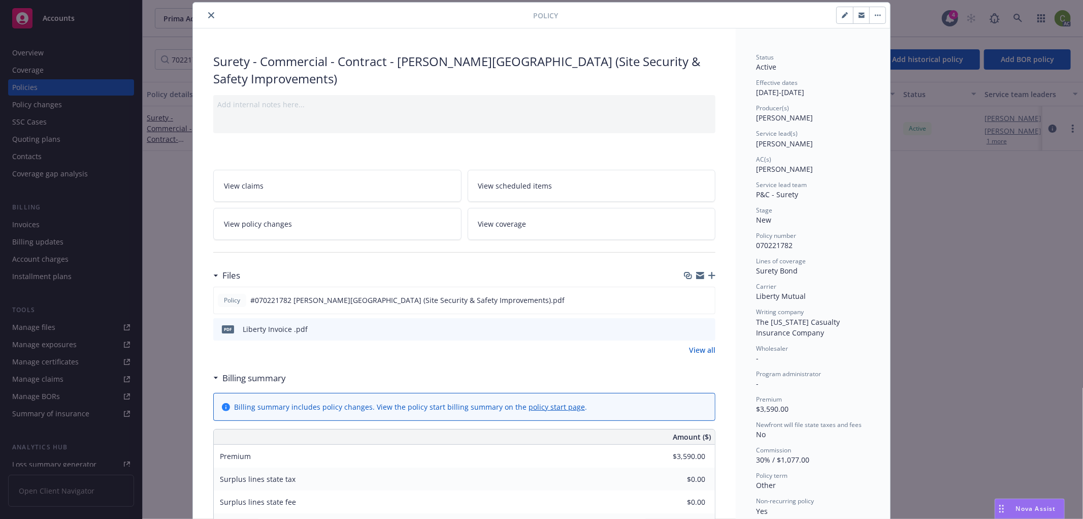
click at [842, 18] on icon "button" at bounding box center [845, 15] width 6 height 6
select select "NEW"
select select "other"
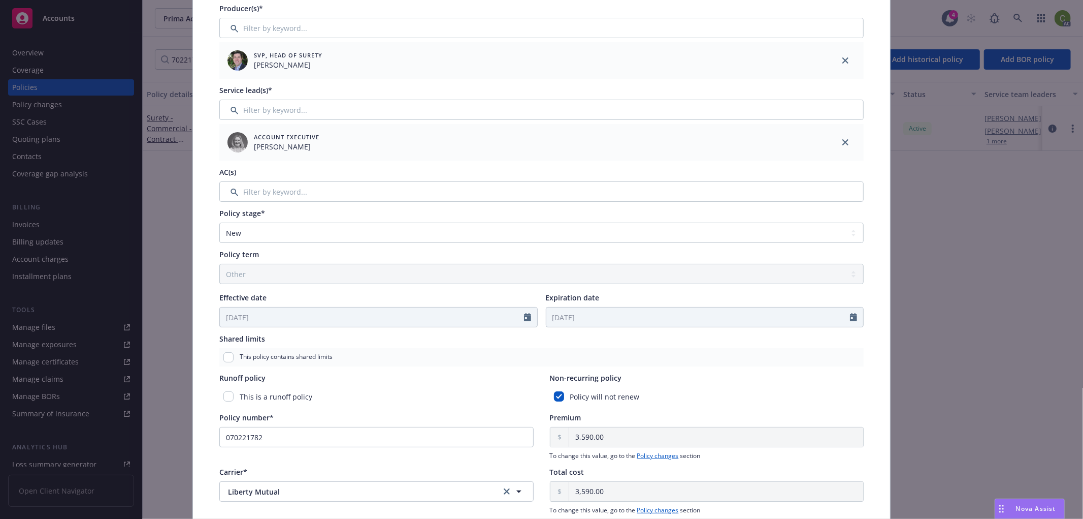
scroll to position [313, 0]
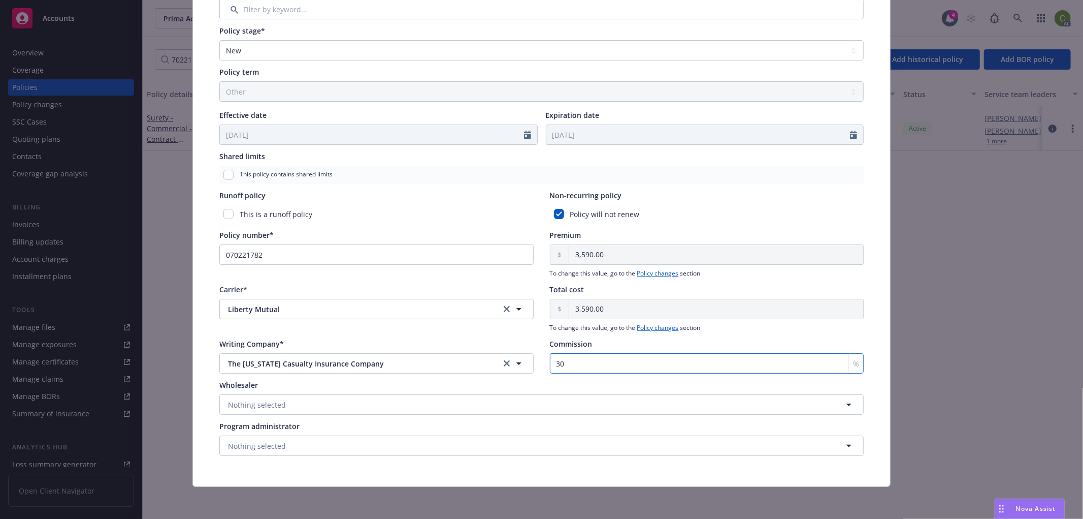
click at [587, 362] on input "30" at bounding box center [707, 363] width 314 height 20
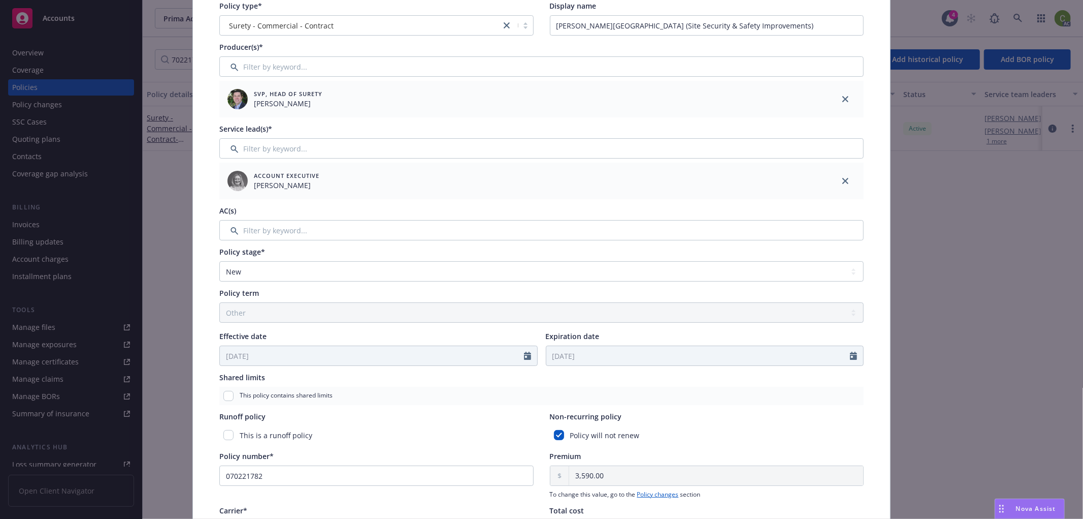
scroll to position [0, 0]
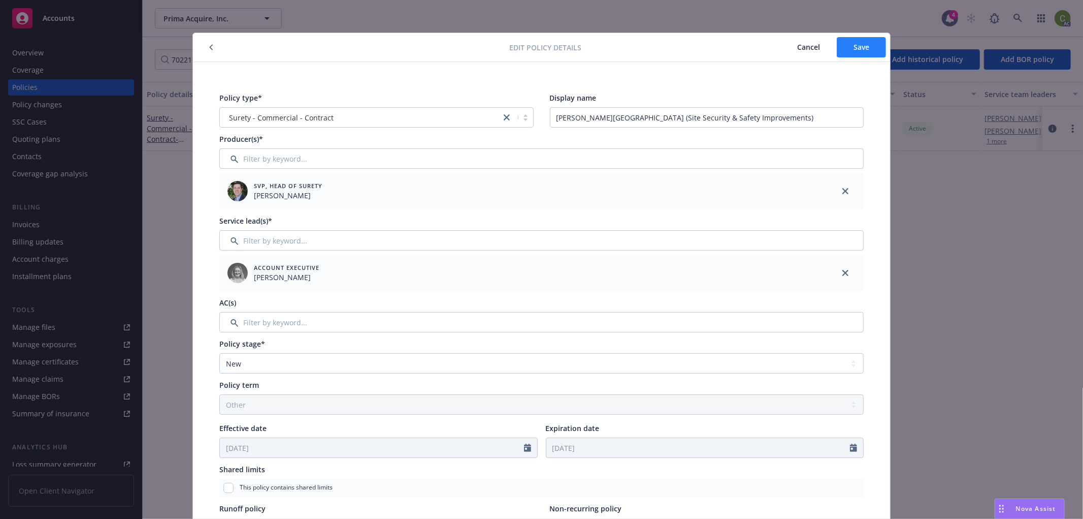
type input "35"
click at [861, 53] on button "Save" at bounding box center [861, 47] width 49 height 20
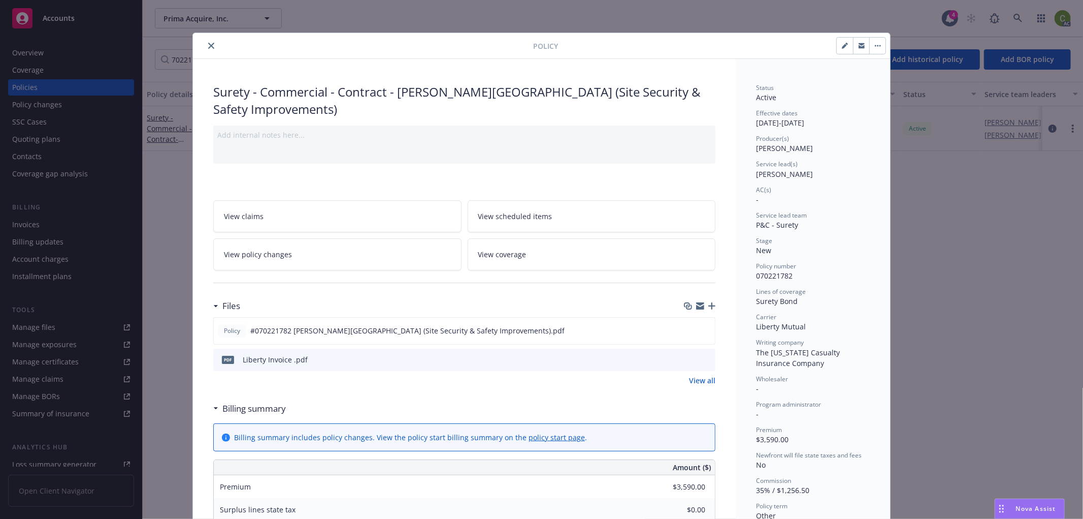
click at [208, 47] on icon "close" at bounding box center [211, 46] width 6 height 6
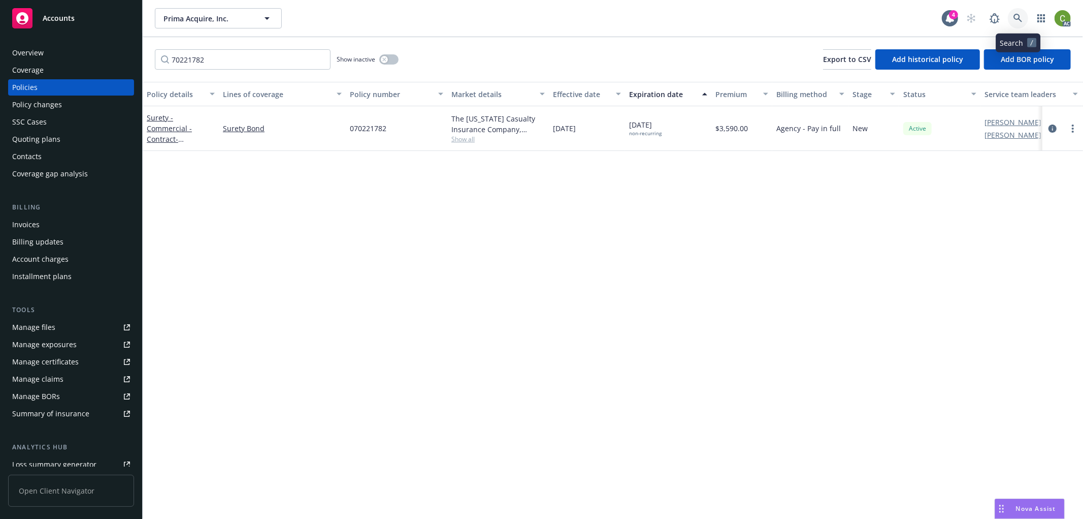
click at [1014, 19] on icon at bounding box center [1018, 18] width 9 height 9
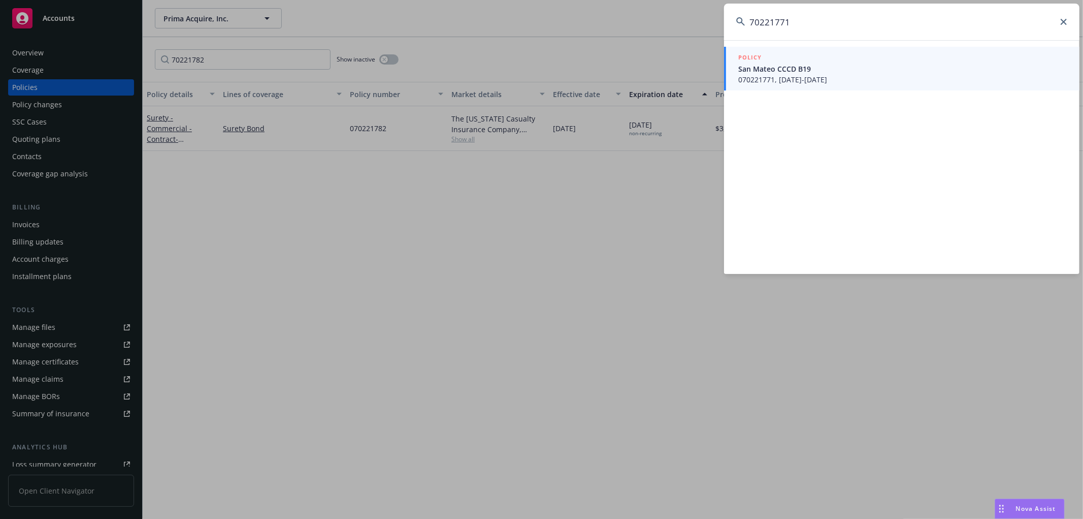
type input "70221771"
click at [828, 68] on span "San Mateo CCCD B19" at bounding box center [902, 68] width 329 height 11
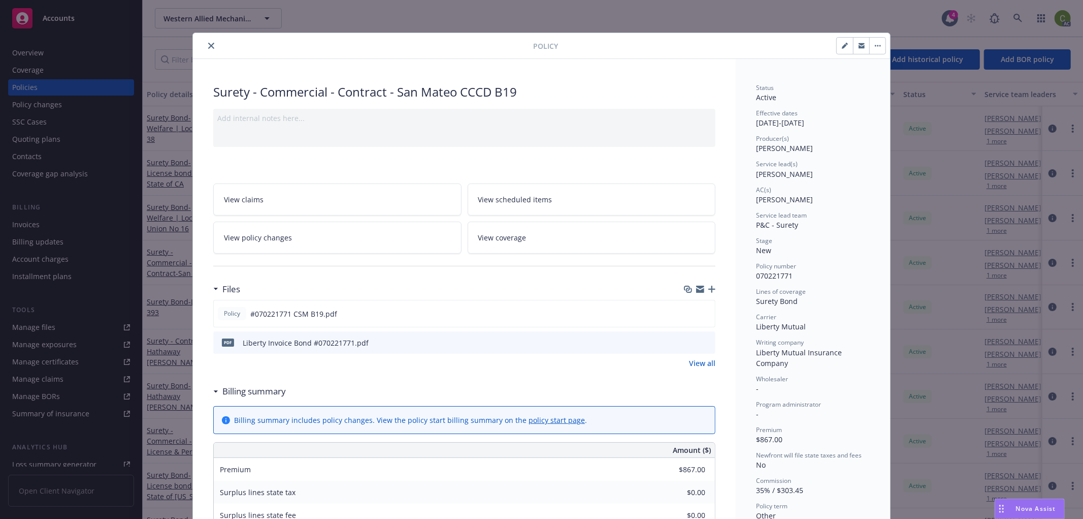
click at [703, 341] on icon "preview file" at bounding box center [705, 341] width 9 height 7
drag, startPoint x: 209, startPoint y: 44, endPoint x: 463, endPoint y: 55, distance: 254.2
click at [219, 46] on div at bounding box center [365, 46] width 336 height 12
click at [1023, 19] on div "Policy Surety - Commercial - Contract - San Mateo CCCD B19 Add internal notes h…" at bounding box center [541, 259] width 1083 height 519
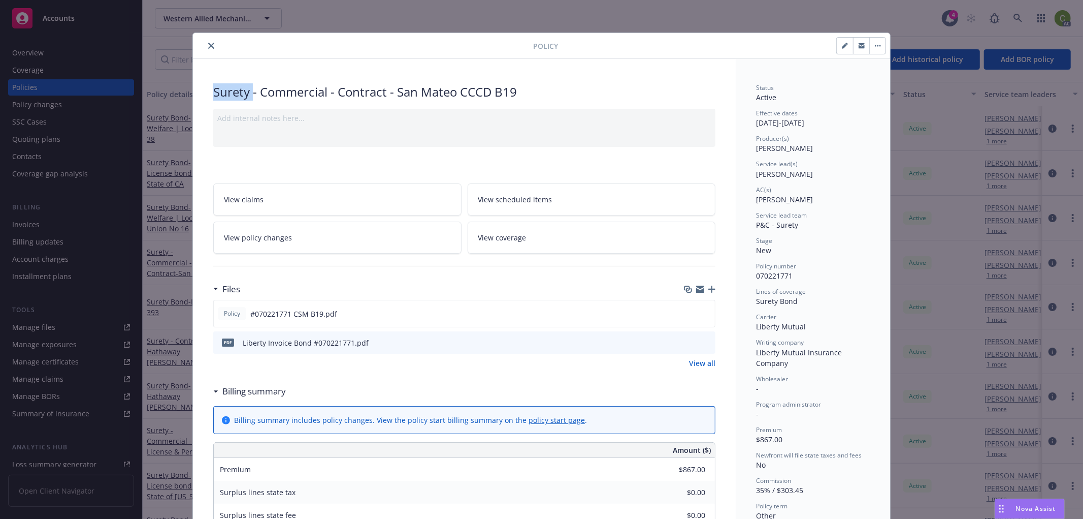
click at [205, 45] on button "close" at bounding box center [211, 46] width 12 height 12
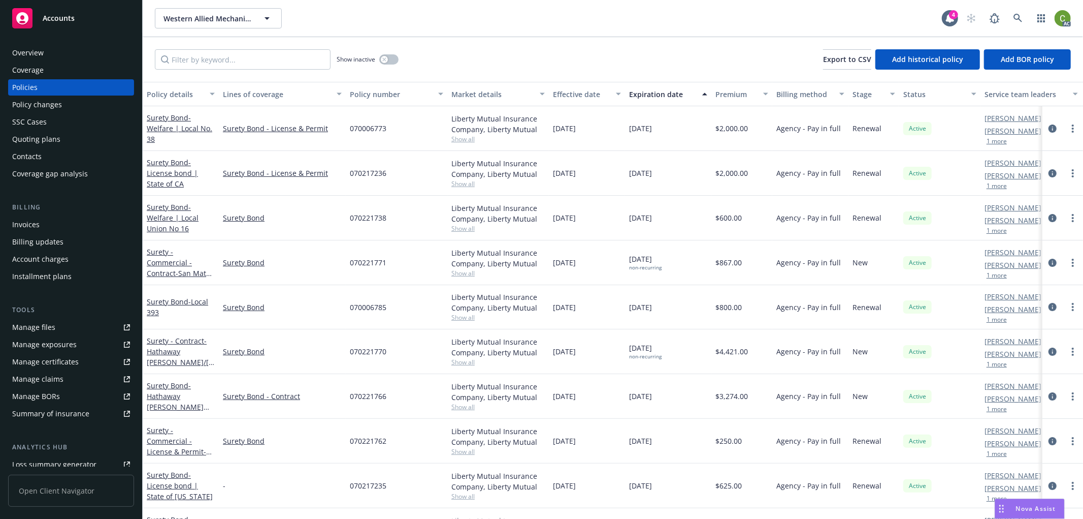
click at [62, 227] on div "Invoices" at bounding box center [71, 224] width 118 height 16
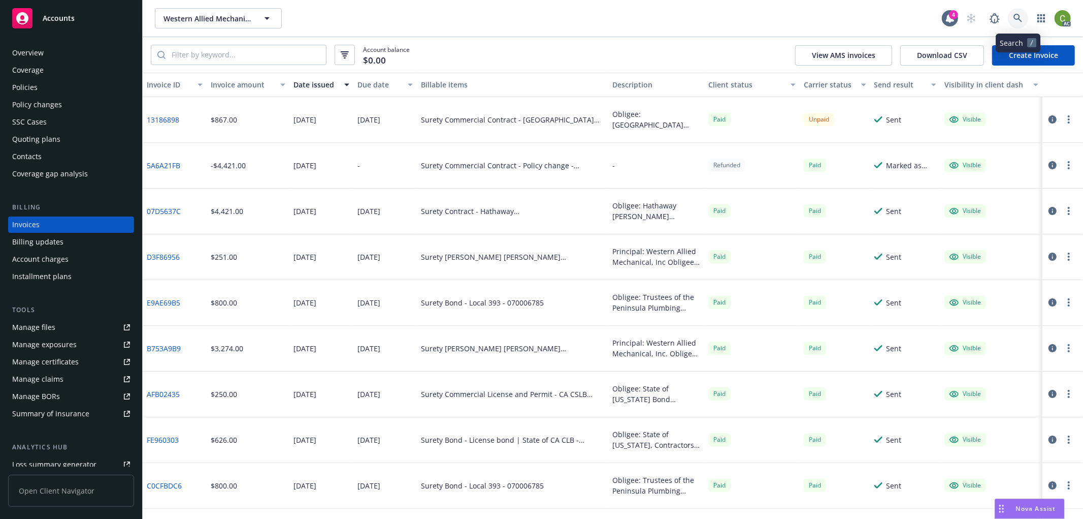
click at [1014, 20] on icon at bounding box center [1018, 18] width 9 height 9
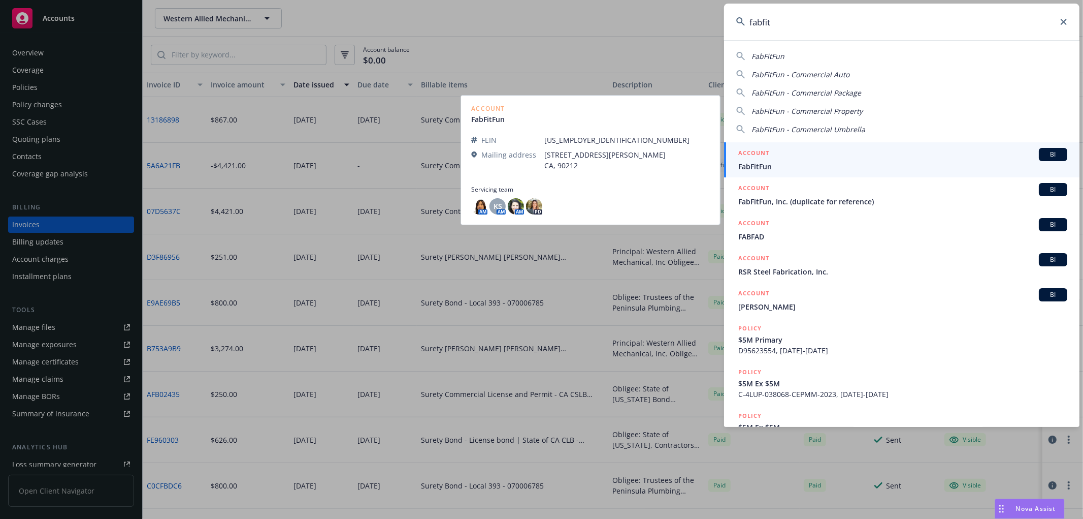
type input "fabfit"
click at [767, 158] on h5 "ACCOUNT" at bounding box center [753, 154] width 31 height 12
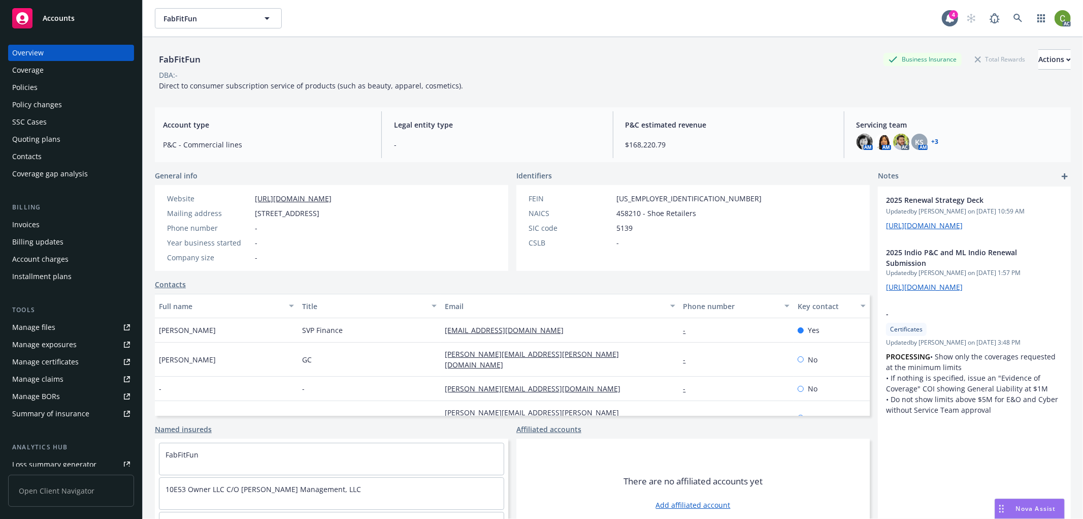
click at [74, 227] on div "Invoices" at bounding box center [71, 224] width 118 height 16
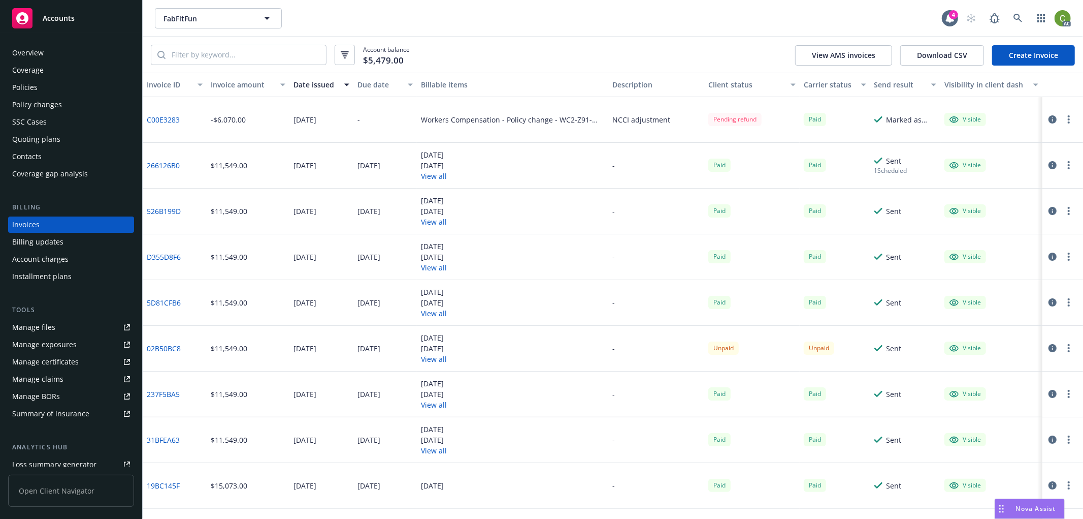
click at [163, 119] on link "C00E3283" at bounding box center [163, 119] width 33 height 11
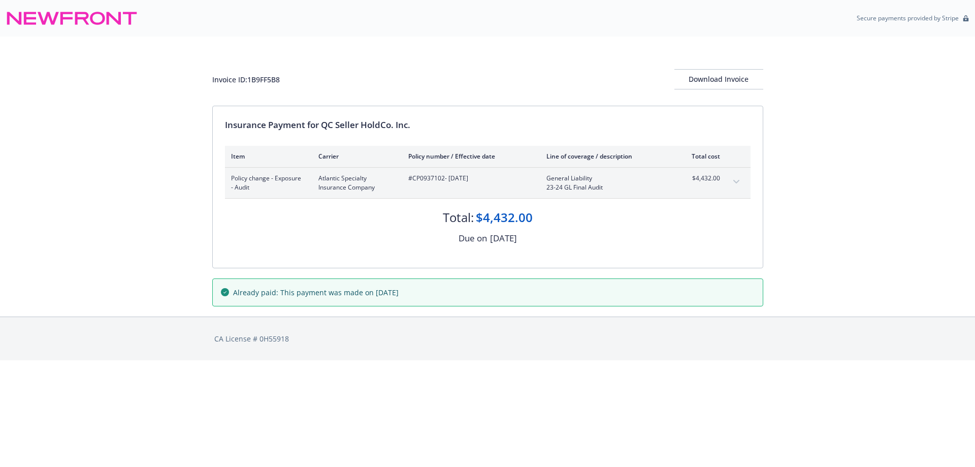
click at [265, 77] on div "Invoice ID: 1B9FF5B8" at bounding box center [246, 79] width 68 height 11
copy div "1B9FF5B8"
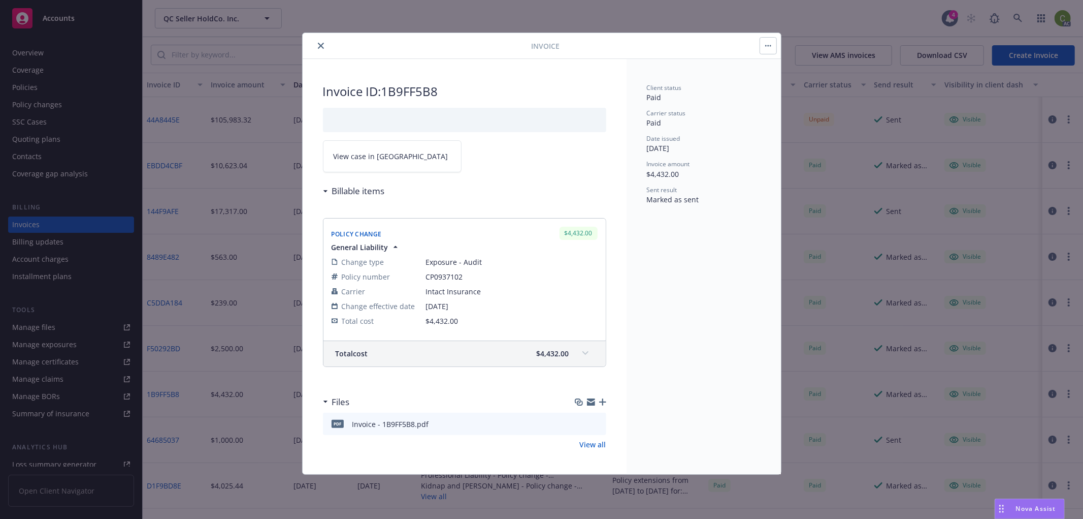
click at [393, 141] on link "View case in SSC" at bounding box center [392, 156] width 139 height 32
drag, startPoint x: 318, startPoint y: 43, endPoint x: 973, endPoint y: 40, distance: 654.6
click at [320, 43] on icon "close" at bounding box center [321, 46] width 6 height 6
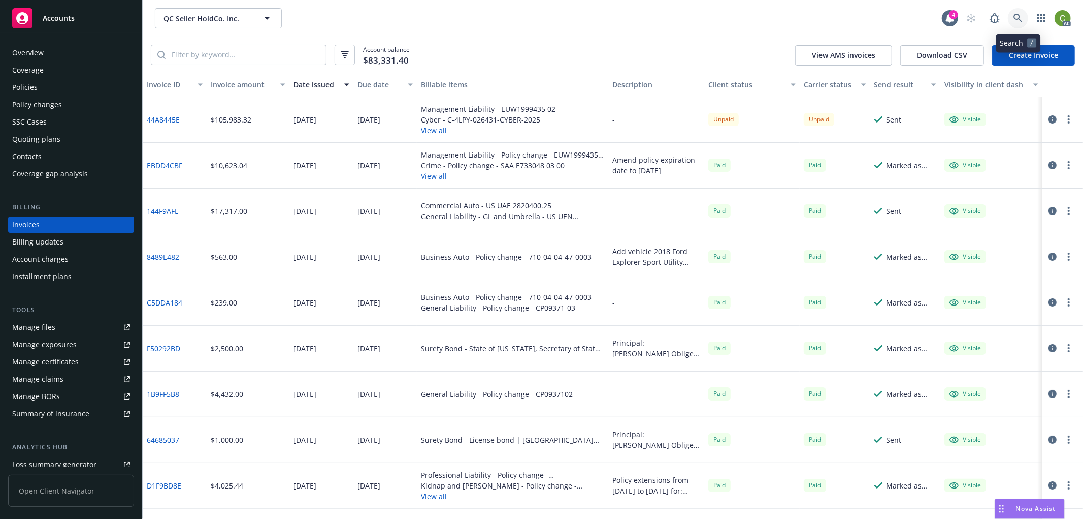
click at [1017, 16] on icon at bounding box center [1018, 18] width 9 height 9
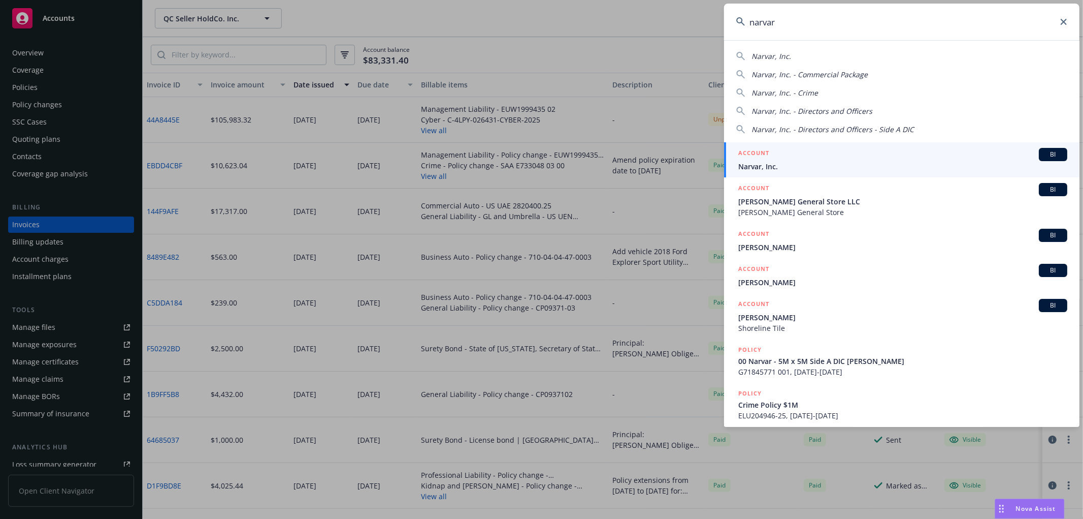
type input "narvar"
click at [783, 163] on span "Narvar, Inc." at bounding box center [902, 166] width 329 height 11
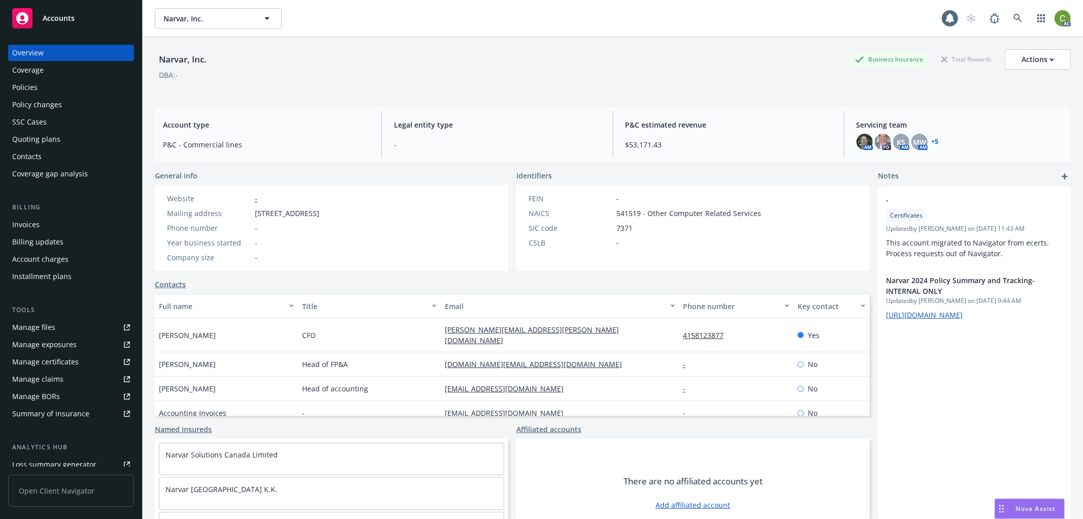
click at [36, 227] on div "Invoices" at bounding box center [25, 224] width 27 height 16
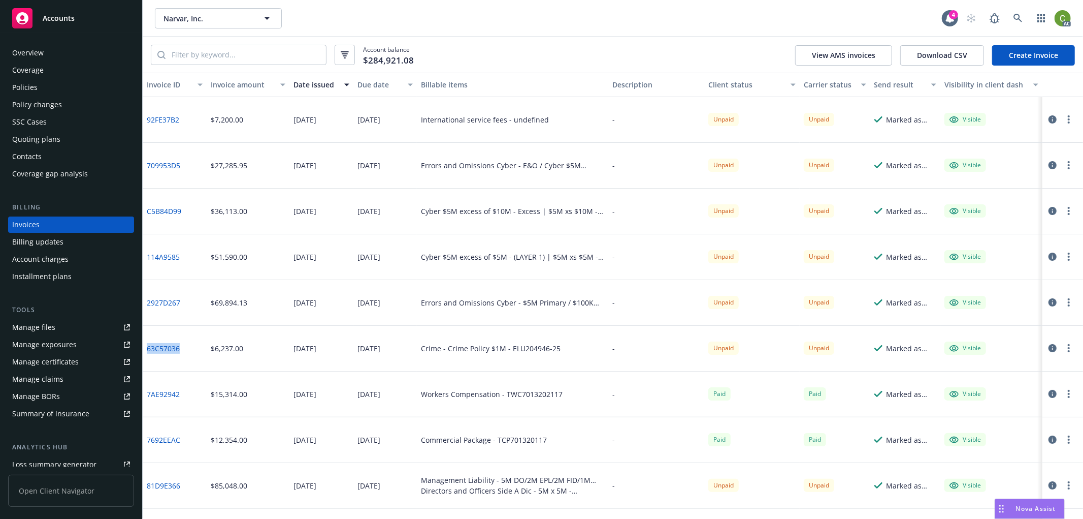
drag, startPoint x: 181, startPoint y: 356, endPoint x: 146, endPoint y: 361, distance: 34.9
click at [146, 361] on div "63C57036" at bounding box center [175, 349] width 64 height 46
click at [608, 308] on div "-" at bounding box center [656, 303] width 96 height 46
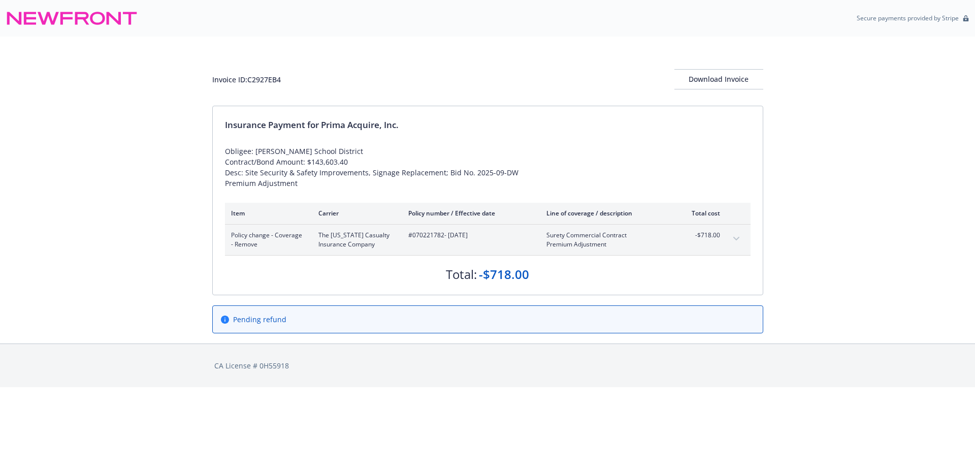
click at [739, 242] on button "expand content" at bounding box center [736, 239] width 16 height 16
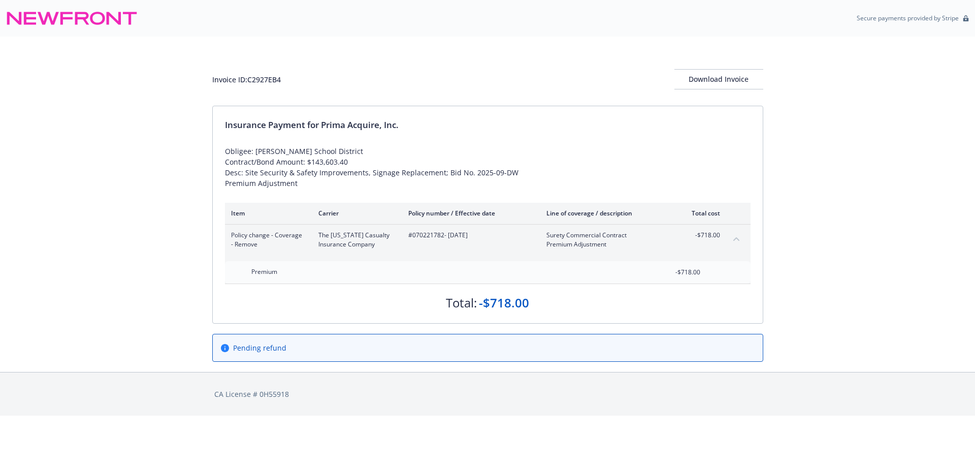
click at [270, 84] on div "Invoice ID: C2927EB4" at bounding box center [246, 79] width 69 height 11
copy div "C2927EB4"
click at [422, 235] on span "#070221782 - 06/18/2025" at bounding box center [469, 235] width 122 height 9
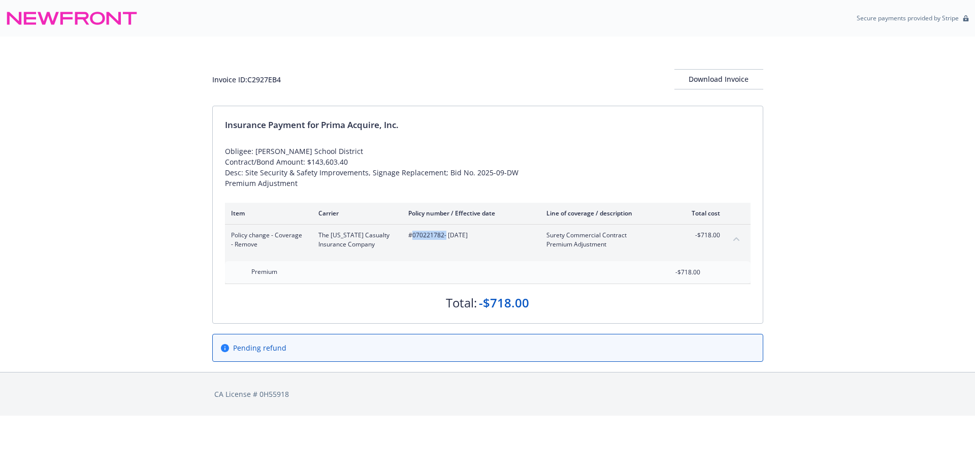
copy span "070221782"
drag, startPoint x: 322, startPoint y: 123, endPoint x: 432, endPoint y: 126, distance: 109.7
click at [432, 126] on div "Insurance Payment for Prima Acquire, Inc." at bounding box center [488, 124] width 526 height 13
copy div "Prima Acquire, Inc."
click at [270, 84] on div "Invoice ID: C2927EB4" at bounding box center [246, 79] width 69 height 11
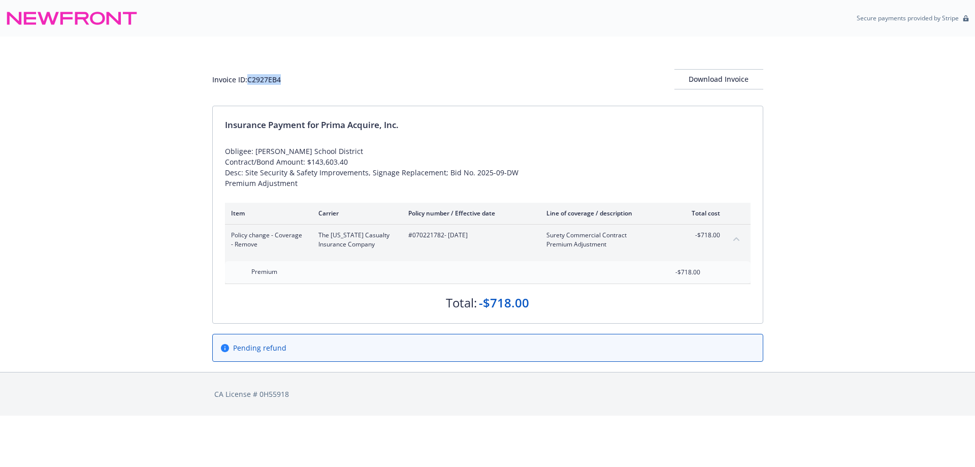
click at [270, 84] on div "Invoice ID: C2927EB4" at bounding box center [246, 79] width 69 height 11
copy div "C2927EB4"
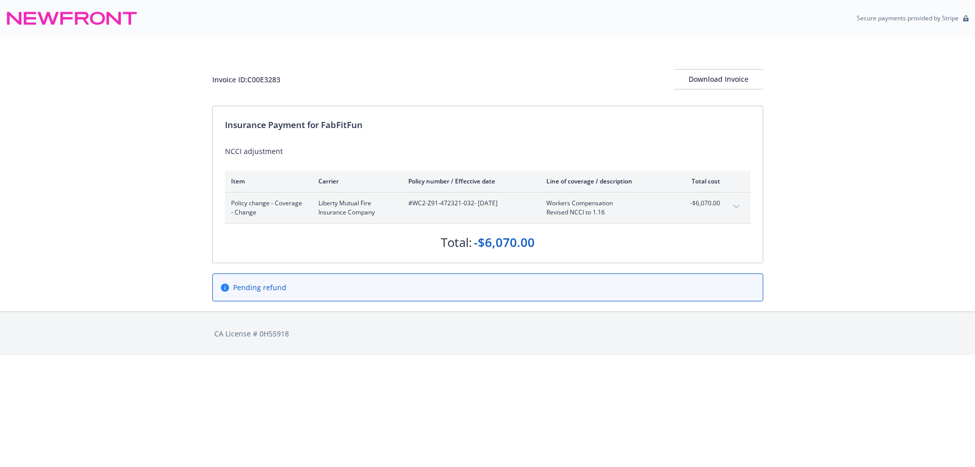
click at [722, 92] on div "Invoice ID: C00E3283 Download Invoice" at bounding box center [487, 71] width 551 height 69
click at [722, 86] on div "Download Invoice" at bounding box center [718, 79] width 89 height 19
